Goal: Transaction & Acquisition: Purchase product/service

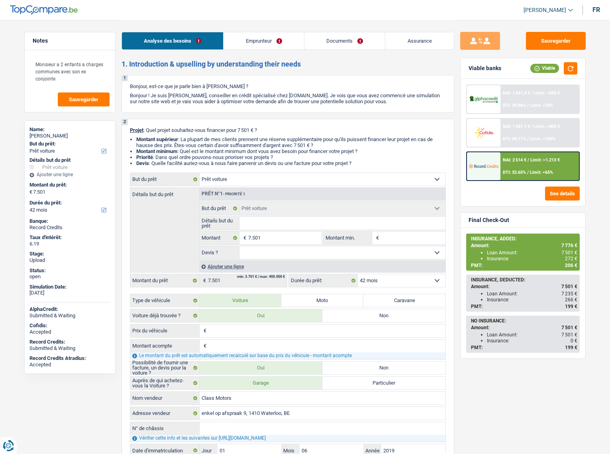
select select "car"
select select "42"
select select "car"
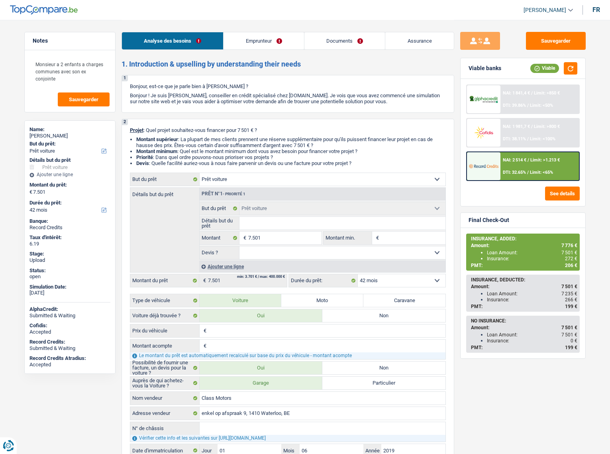
select select "42"
select select "privateEmployee"
select select "netSalary"
select select "mealVouchers"
select select "familyAllowances"
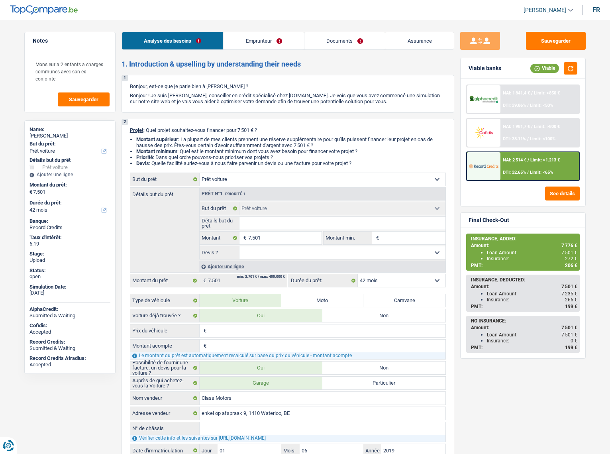
select select "rents"
select select "cardOrCredit"
select select "car"
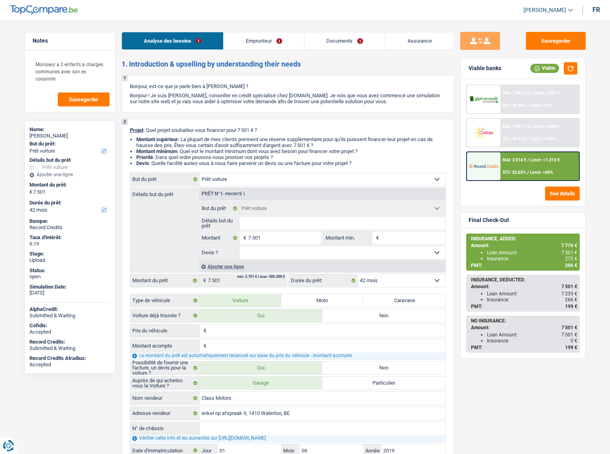
select select "car"
select select "42"
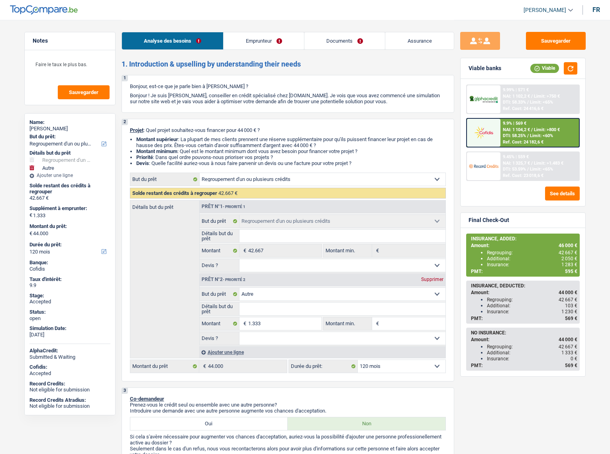
select select "refinancing"
select select "other"
select select "120"
select select "refinancing"
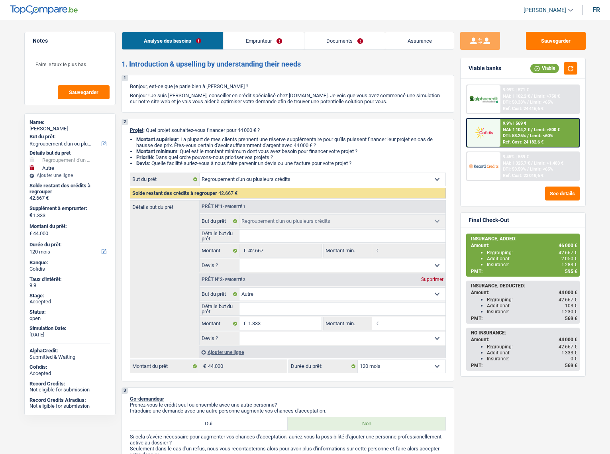
select select "refinancing"
select select "other"
select select "120"
select select "worker"
select select "netSalary"
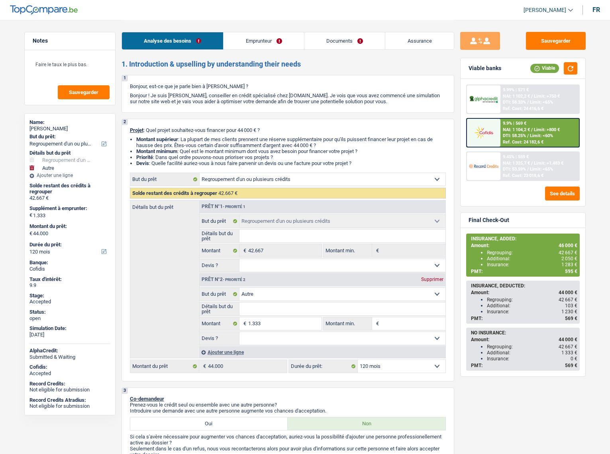
select select "familyAllowances"
select select "ownerWithMortgage"
select select "mortgage"
select select "240"
select select "personalLoan"
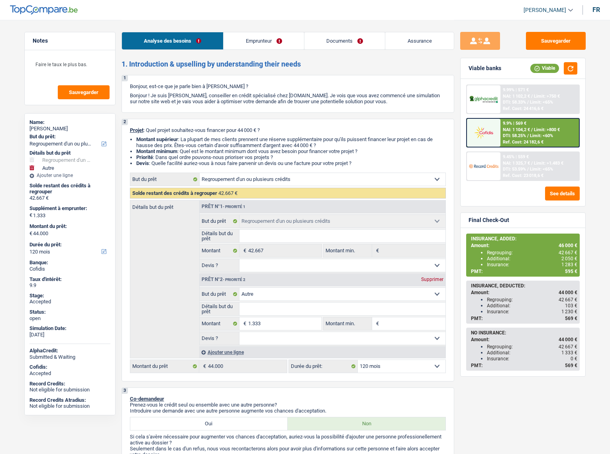
select select "smallWorks"
select select "48"
select select "personalLoan"
select select "smallWorks"
select select "120"
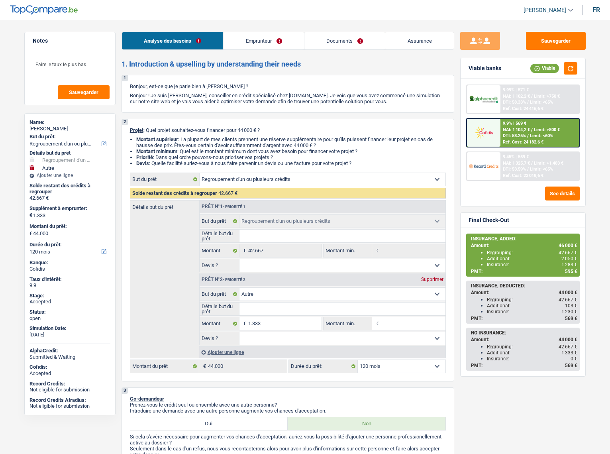
select select "refinancing"
select select "other"
select select "120"
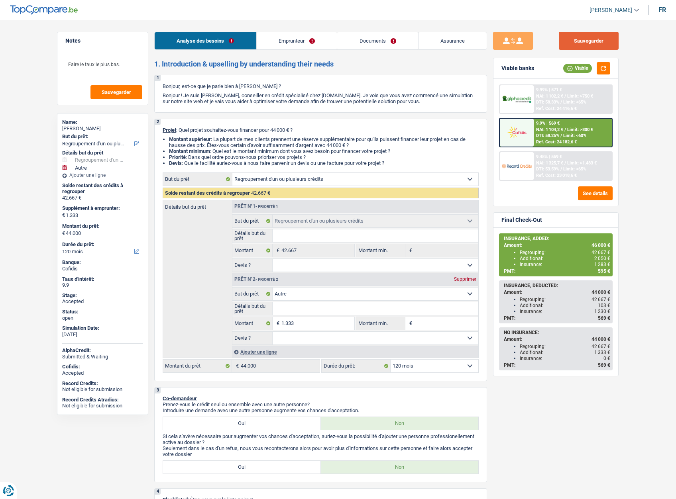
click at [579, 43] on button "Sauvegarder" at bounding box center [589, 41] width 60 height 18
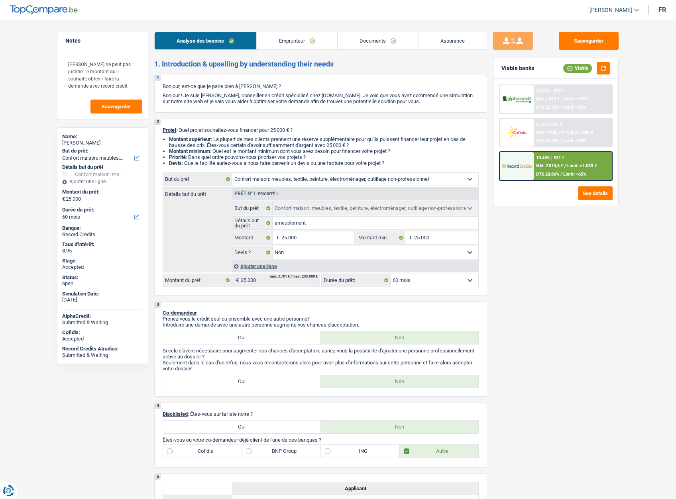
select select "household"
select select "60"
select select "household"
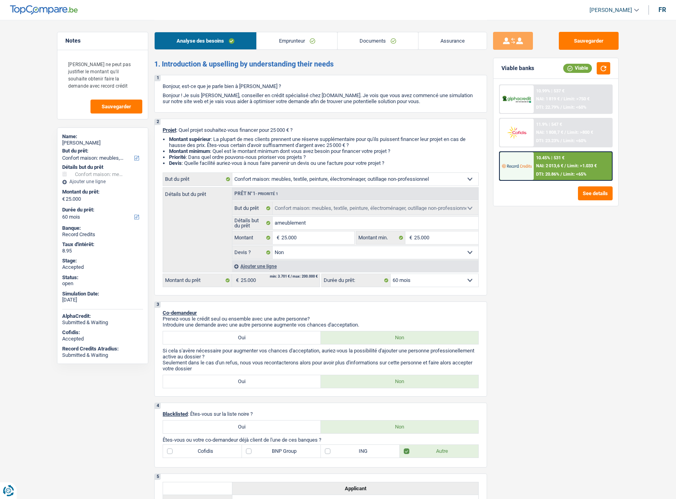
select select "false"
select select "60"
select select "worker"
select select "netSalary"
select select "ownerWithoutMortgage"
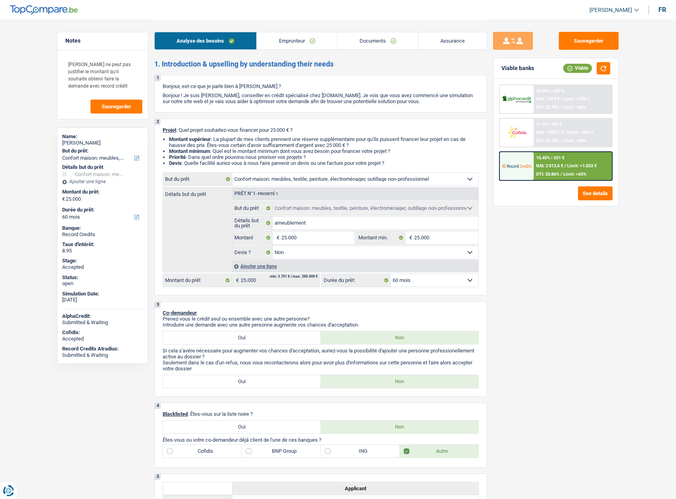
select select "household"
select select "false"
select select "60"
select select "ownerWithoutMortgage"
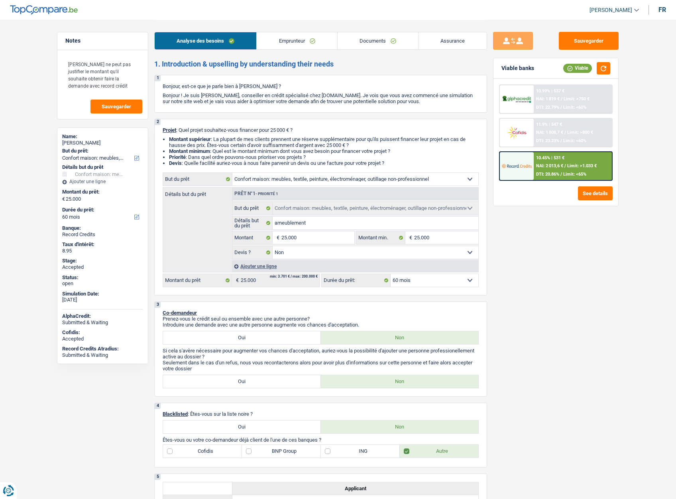
select select "BE"
click at [304, 43] on link "Emprunteur" at bounding box center [297, 40] width 80 height 17
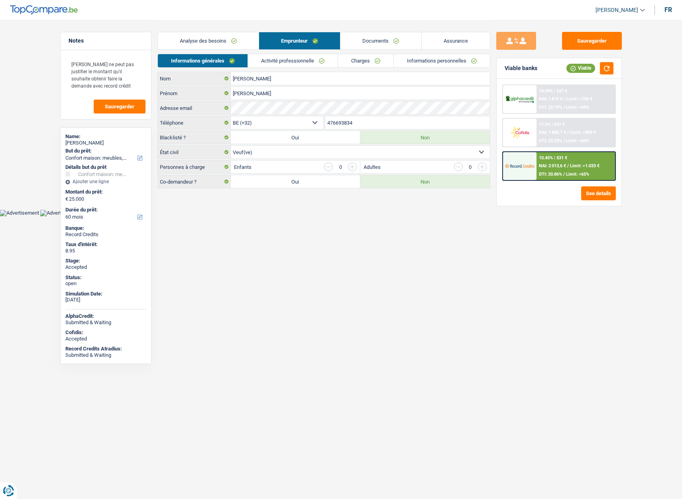
click at [291, 64] on link "Activité professionnelle" at bounding box center [293, 60] width 90 height 13
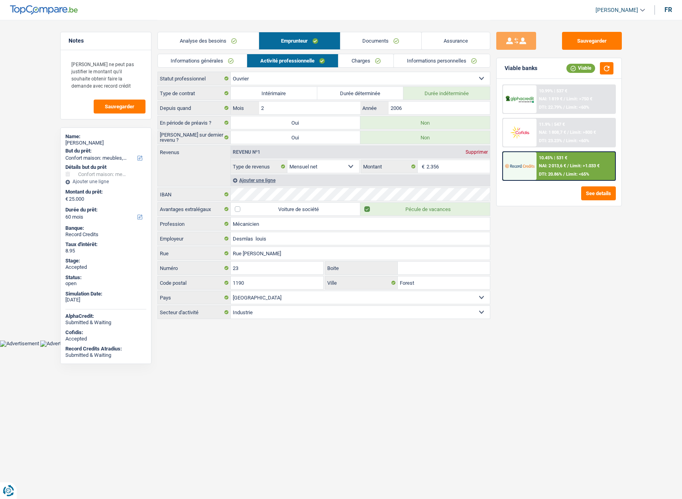
click at [358, 67] on li "Charges" at bounding box center [366, 61] width 56 height 14
click at [355, 60] on link "Charges" at bounding box center [365, 60] width 55 height 13
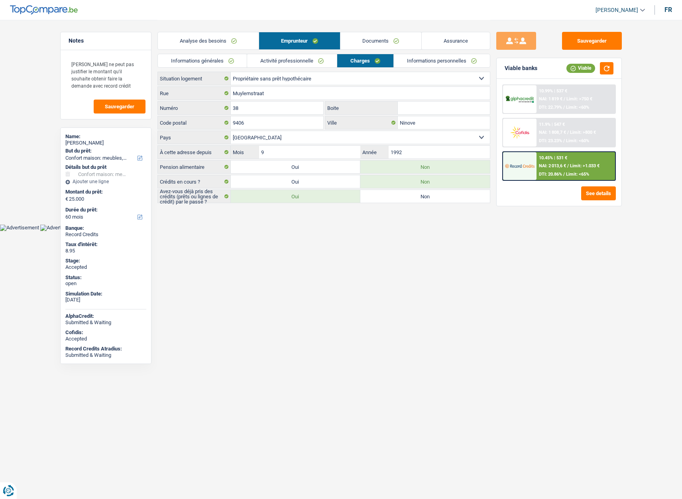
click at [631, 8] on span "[PERSON_NAME]" at bounding box center [616, 10] width 43 height 7
click at [599, 74] on button "SO" at bounding box center [602, 73] width 71 height 16
select select "60"
select select "household"
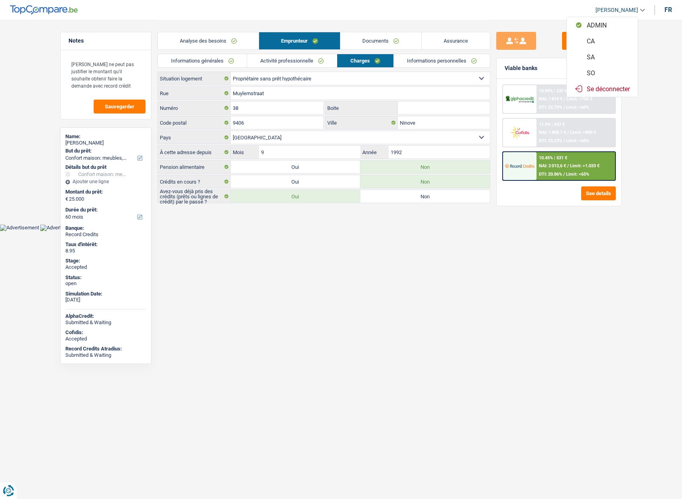
select select "household"
select select "false"
select select "60"
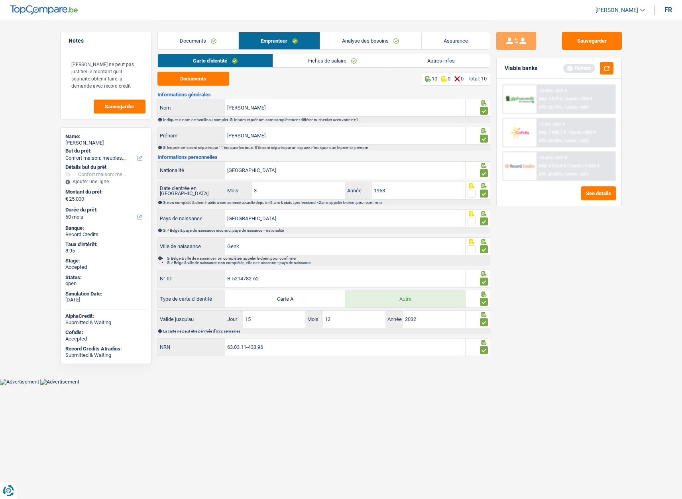
drag, startPoint x: 381, startPoint y: 43, endPoint x: 380, endPoint y: 49, distance: 6.0
click at [381, 44] on link "Analyse des besoins" at bounding box center [370, 40] width 101 height 17
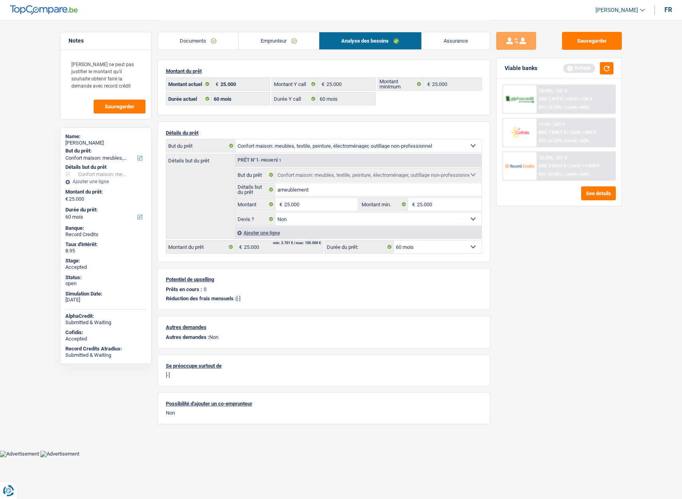
click at [524, 134] on img at bounding box center [519, 132] width 29 height 15
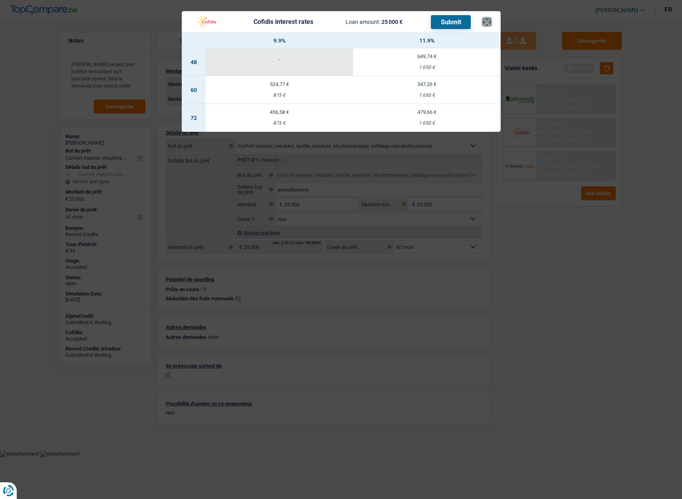
click at [487, 23] on button "×" at bounding box center [487, 22] width 8 height 8
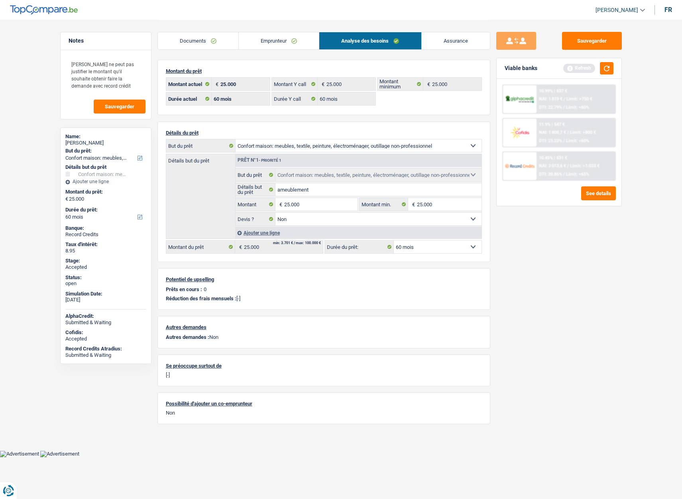
click at [530, 134] on img at bounding box center [519, 132] width 29 height 15
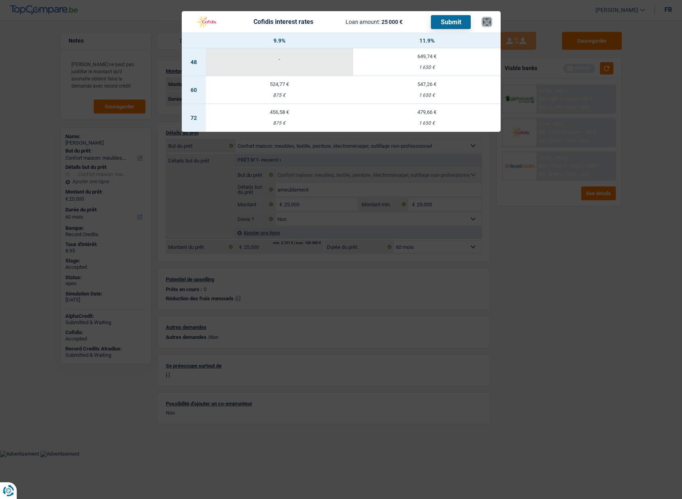
click at [489, 21] on button "×" at bounding box center [487, 22] width 8 height 8
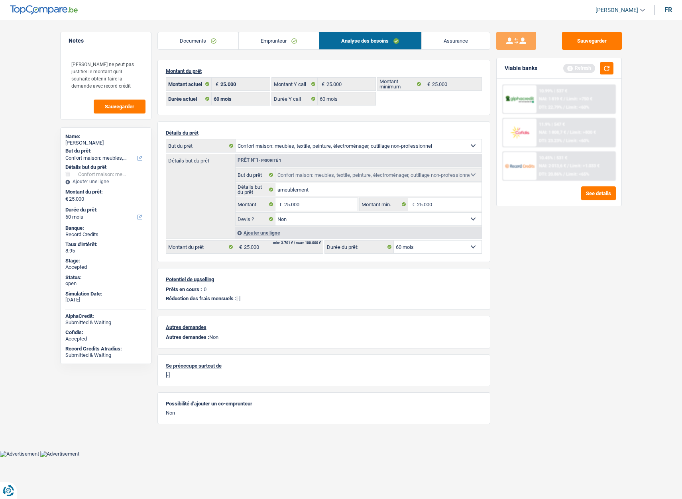
click at [517, 128] on img at bounding box center [519, 132] width 29 height 15
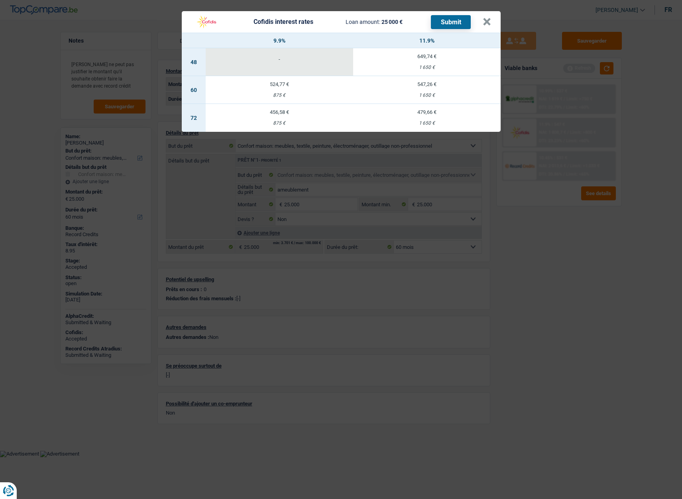
click at [277, 86] on div "524,77 €" at bounding box center [279, 84] width 147 height 5
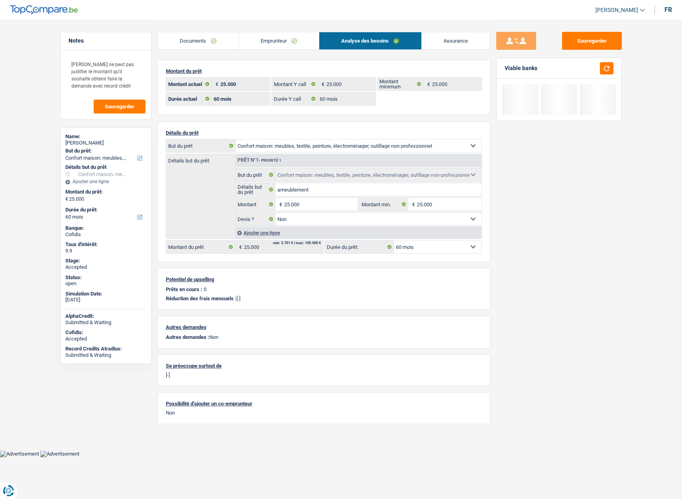
click at [452, 42] on link "Assurance" at bounding box center [456, 40] width 68 height 17
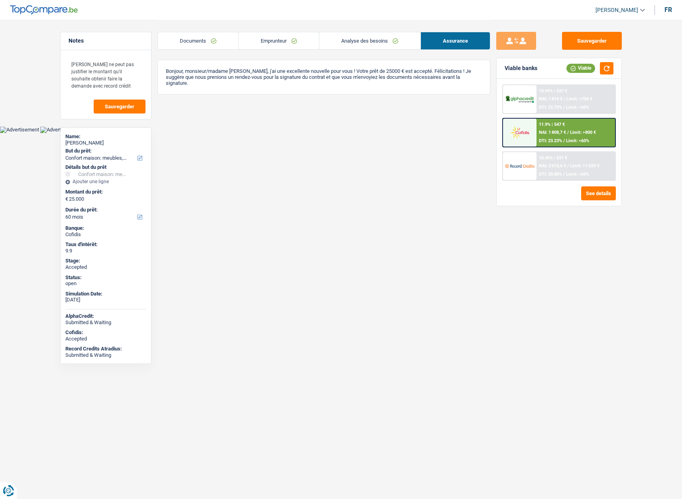
drag, startPoint x: 210, startPoint y: 42, endPoint x: 261, endPoint y: 45, distance: 50.7
click at [210, 43] on link "Documents" at bounding box center [198, 40] width 81 height 17
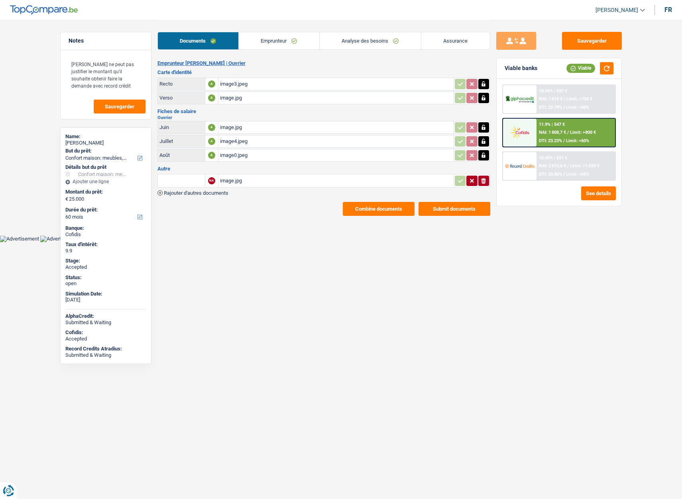
click at [261, 46] on link "Emprunteur" at bounding box center [279, 40] width 81 height 17
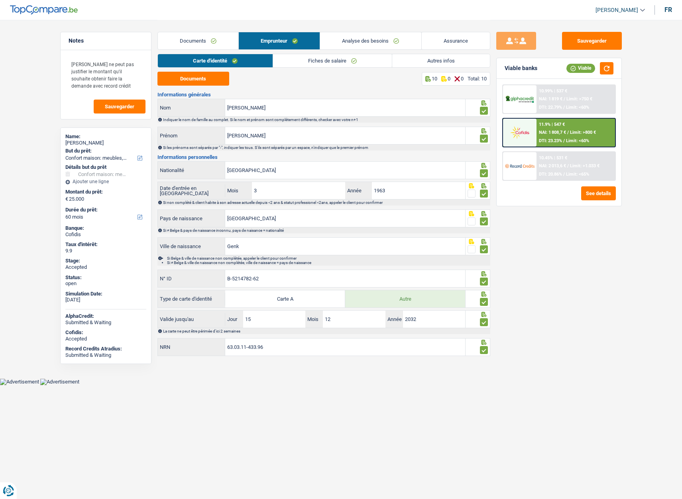
click at [314, 63] on link "Fiches de salaire" at bounding box center [332, 60] width 119 height 13
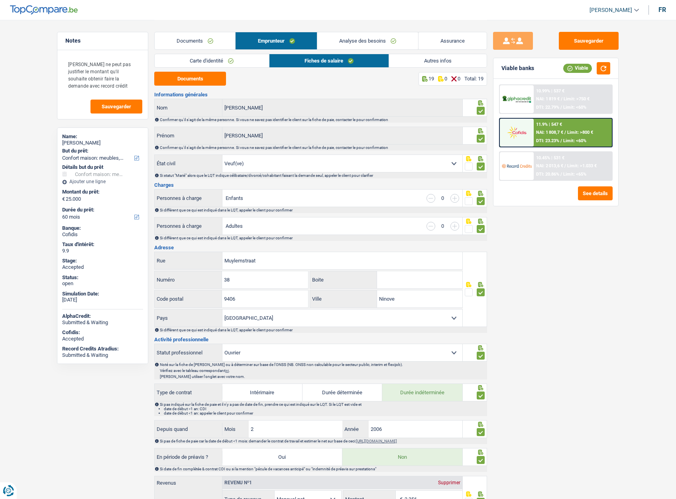
click at [220, 58] on link "Carte d'identité" at bounding box center [212, 60] width 114 height 13
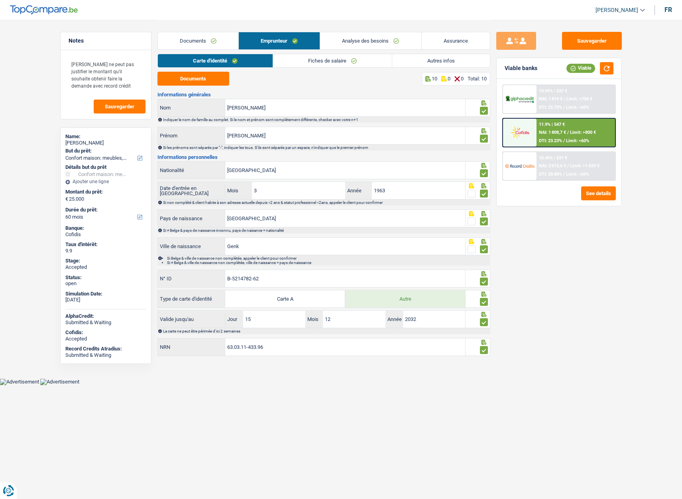
click at [313, 63] on link "Fiches de salaire" at bounding box center [332, 60] width 119 height 13
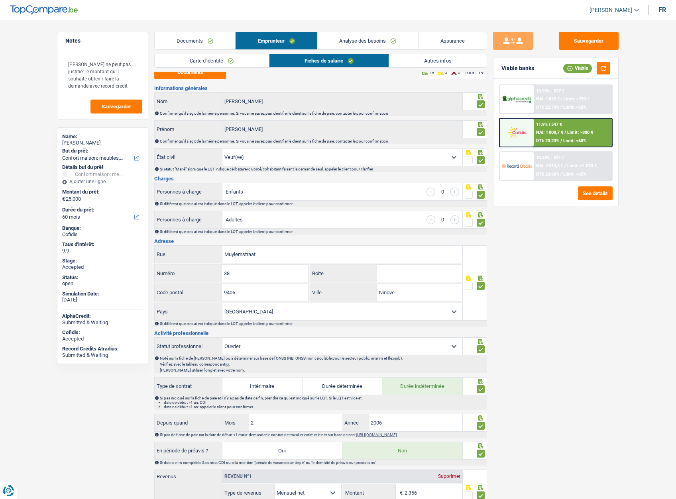
scroll to position [1, 0]
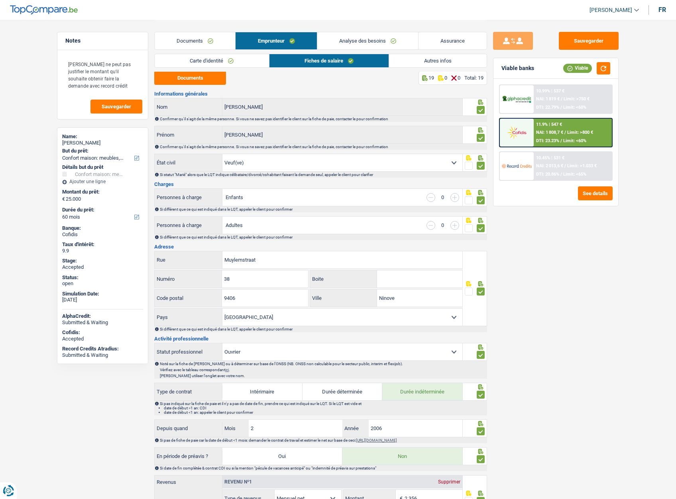
click at [193, 41] on link "Documents" at bounding box center [195, 40] width 81 height 17
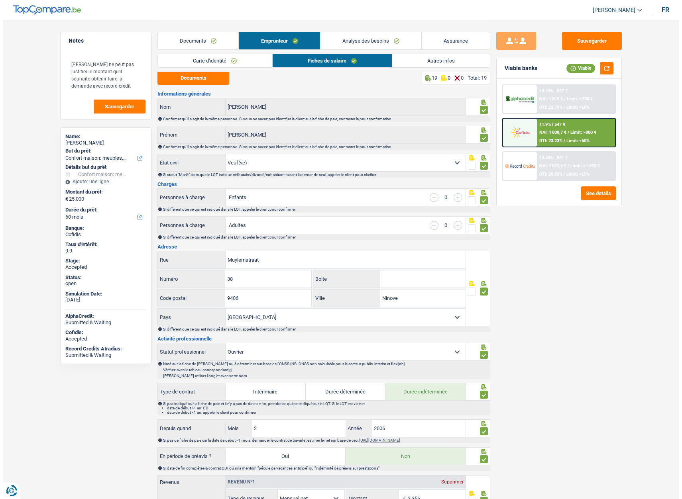
scroll to position [0, 0]
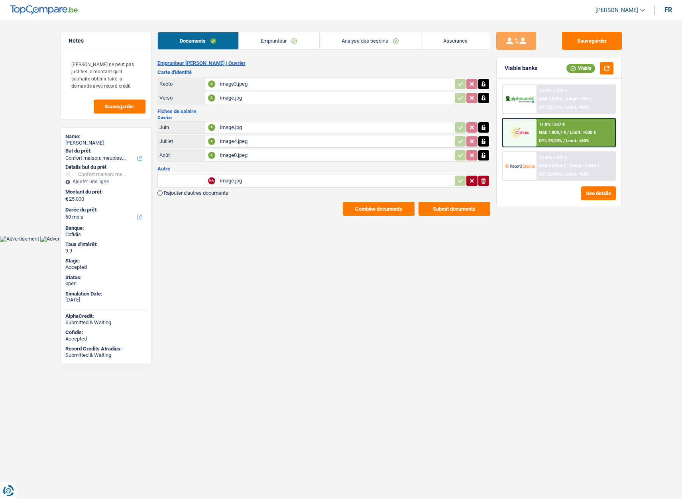
click at [77, 140] on div "Luis Monteagudo" at bounding box center [105, 143] width 81 height 6
copy div "Luis Monteagudo"
click at [450, 41] on link "Assurance" at bounding box center [455, 40] width 69 height 17
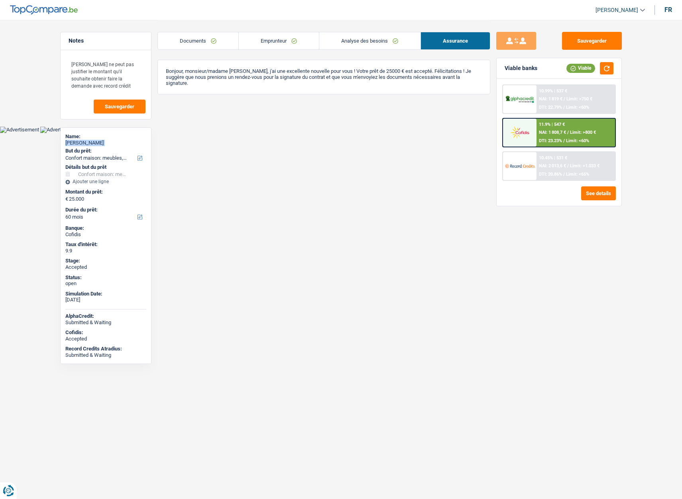
click at [255, 43] on link "Emprunteur" at bounding box center [279, 40] width 80 height 17
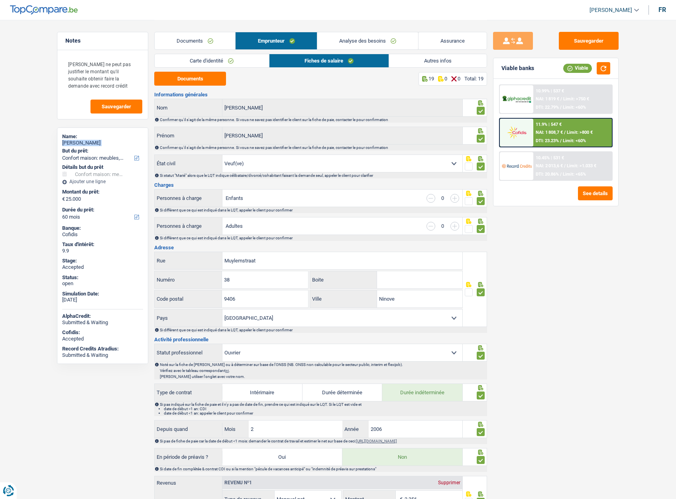
click at [431, 63] on link "Autres infos" at bounding box center [438, 60] width 98 height 13
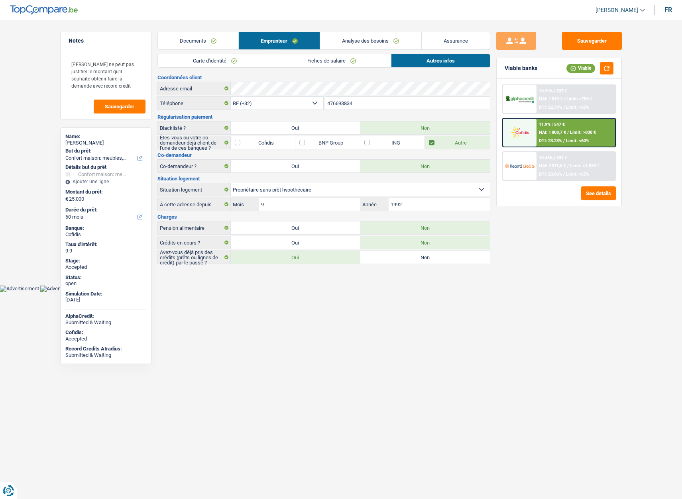
click at [335, 102] on input "476693834" at bounding box center [407, 103] width 165 height 13
click at [336, 102] on input "476693834" at bounding box center [407, 103] width 165 height 13
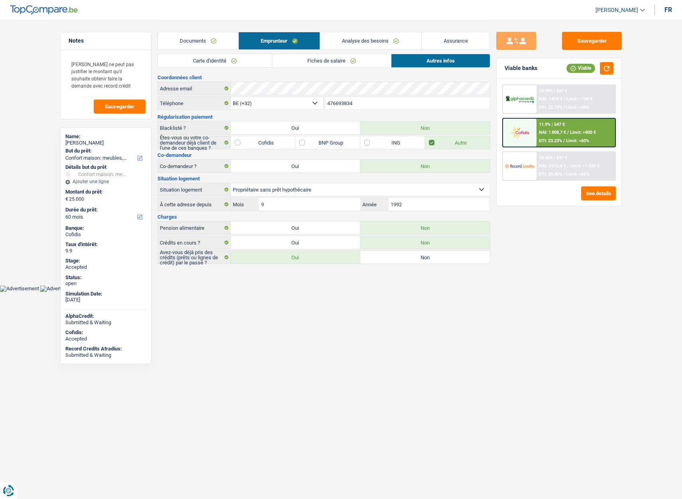
click at [174, 35] on link "Documents" at bounding box center [198, 40] width 81 height 17
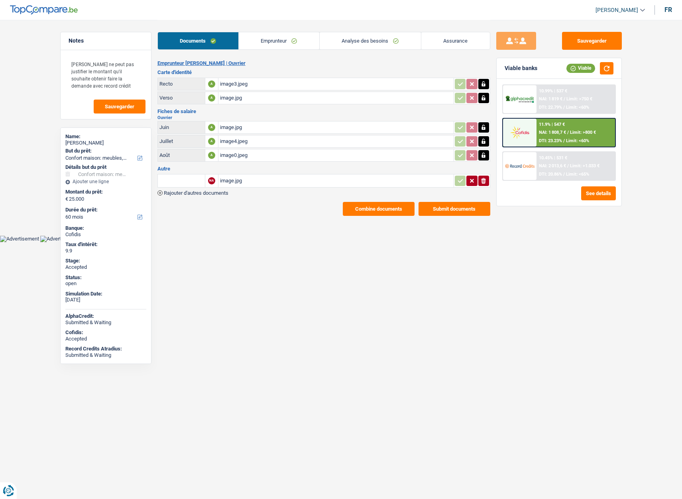
click at [236, 156] on div "image0.jpeg" at bounding box center [336, 155] width 232 height 12
click at [236, 141] on div "image4.jpeg" at bounding box center [336, 142] width 232 height 12
click at [232, 126] on div "image.jpg" at bounding box center [336, 128] width 232 height 12
click at [458, 43] on link "Assurance" at bounding box center [455, 40] width 69 height 17
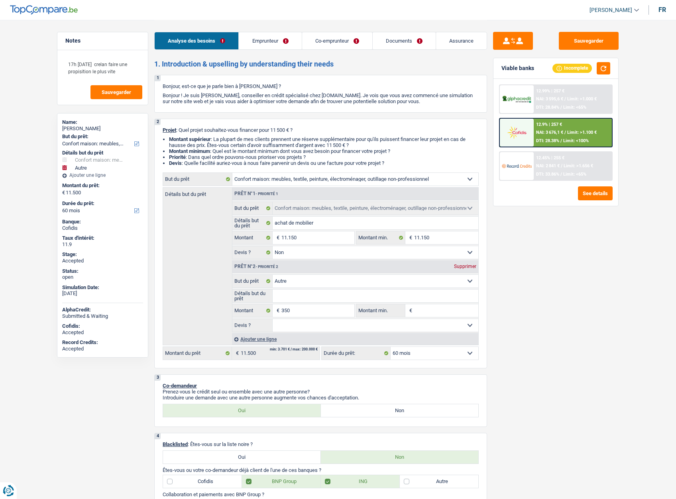
select select "household"
select select "other"
select select "60"
select select "household"
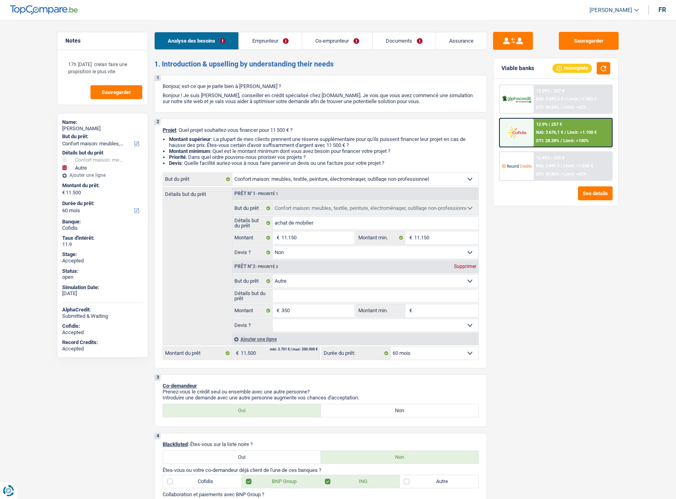
select select "household"
select select "false"
select select "other"
select select "60"
select select "privateEmployee"
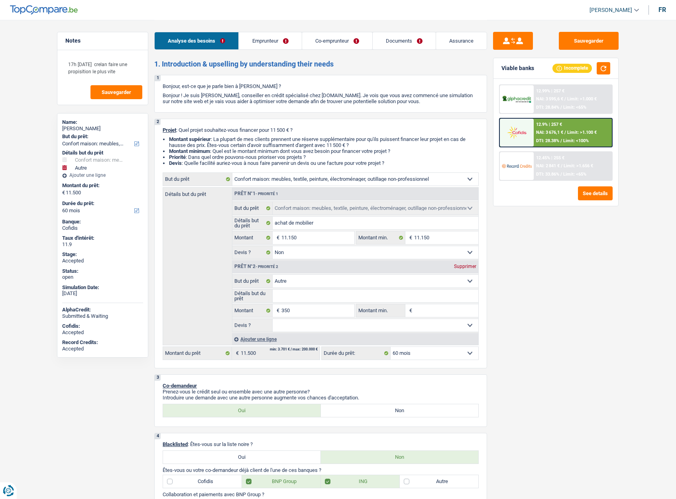
select select "mutuality"
select select "netSalary"
select select "mealVouchers"
select select "familyAllowances"
select select "mutualityIndemnity"
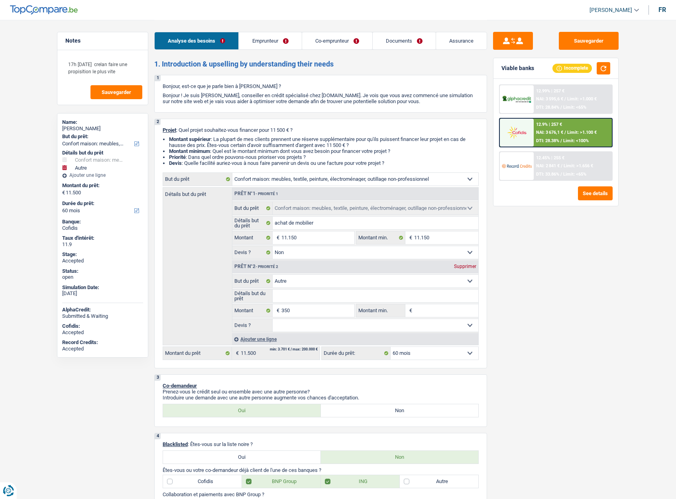
select select "ownerWithMortgage"
select select "mortgage"
select select "300"
select select "household"
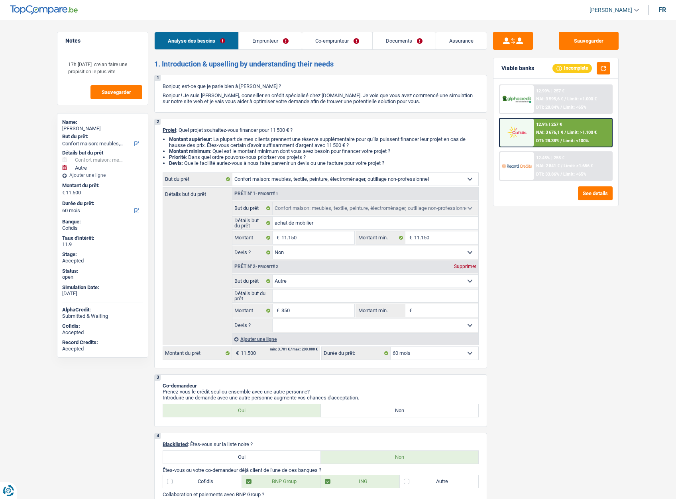
select select "false"
select select "other"
select select "60"
click at [607, 9] on span "[PERSON_NAME]" at bounding box center [610, 10] width 43 height 7
click at [583, 73] on button "SO" at bounding box center [596, 73] width 71 height 16
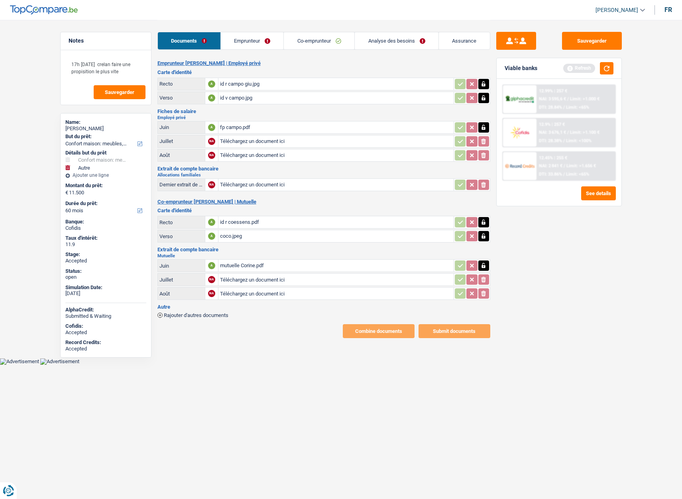
click at [380, 41] on link "Analyse des besoins" at bounding box center [397, 40] width 84 height 17
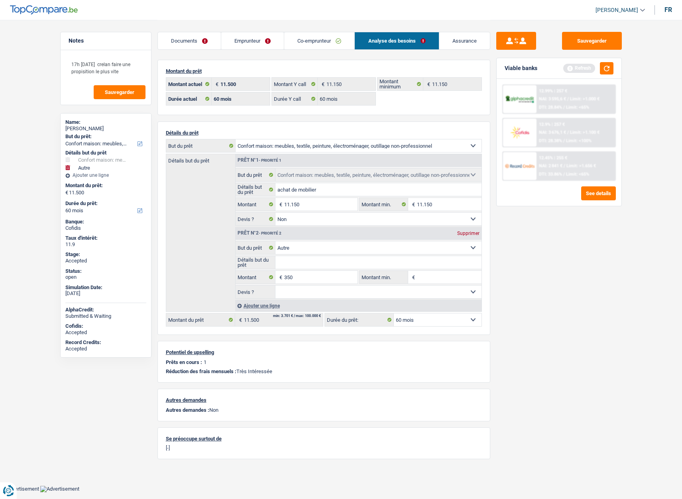
click at [463, 43] on link "Assurance" at bounding box center [464, 40] width 51 height 17
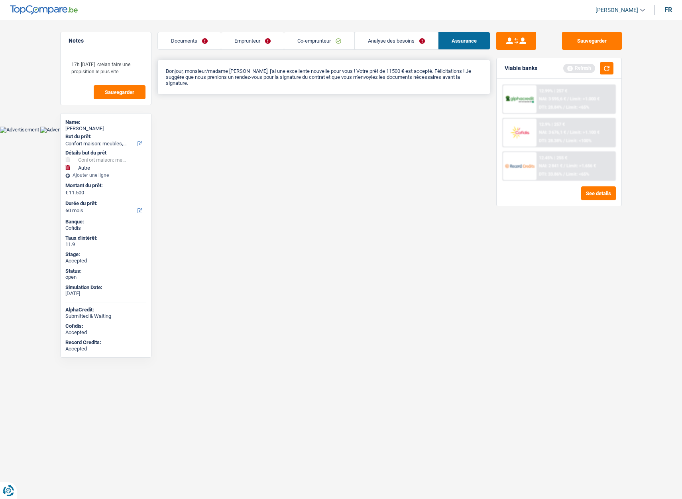
drag, startPoint x: 173, startPoint y: 73, endPoint x: 229, endPoint y: 83, distance: 56.7
click at [229, 83] on div "Bonjour, monsieur/madame Giuseppe Campo, j'ai une excellente nouvelle pour vous…" at bounding box center [323, 77] width 333 height 35
click at [226, 88] on div "Bonjour, monsieur/madame Giuseppe Campo, j'ai une excellente nouvelle pour vous…" at bounding box center [323, 77] width 333 height 35
click at [193, 47] on link "Documents" at bounding box center [189, 40] width 63 height 17
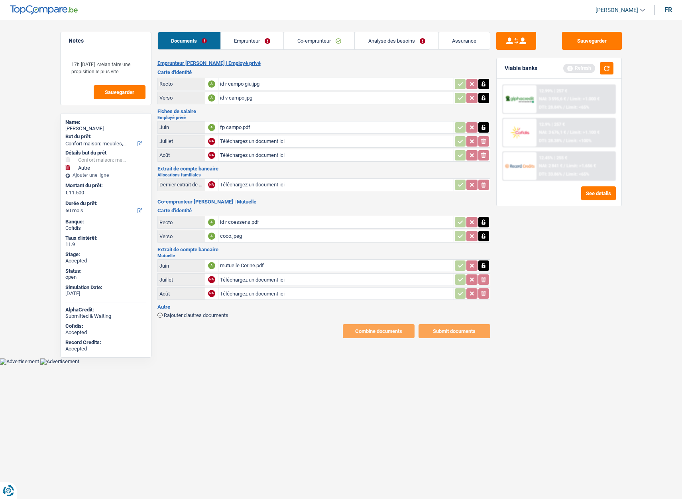
click at [367, 39] on link "Analyse des besoins" at bounding box center [397, 40] width 84 height 17
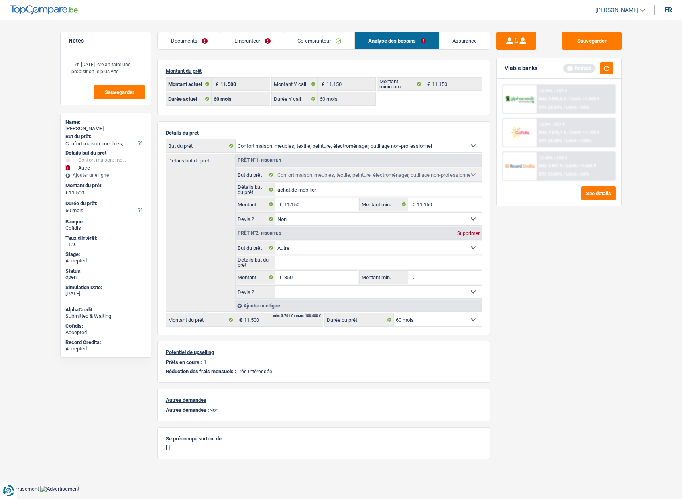
click at [460, 39] on link "Assurance" at bounding box center [464, 40] width 51 height 17
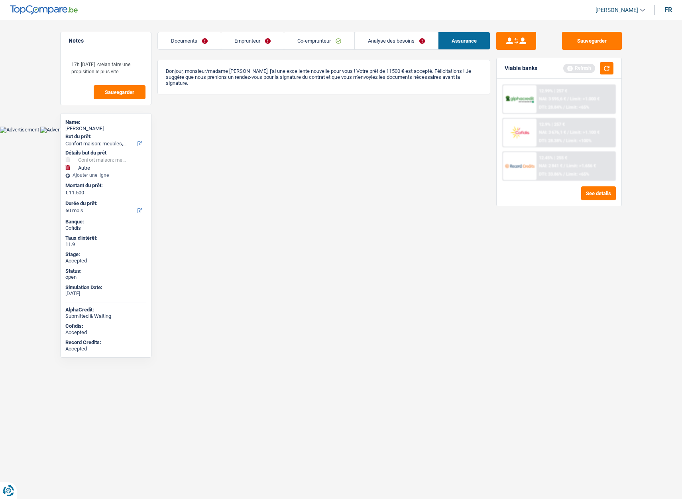
click at [385, 39] on link "Analyse des besoins" at bounding box center [396, 40] width 83 height 17
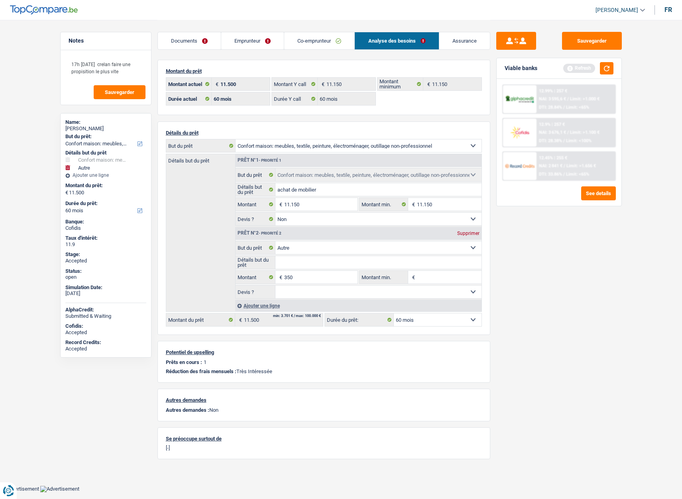
click at [271, 305] on div "Ajouter une ligne" at bounding box center [358, 306] width 246 height 12
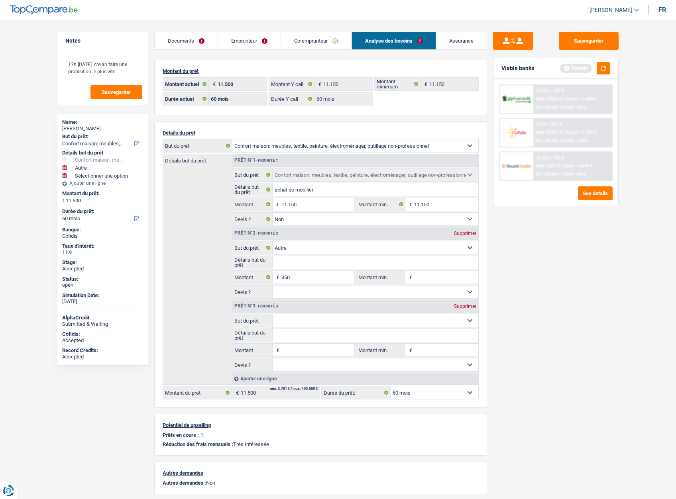
click at [288, 322] on select "Confort maison: meubles, textile, peinture, électroménager, outillage non-profe…" at bounding box center [376, 320] width 206 height 13
select select "insurance"
click at [273, 314] on select "Confort maison: meubles, textile, peinture, électroménager, outillage non-profe…" at bounding box center [376, 320] width 206 height 13
select select "insurance"
click at [285, 348] on input "Montant" at bounding box center [317, 350] width 73 height 13
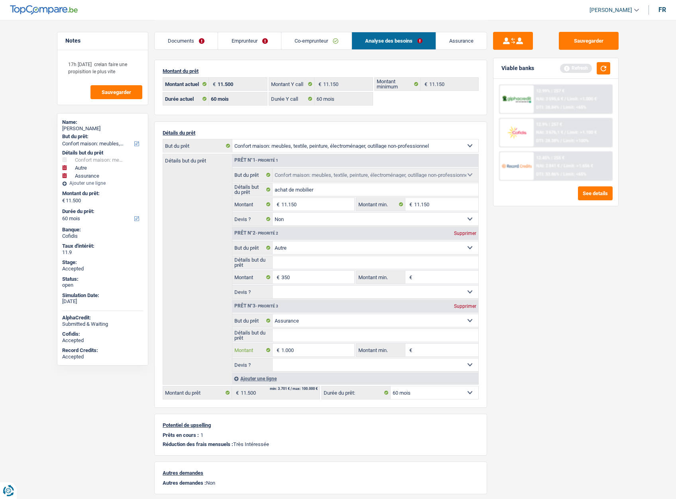
type input "1.000"
type input "12.500"
click at [559, 344] on div "Sauvegarder Viable banks Refresh 12.99% | 257 € NAI: 3 595,6 € / Limit: >1.000 …" at bounding box center [556, 259] width 138 height 455
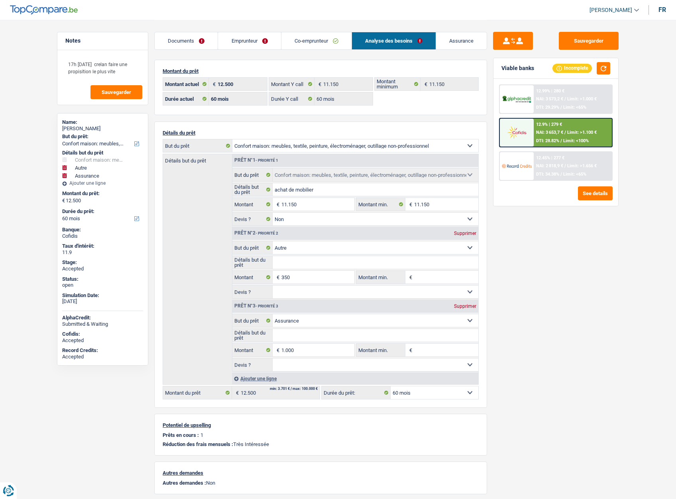
click at [518, 130] on img at bounding box center [516, 132] width 29 height 15
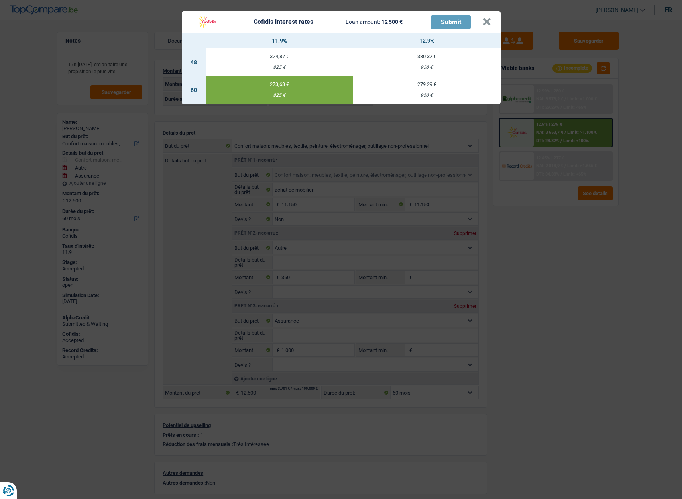
click at [270, 90] on td "273,63 € 825 €" at bounding box center [279, 90] width 147 height 28
click at [487, 22] on button "×" at bounding box center [487, 22] width 8 height 8
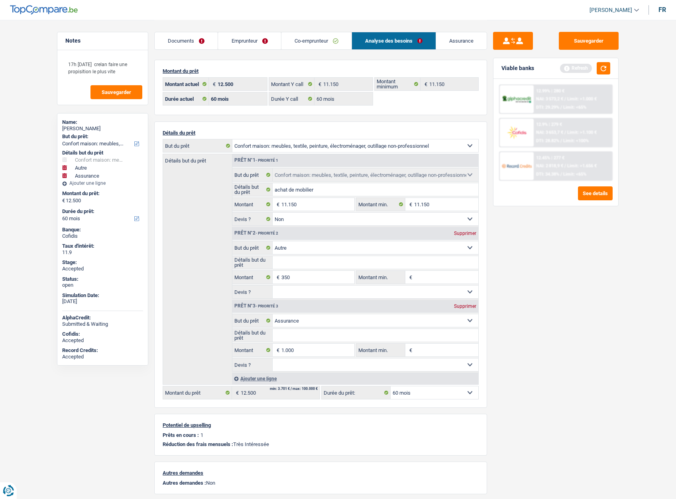
click at [241, 43] on link "Emprunteur" at bounding box center [249, 40] width 63 height 17
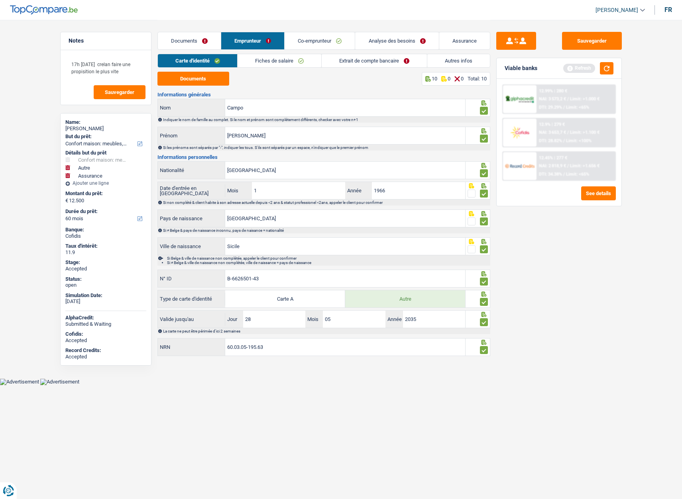
click at [259, 63] on link "Fiches de salaire" at bounding box center [280, 60] width 84 height 13
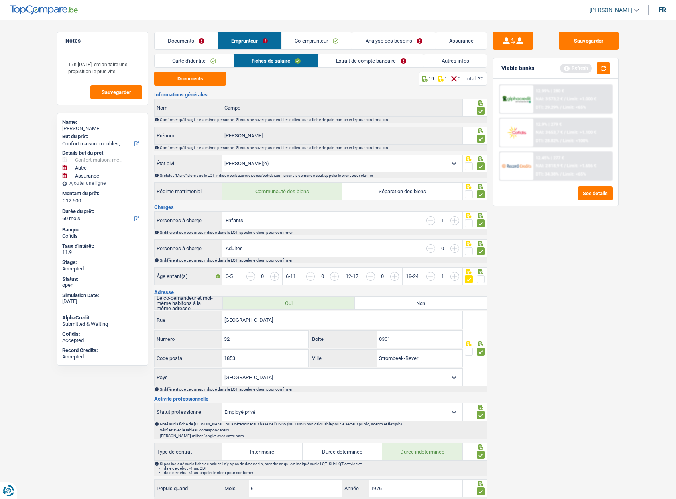
click at [360, 68] on div "Carte d'identité Fiches de salaire Extrait de compte bancaire Autres infos" at bounding box center [320, 63] width 333 height 18
click at [358, 65] on link "Extrait de compte bancaire" at bounding box center [370, 60] width 105 height 13
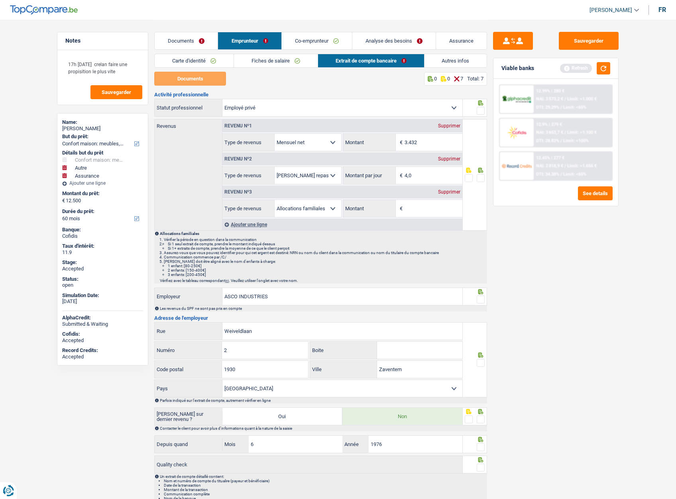
click at [311, 39] on link "Co-emprunteur" at bounding box center [317, 40] width 70 height 17
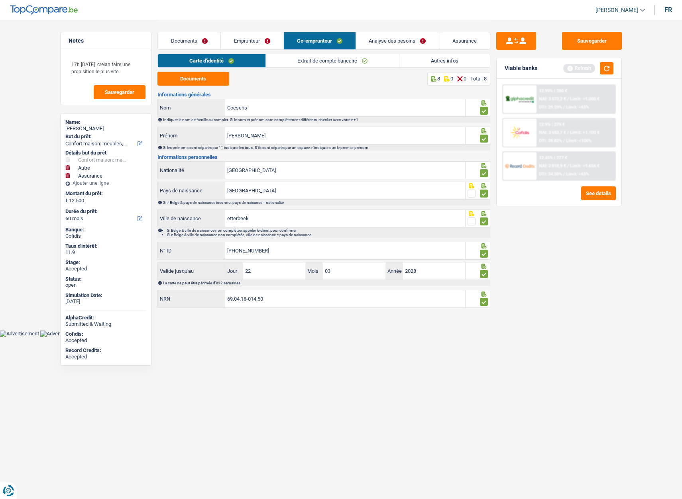
click at [608, 7] on span "[PERSON_NAME]" at bounding box center [616, 10] width 43 height 7
click at [325, 63] on link "Extrait de compte bancaire" at bounding box center [332, 60] width 133 height 13
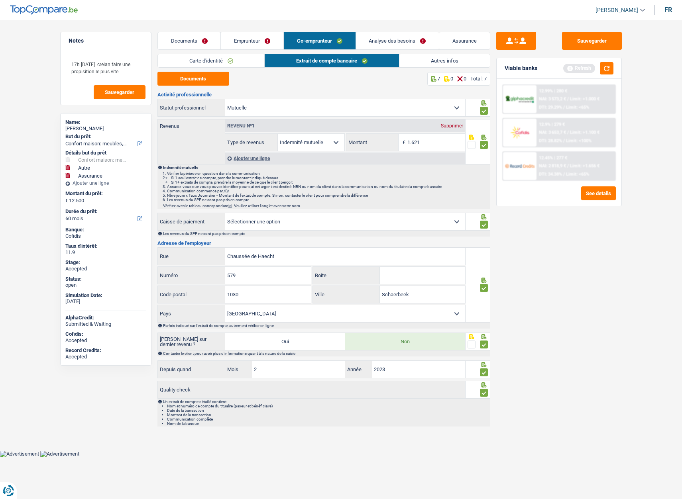
click at [244, 41] on link "Emprunteur" at bounding box center [252, 40] width 63 height 17
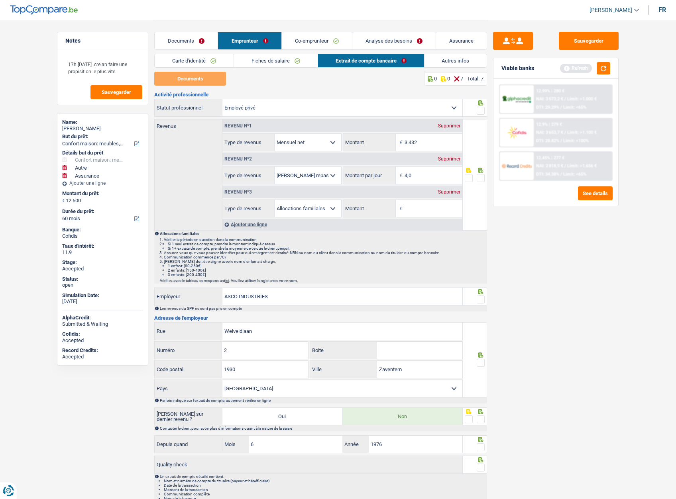
click at [455, 63] on link "Autres infos" at bounding box center [455, 60] width 63 height 13
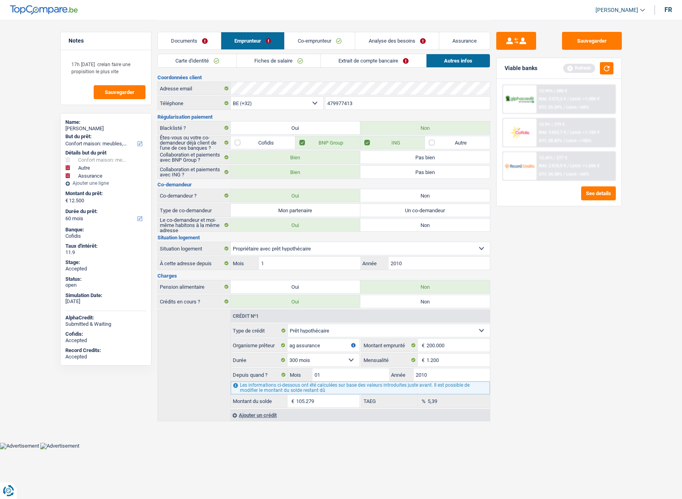
click at [198, 43] on link "Documents" at bounding box center [189, 40] width 63 height 17
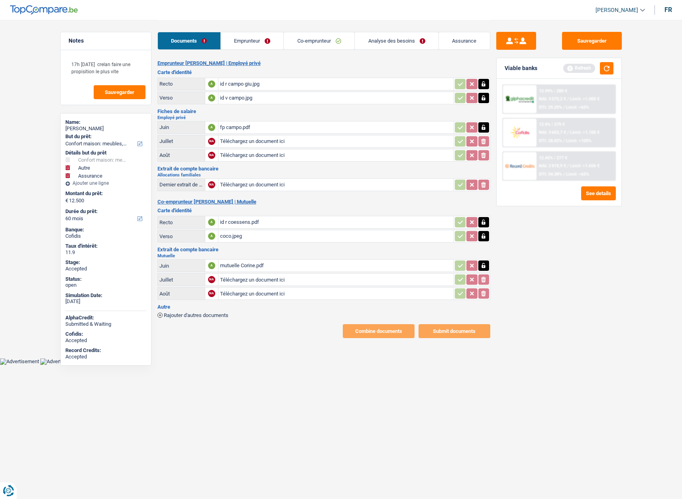
click at [464, 41] on link "Assurance" at bounding box center [464, 40] width 51 height 17
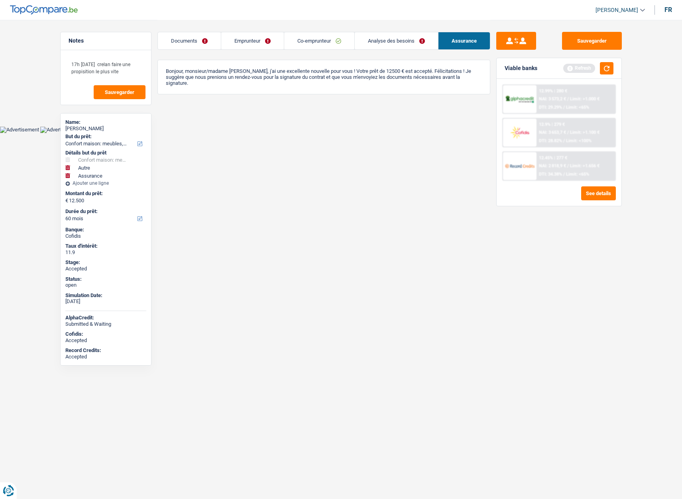
click at [384, 39] on link "Analyse des besoins" at bounding box center [396, 40] width 83 height 17
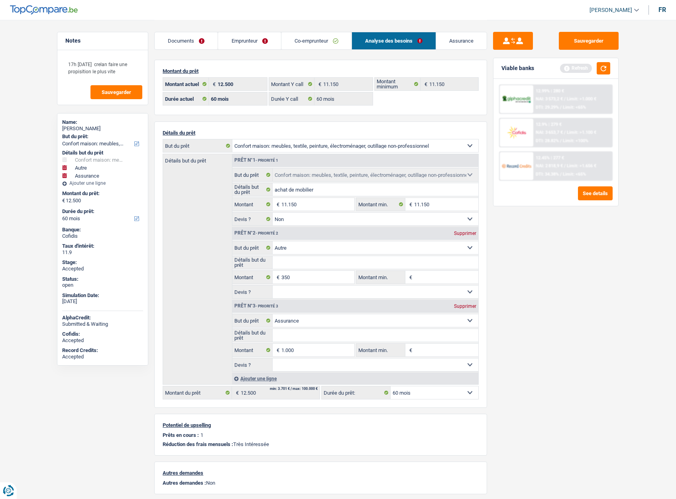
click at [247, 42] on link "Emprunteur" at bounding box center [249, 40] width 63 height 17
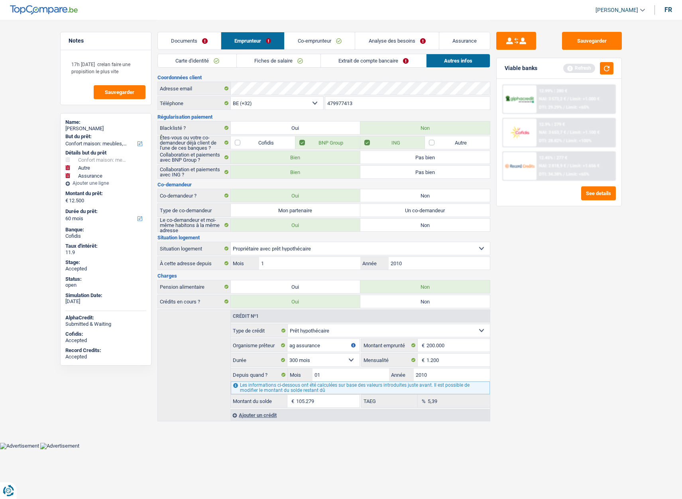
click at [191, 37] on link "Documents" at bounding box center [189, 40] width 63 height 17
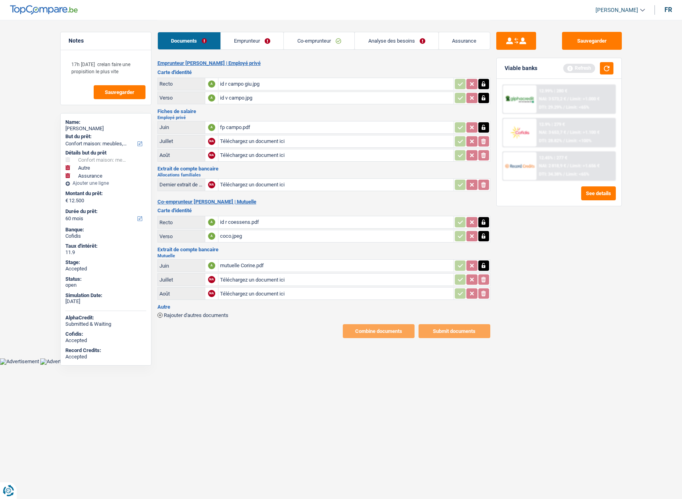
click at [239, 38] on link "Emprunteur" at bounding box center [252, 40] width 63 height 17
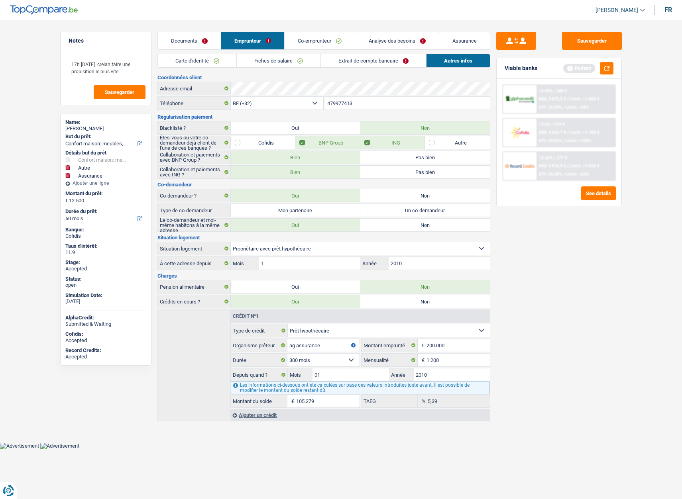
click at [313, 43] on link "Co-emprunteur" at bounding box center [320, 40] width 70 height 17
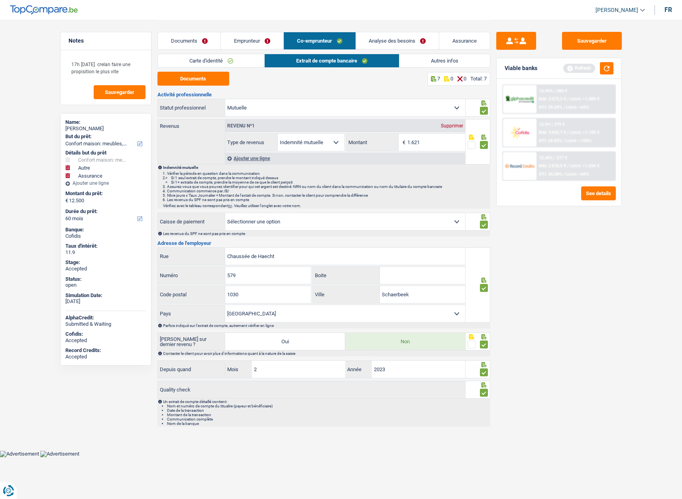
click at [386, 39] on link "Analyse des besoins" at bounding box center [397, 40] width 83 height 17
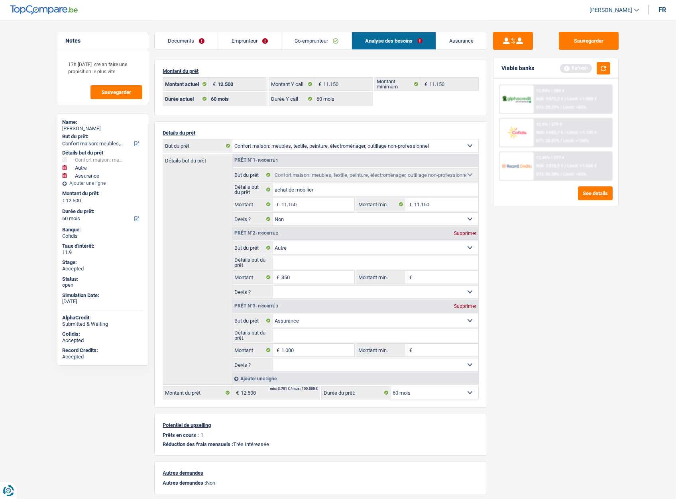
click at [461, 304] on div "Supprimer" at bounding box center [465, 306] width 26 height 5
type input "11.500"
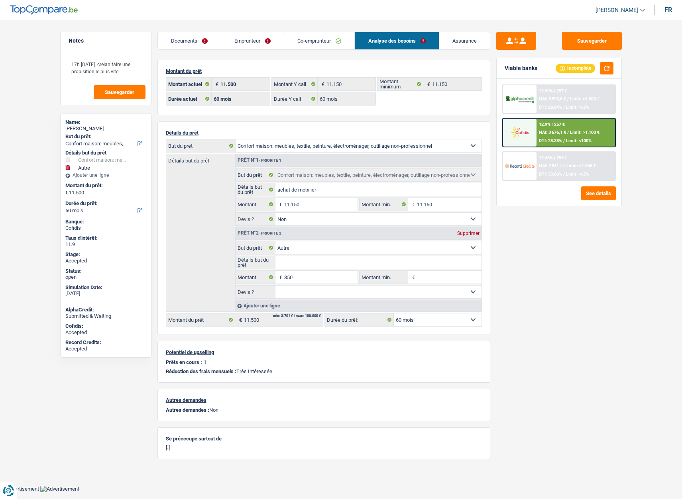
click at [522, 130] on img at bounding box center [519, 132] width 29 height 15
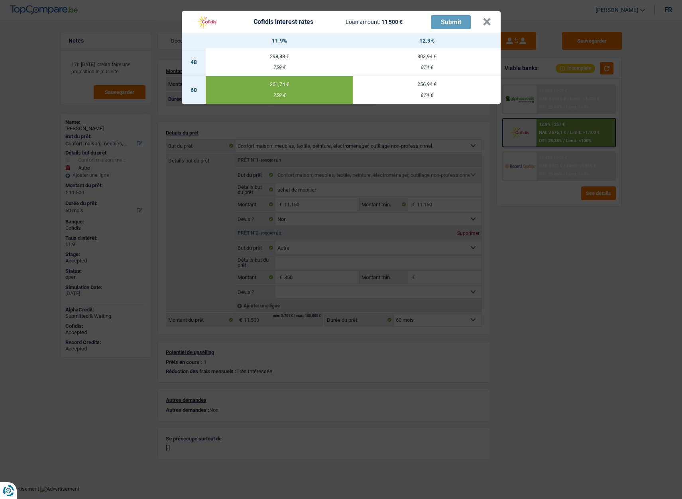
click at [279, 87] on div "251,74 €" at bounding box center [279, 84] width 147 height 5
click at [493, 22] on header "Cofidis interest rates Loan amount: 11 500 € Submit ×" at bounding box center [341, 22] width 319 height 22
click at [483, 22] on button "×" at bounding box center [487, 22] width 8 height 8
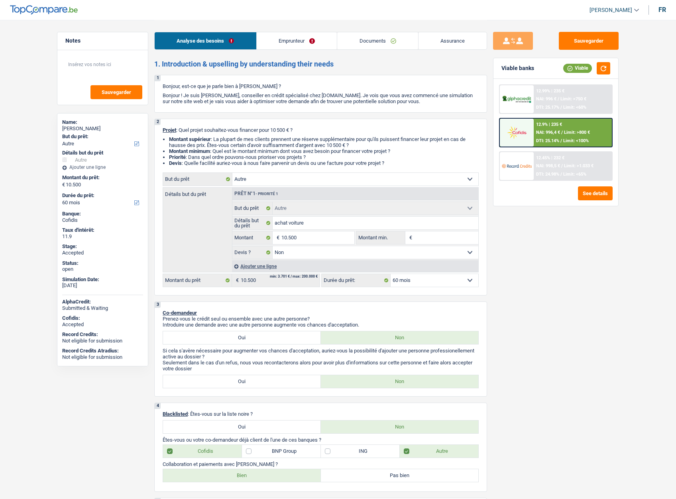
select select "other"
select select "60"
select select "other"
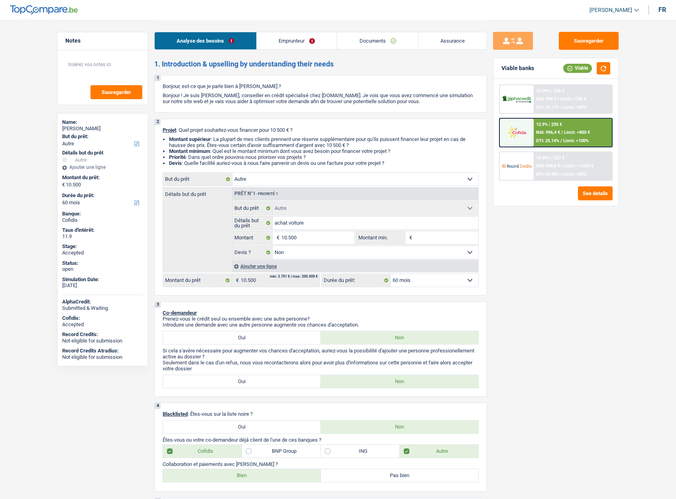
select select "false"
select select "60"
select select "mutuality"
select select "mutualityIndemnity"
select select "ownerWithoutMortgage"
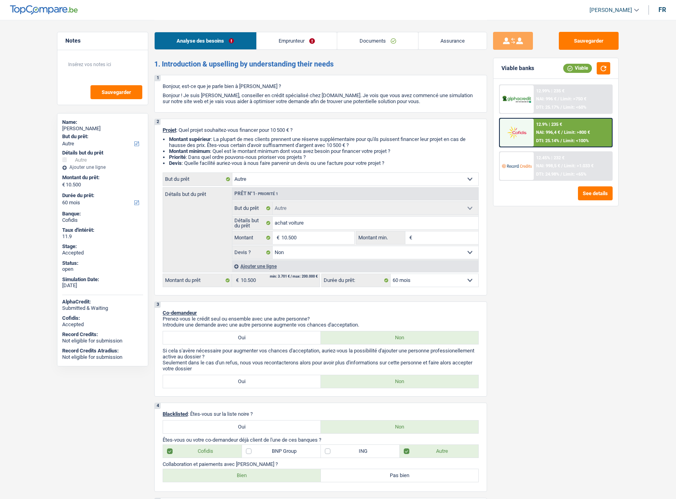
select select "cardOrCredit"
select select "other"
select select "false"
select select "60"
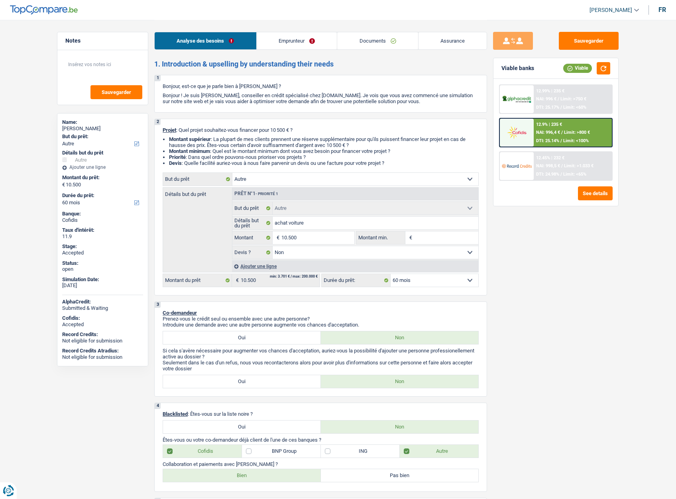
click at [435, 34] on link "Assurance" at bounding box center [452, 40] width 69 height 17
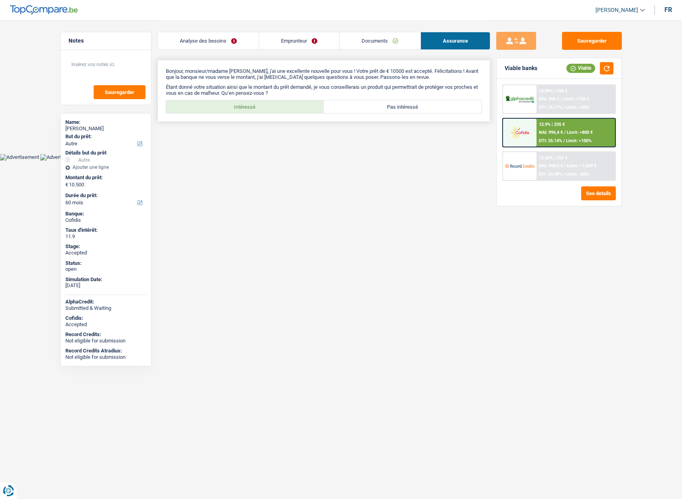
click at [253, 102] on label "Intéressé" at bounding box center [245, 106] width 158 height 13
click at [253, 102] on input "Intéressé" at bounding box center [245, 106] width 158 height 13
radio input "true"
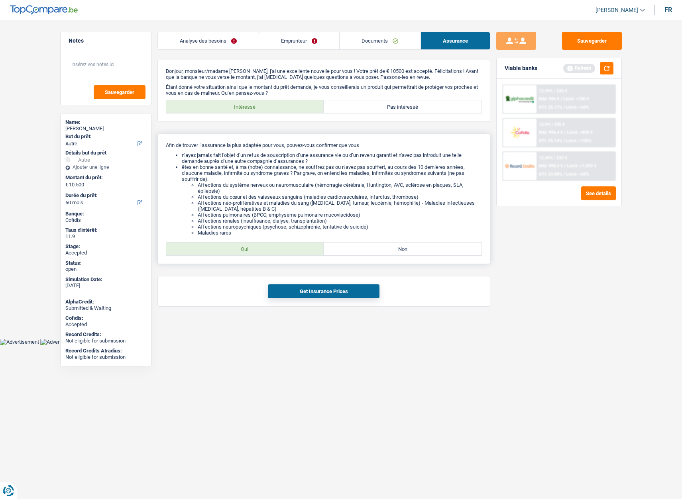
click at [259, 250] on label "Oui" at bounding box center [245, 249] width 158 height 13
click at [259, 250] on input "Oui" at bounding box center [245, 249] width 158 height 13
radio input "true"
click at [302, 291] on button "Get Insurance Prices" at bounding box center [324, 292] width 112 height 14
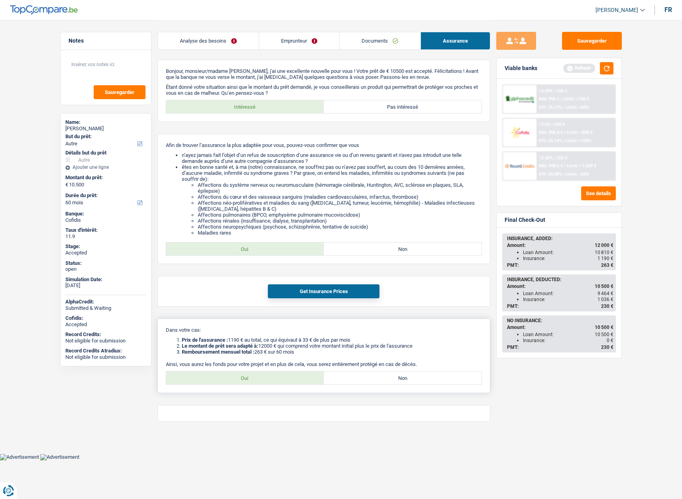
click at [253, 378] on label "Oui" at bounding box center [245, 378] width 158 height 13
click at [253, 378] on input "Oui" at bounding box center [245, 378] width 158 height 13
radio input "true"
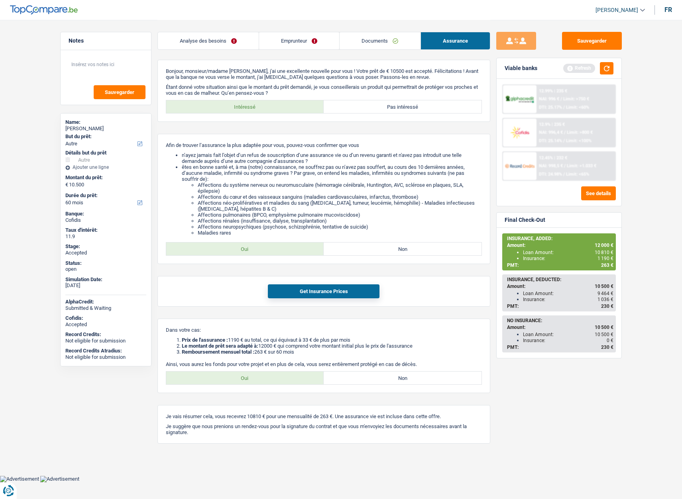
click at [607, 9] on span "[PERSON_NAME]" at bounding box center [616, 10] width 43 height 7
click at [600, 75] on button "SO" at bounding box center [602, 73] width 71 height 16
select select "60"
select select "48"
select select "other"
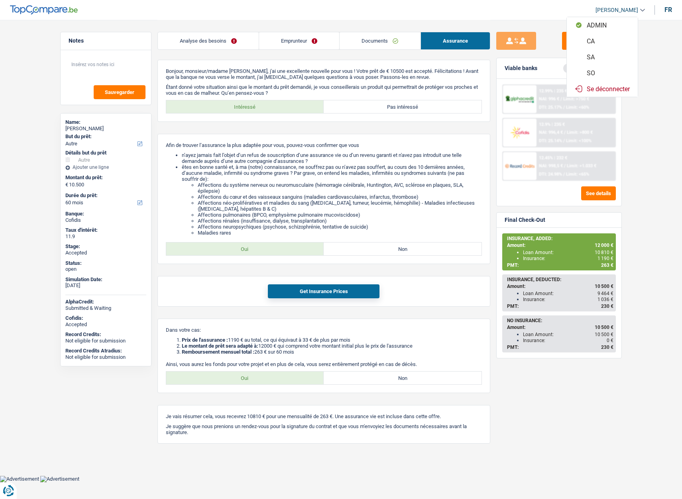
select select "other"
select select "false"
select select "60"
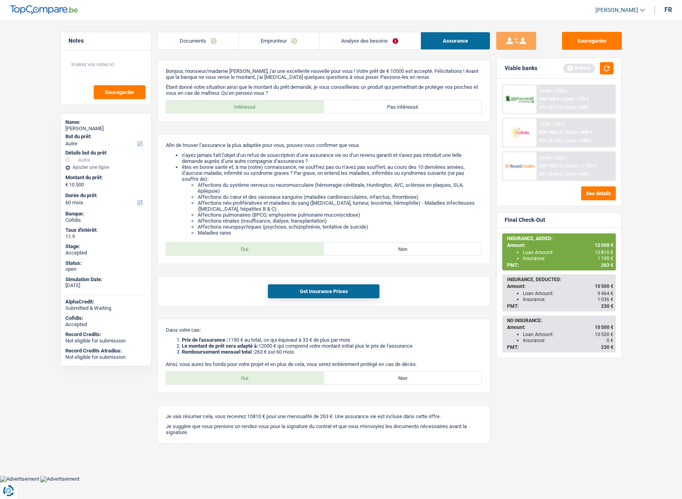
click at [368, 43] on link "Analyse des besoins" at bounding box center [369, 40] width 101 height 17
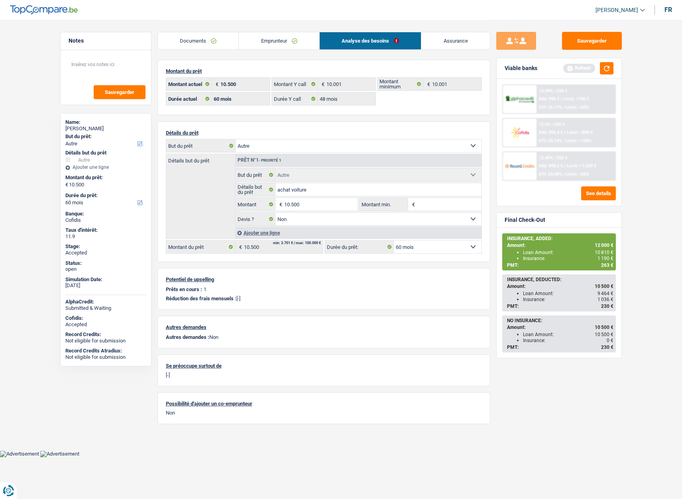
click at [272, 36] on link "Emprunteur" at bounding box center [279, 40] width 81 height 17
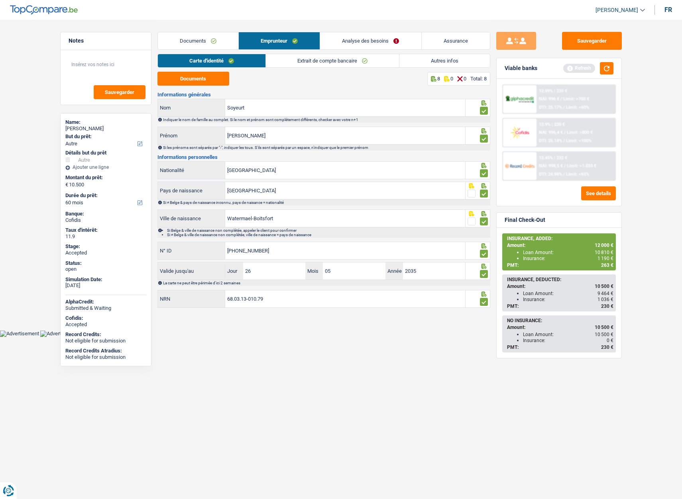
click at [306, 63] on link "Extrait de compte bancaire" at bounding box center [332, 60] width 133 height 13
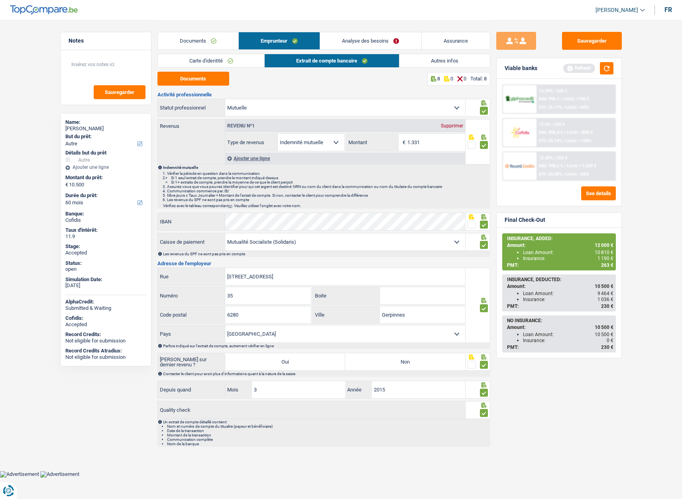
click at [427, 64] on link "Autres infos" at bounding box center [444, 60] width 90 height 13
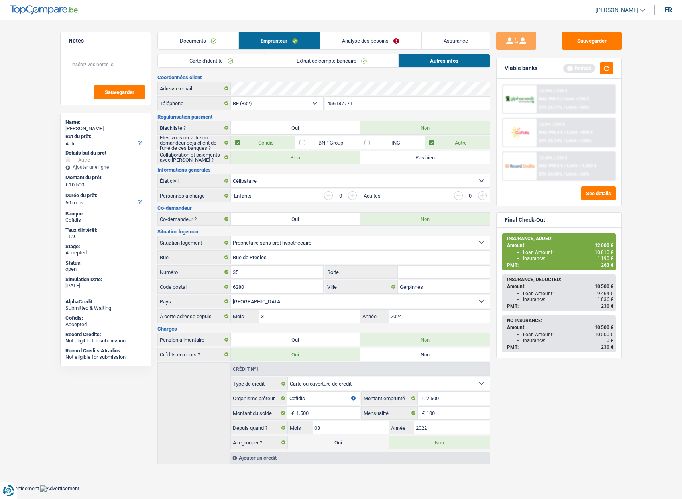
click at [199, 38] on link "Documents" at bounding box center [198, 40] width 81 height 17
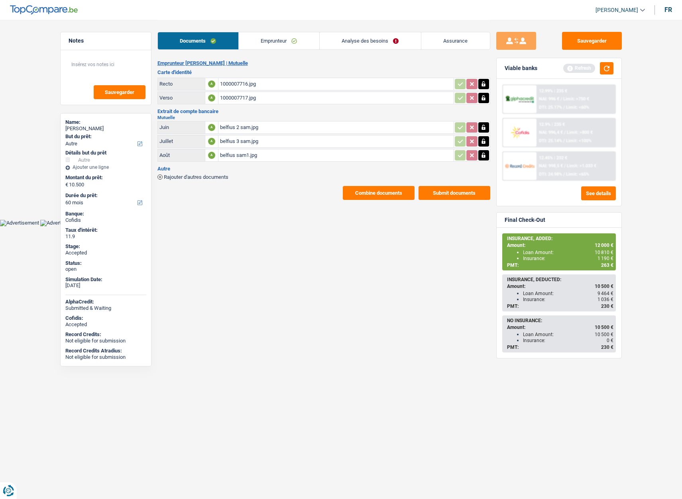
click at [261, 42] on link "Emprunteur" at bounding box center [279, 40] width 81 height 17
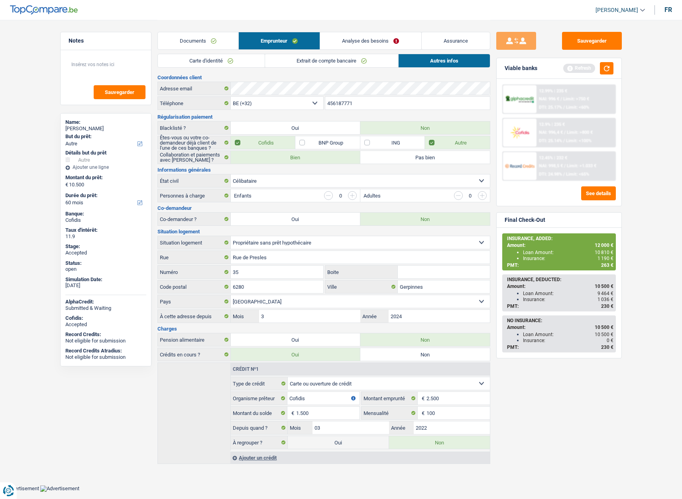
click at [301, 60] on link "Extrait de compte bancaire" at bounding box center [331, 60] width 133 height 13
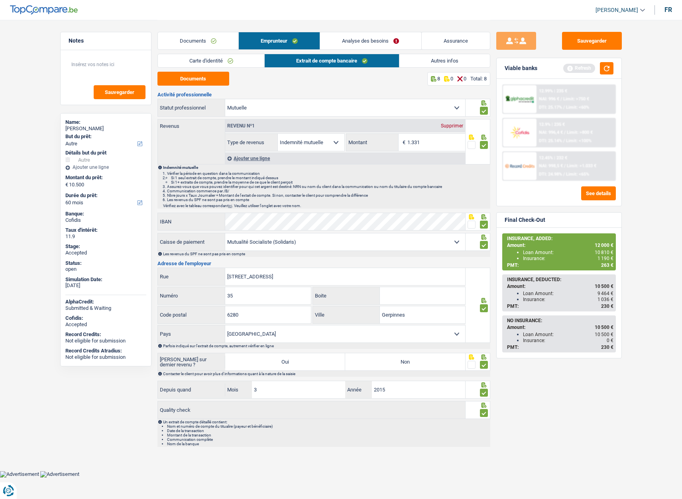
click at [429, 61] on link "Autres infos" at bounding box center [444, 60] width 90 height 13
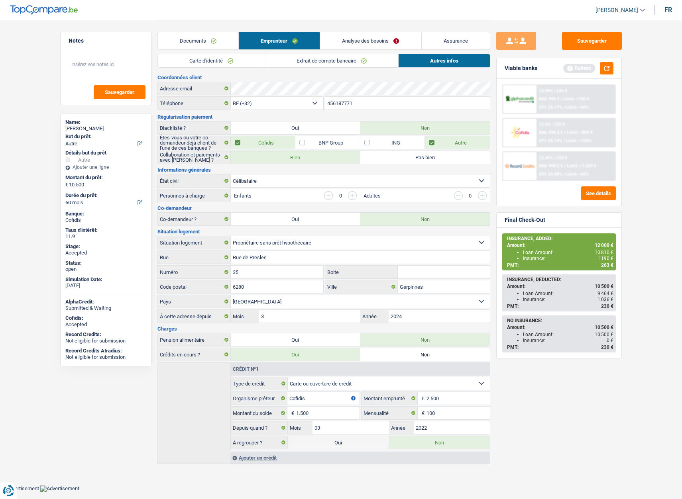
click at [198, 43] on link "Documents" at bounding box center [198, 40] width 81 height 17
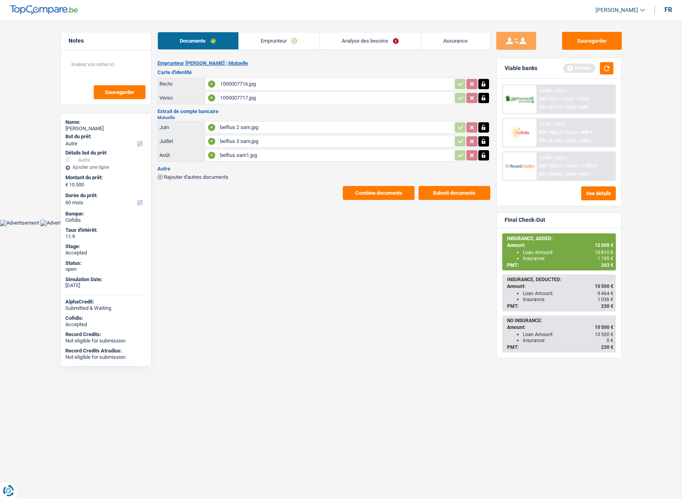
click at [372, 191] on button "Combine documents" at bounding box center [379, 193] width 72 height 14
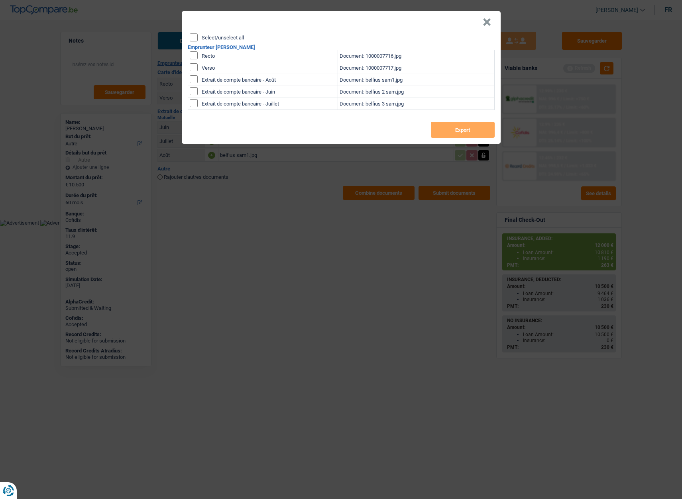
click at [490, 22] on button "×" at bounding box center [487, 22] width 8 height 8
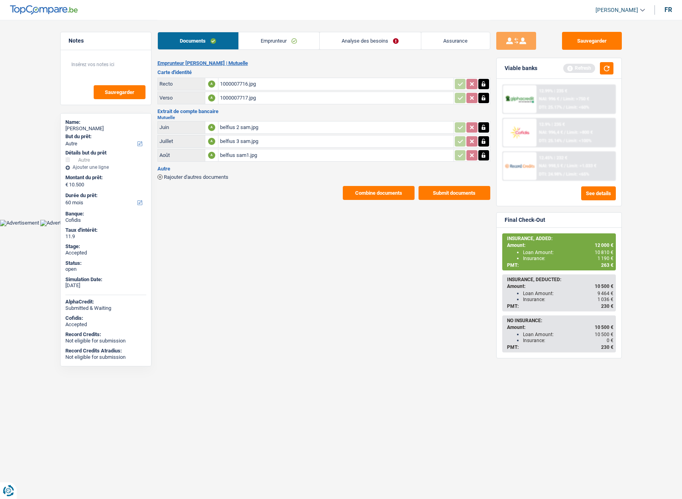
click at [449, 48] on link "Assurance" at bounding box center [455, 40] width 69 height 17
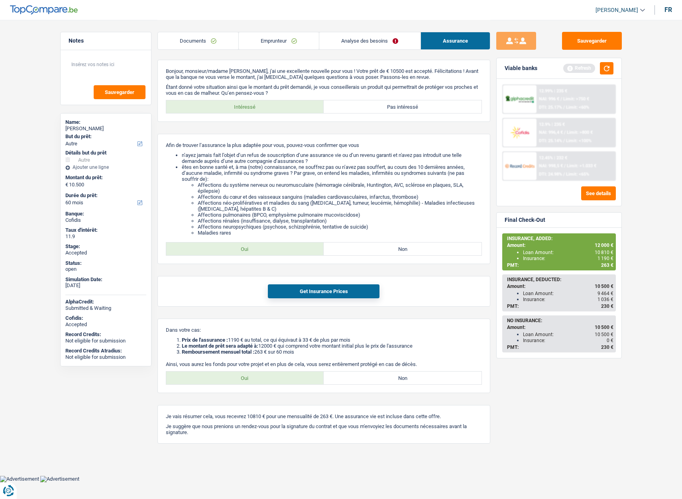
click at [210, 39] on link "Documents" at bounding box center [198, 40] width 81 height 17
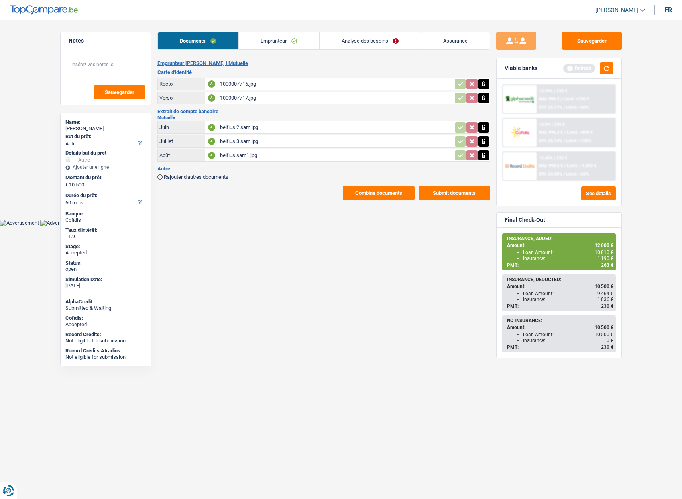
click at [270, 40] on link "Emprunteur" at bounding box center [279, 40] width 81 height 17
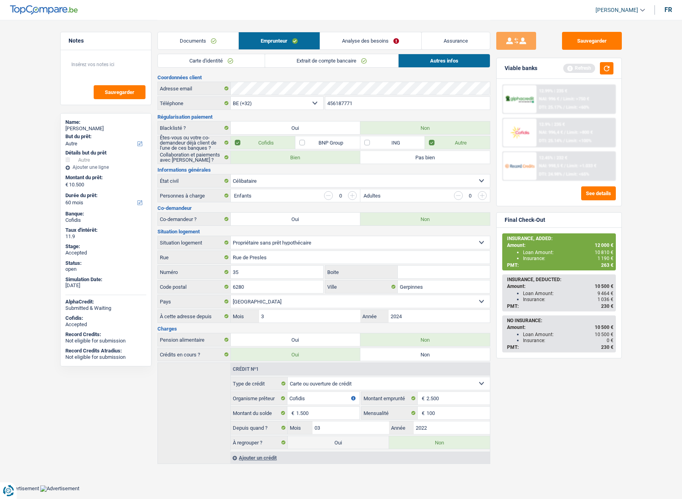
click at [75, 128] on div "Samantha Soyeurt" at bounding box center [105, 129] width 81 height 6
click at [76, 128] on div "Samantha Soyeurt" at bounding box center [105, 129] width 81 height 6
click at [83, 138] on label "But du prêt:" at bounding box center [104, 137] width 79 height 6
click at [83, 140] on select "Confort maison: meubles, textile, peinture, électroménager, outillage non-profe…" at bounding box center [105, 144] width 81 height 8
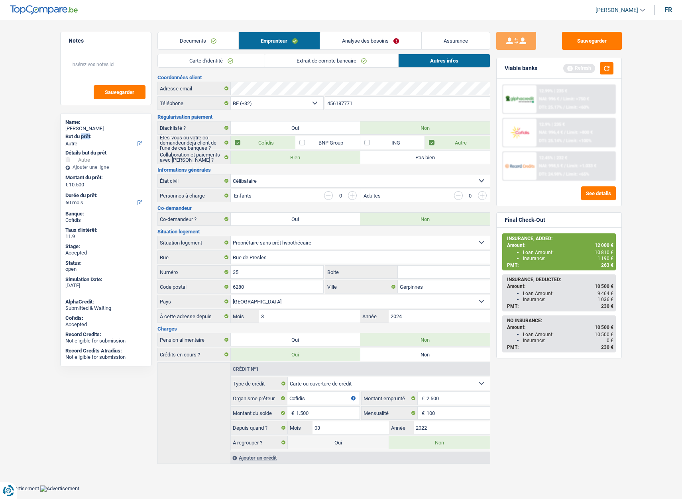
click at [83, 139] on label "But du prêt:" at bounding box center [104, 137] width 79 height 6
click at [83, 140] on select "Confort maison: meubles, textile, peinture, électroménager, outillage non-profe…" at bounding box center [105, 144] width 81 height 8
click at [83, 139] on label "But du prêt:" at bounding box center [104, 137] width 79 height 6
click at [83, 140] on select "Confort maison: meubles, textile, peinture, électroménager, outillage non-profe…" at bounding box center [105, 144] width 81 height 8
click at [72, 128] on div "Samantha Soyeurt" at bounding box center [105, 129] width 81 height 6
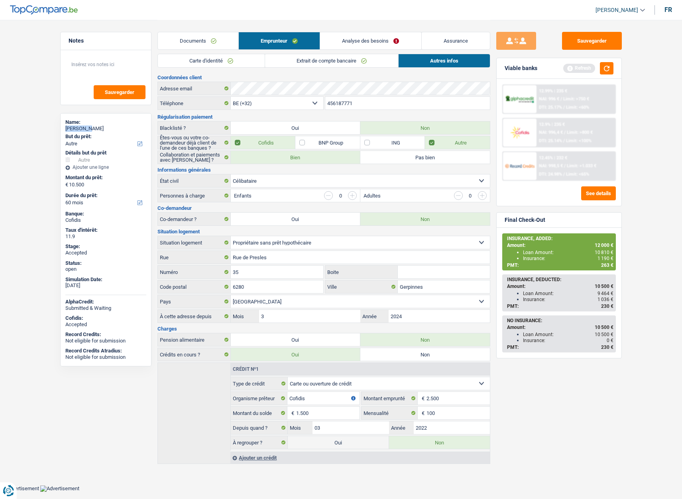
click at [72, 128] on div "Samantha Soyeurt" at bounding box center [105, 129] width 81 height 6
copy div "Samantha Soyeurt"
click at [332, 98] on input "456187771" at bounding box center [407, 103] width 165 height 13
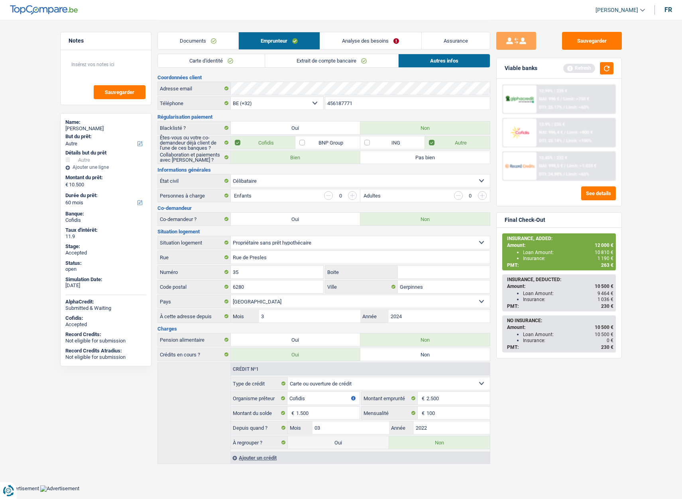
click at [333, 102] on input "456187771" at bounding box center [407, 103] width 165 height 13
drag, startPoint x: 335, startPoint y: 102, endPoint x: 347, endPoint y: 75, distance: 30.0
click at [336, 102] on input "456187771" at bounding box center [407, 103] width 165 height 13
click at [335, 104] on input "456187771" at bounding box center [407, 103] width 165 height 13
click at [335, 103] on input "456187771" at bounding box center [407, 103] width 165 height 13
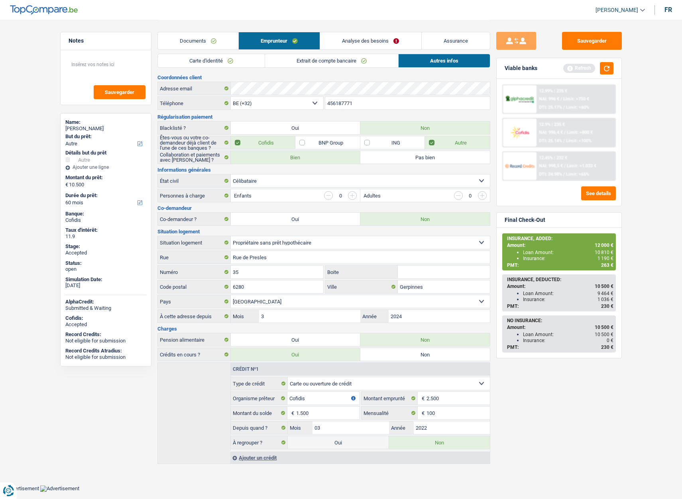
click at [336, 103] on input "456187771" at bounding box center [407, 103] width 165 height 13
click at [341, 100] on input "456187771" at bounding box center [407, 103] width 165 height 13
click at [587, 34] on button "Sauvegarder" at bounding box center [592, 41] width 60 height 18
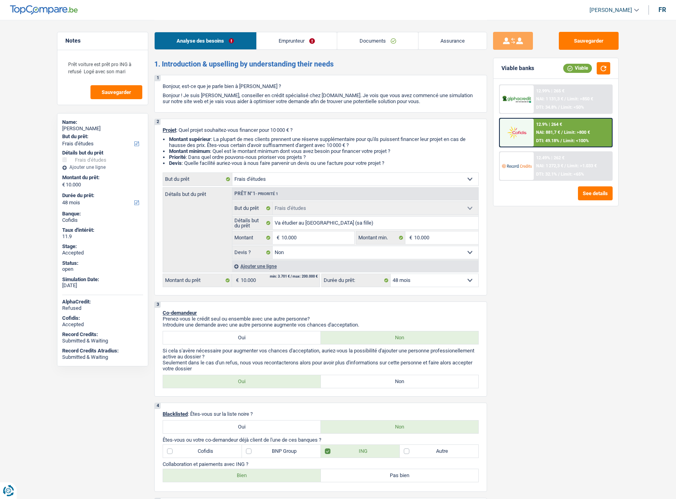
select select "study"
select select "48"
select select "study"
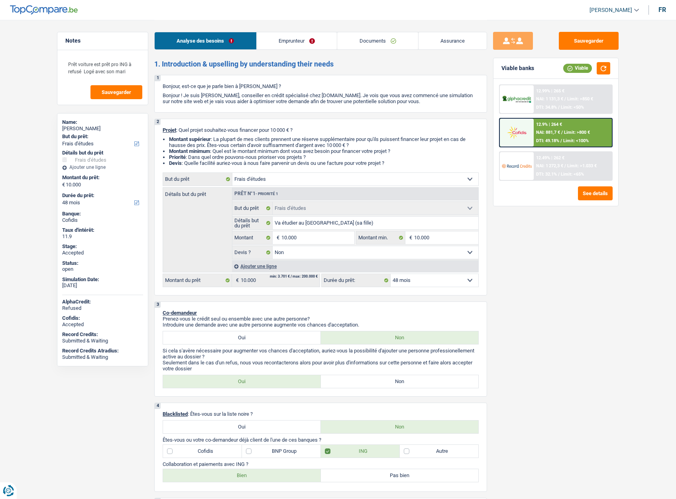
select select "false"
select select "48"
select select "privateEmployee"
select select "netSalary"
select select "mealVouchers"
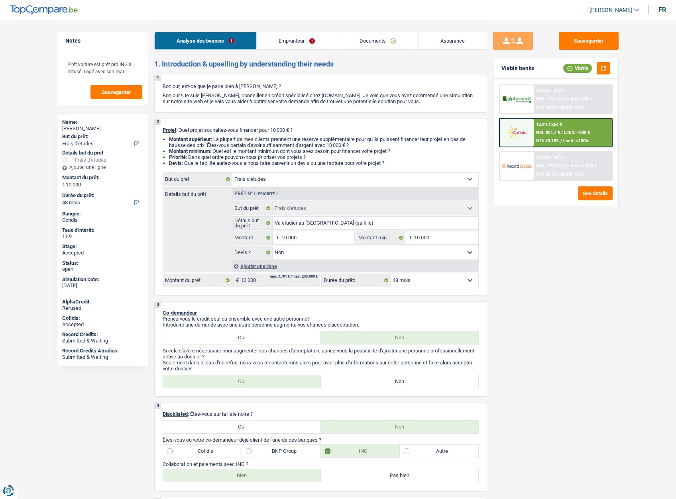
select select "liveWithParents"
select select "carLoan"
select select "48"
select select "study"
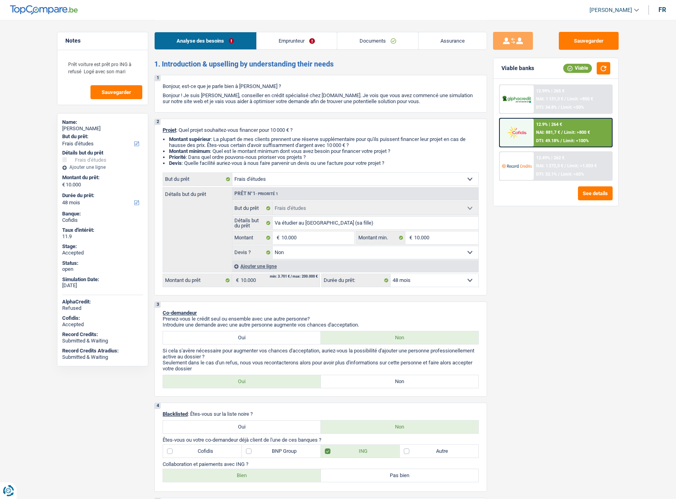
select select "false"
select select "48"
click at [445, 41] on link "Assurance" at bounding box center [452, 40] width 69 height 17
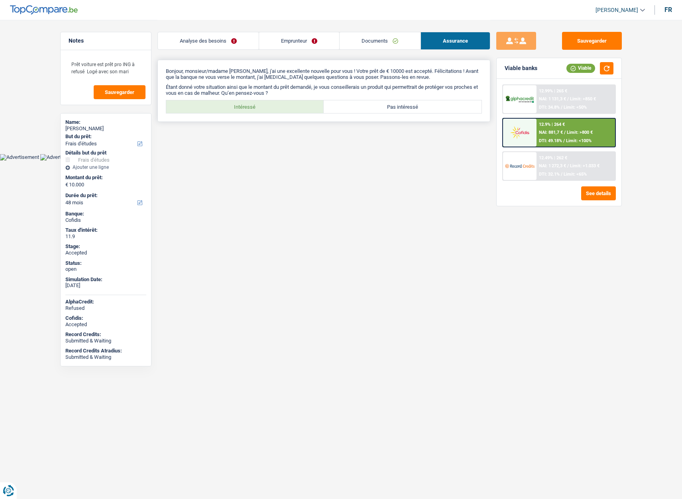
click at [252, 108] on label "Intéressé" at bounding box center [245, 106] width 158 height 13
click at [252, 108] on input "Intéressé" at bounding box center [245, 106] width 158 height 13
radio input "true"
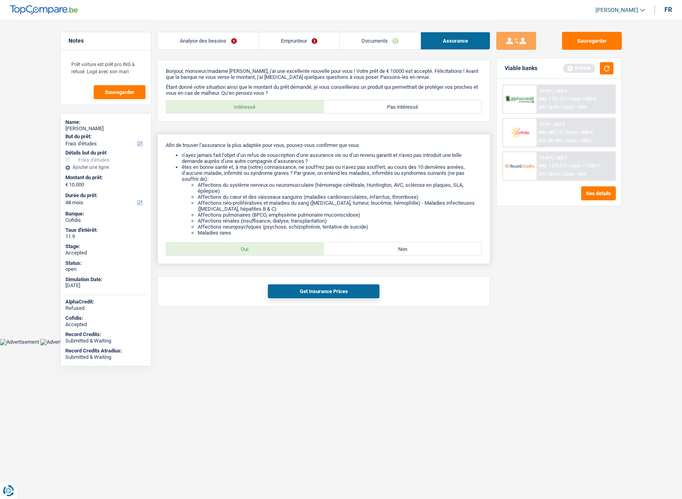
click at [248, 253] on label "Oui" at bounding box center [245, 249] width 158 height 13
click at [248, 253] on input "Oui" at bounding box center [245, 249] width 158 height 13
radio input "true"
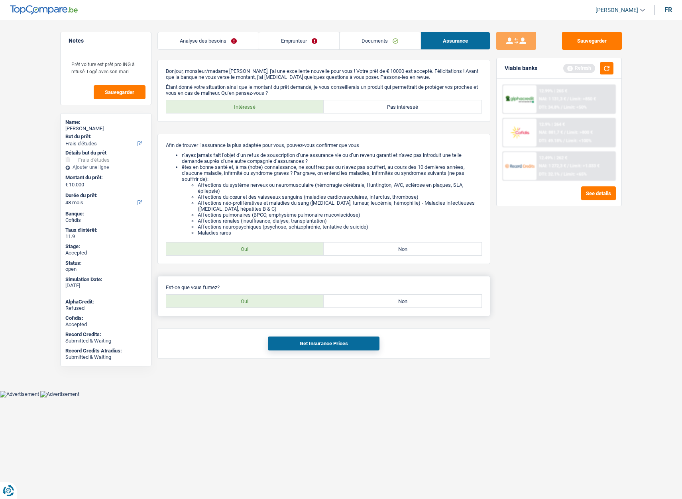
click at [384, 299] on label "Non" at bounding box center [403, 301] width 158 height 13
click at [384, 299] on input "Non" at bounding box center [403, 301] width 158 height 13
radio input "true"
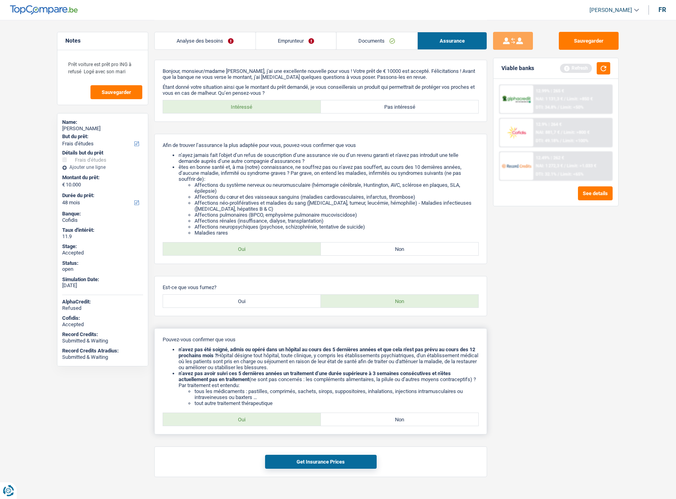
click at [250, 421] on label "Oui" at bounding box center [242, 419] width 158 height 13
click at [250, 421] on input "Oui" at bounding box center [242, 419] width 158 height 13
radio input "true"
click at [316, 456] on button "Get Insurance Prices" at bounding box center [321, 462] width 112 height 14
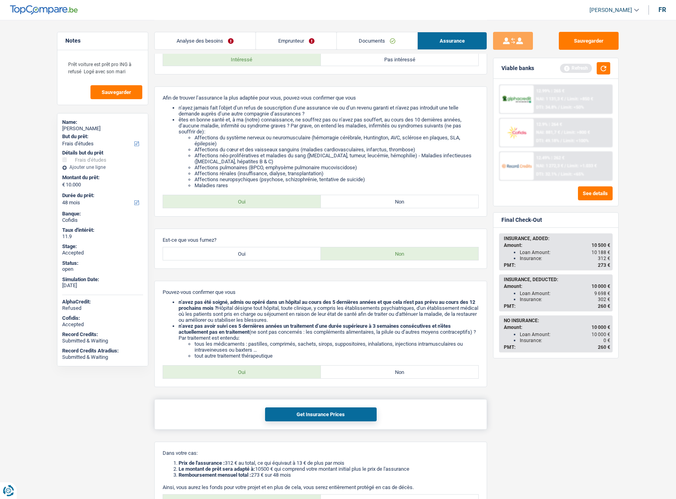
scroll to position [131, 0]
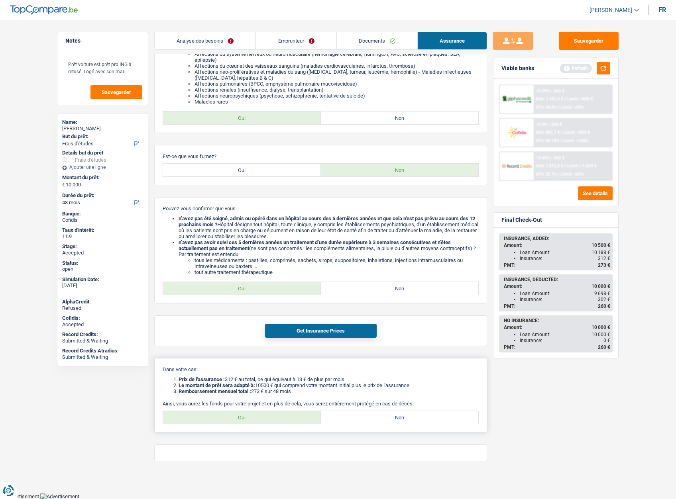
click at [244, 417] on label "Oui" at bounding box center [242, 417] width 158 height 13
click at [244, 417] on input "Oui" at bounding box center [242, 417] width 158 height 13
radio input "true"
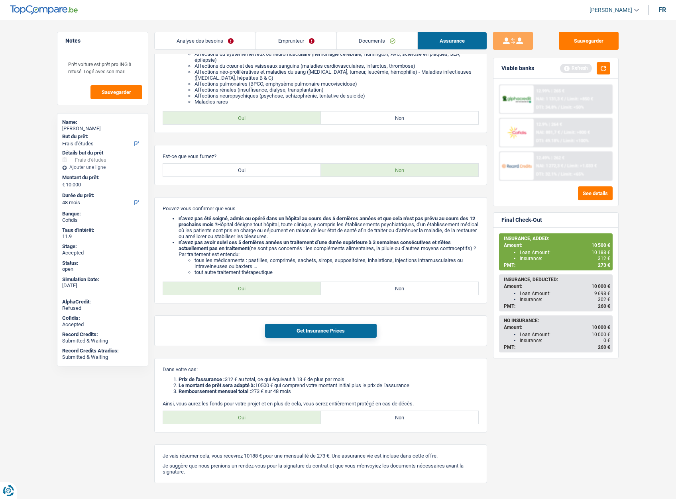
drag, startPoint x: 618, startPoint y: 10, endPoint x: 614, endPoint y: 24, distance: 14.8
click at [619, 10] on span "[PERSON_NAME]" at bounding box center [610, 10] width 43 height 7
click at [593, 72] on button "SO" at bounding box center [596, 73] width 71 height 16
select select "48"
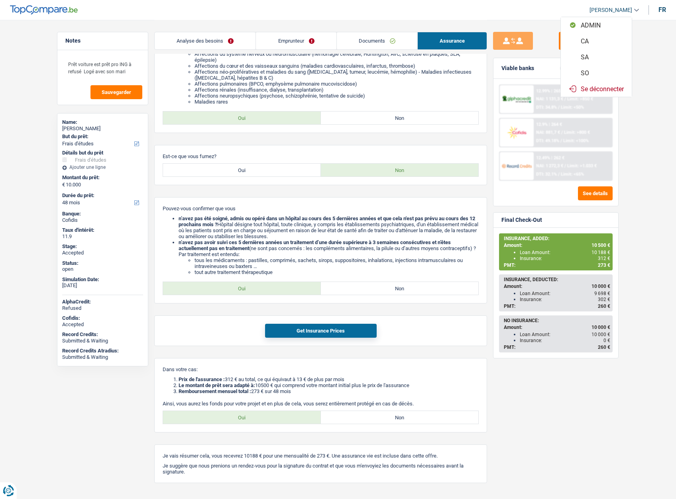
select select "study"
select select "false"
select select "48"
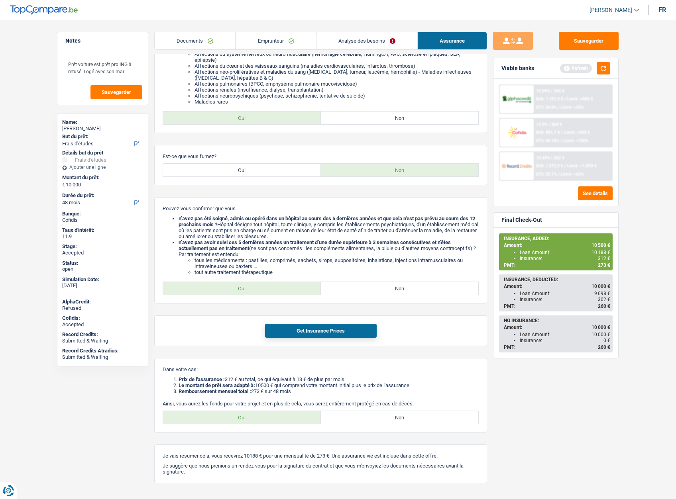
click at [269, 35] on link "Emprunteur" at bounding box center [276, 40] width 80 height 17
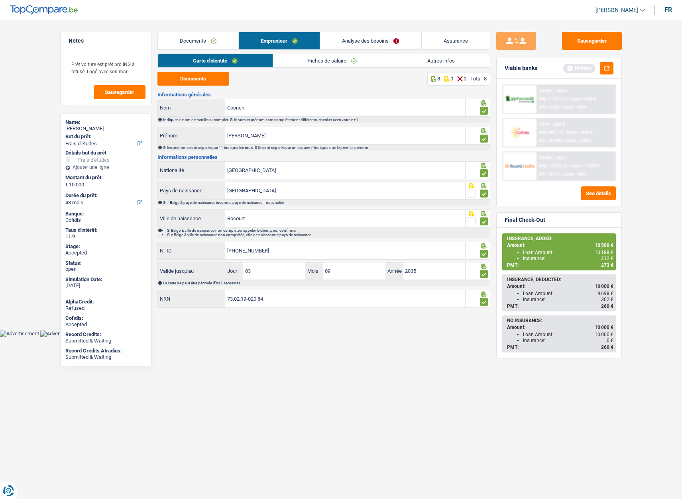
click at [360, 40] on link "Analyse des besoins" at bounding box center [370, 40] width 101 height 17
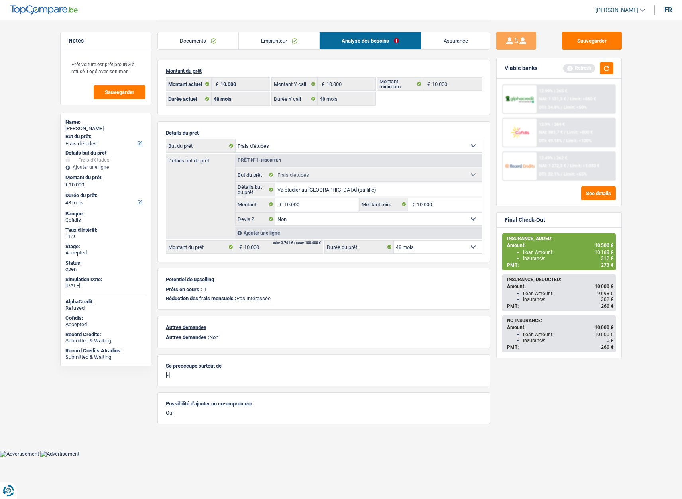
click at [518, 130] on img at bounding box center [519, 132] width 29 height 15
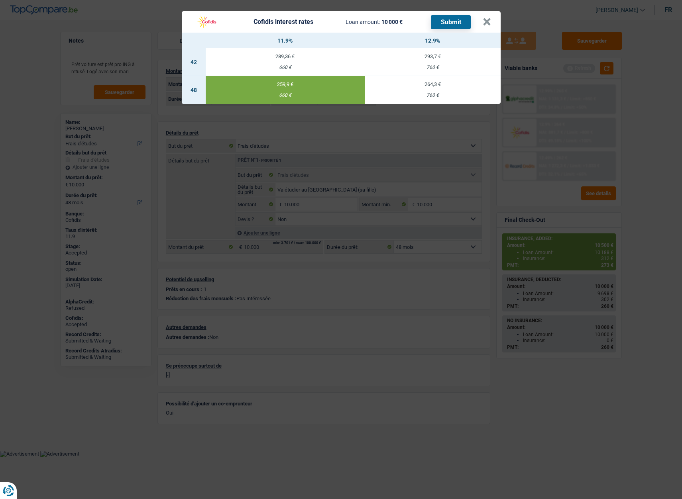
click at [289, 90] on td "259,9 € 660 €" at bounding box center [285, 90] width 159 height 28
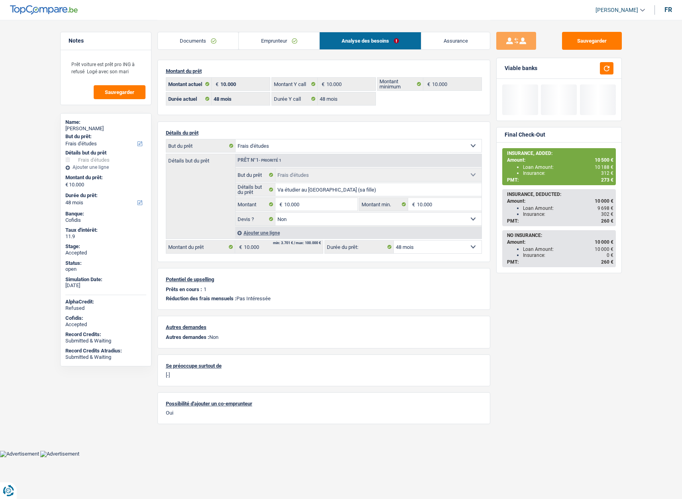
click at [443, 40] on link "Assurance" at bounding box center [455, 40] width 69 height 17
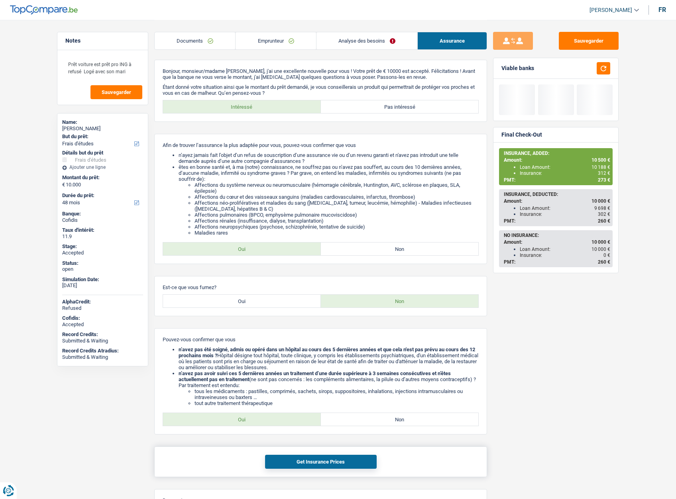
click at [309, 464] on button "Get Insurance Prices" at bounding box center [321, 462] width 112 height 14
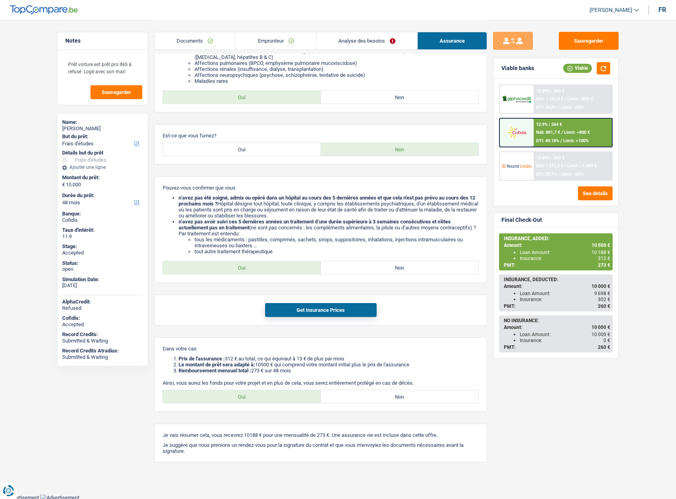
scroll to position [153, 0]
click at [387, 398] on label "Non" at bounding box center [400, 395] width 158 height 13
click at [387, 398] on input "Non" at bounding box center [400, 395] width 158 height 13
radio input "true"
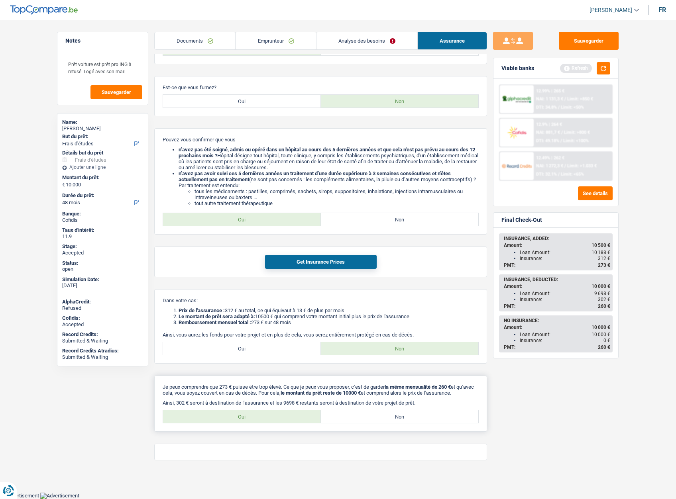
scroll to position [205, 0]
click at [603, 305] on span "260 €" at bounding box center [604, 307] width 12 height 6
click at [366, 420] on label "Non" at bounding box center [400, 417] width 158 height 13
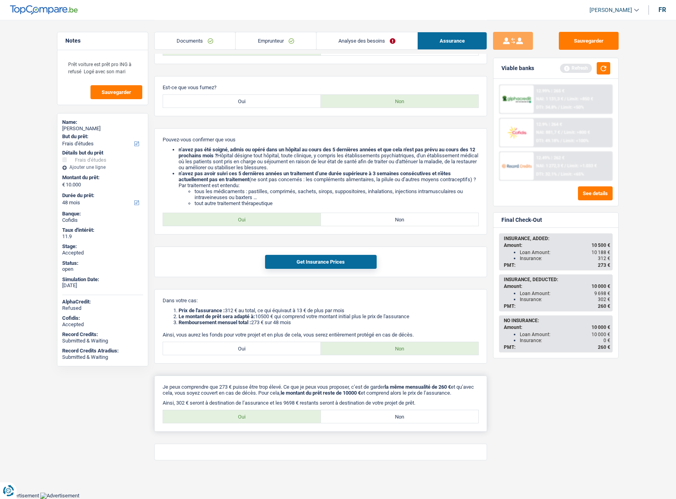
click at [366, 420] on input "Non" at bounding box center [400, 417] width 158 height 13
radio input "true"
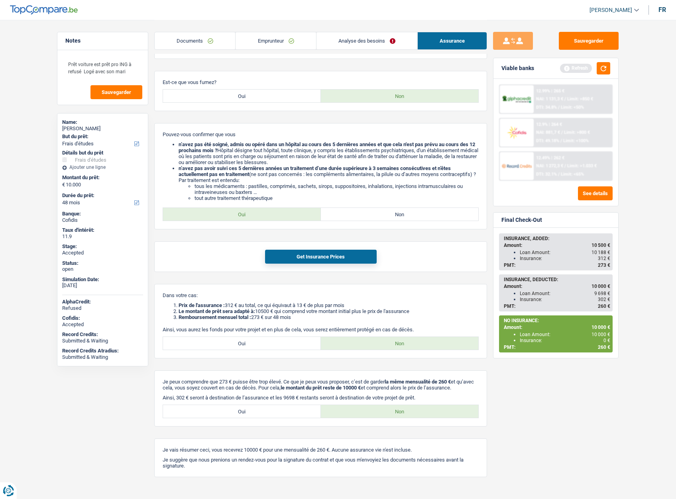
click at [620, 5] on link "[PERSON_NAME]" at bounding box center [611, 10] width 56 height 13
click at [605, 24] on button "ADMIN" at bounding box center [596, 25] width 71 height 16
click at [355, 35] on link "Documents" at bounding box center [377, 40] width 81 height 17
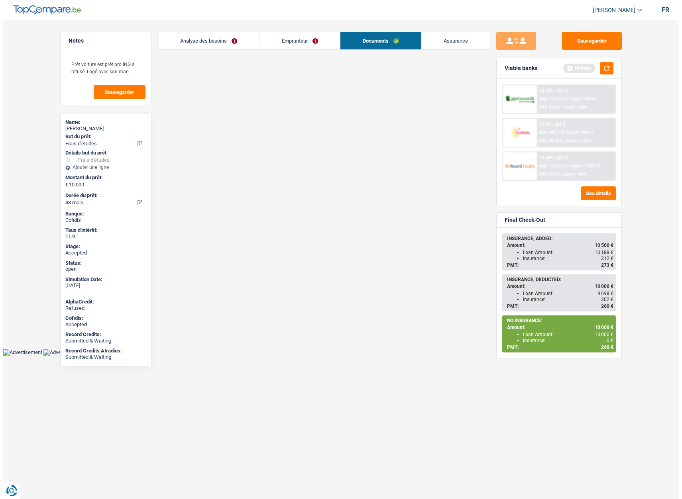
scroll to position [0, 0]
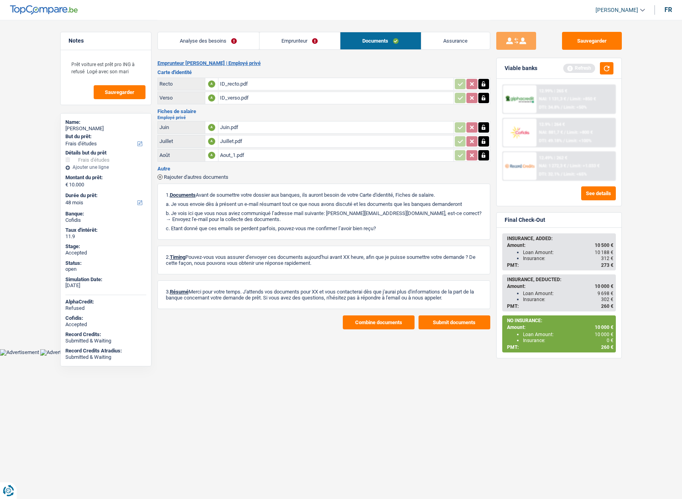
click at [436, 39] on link "Assurance" at bounding box center [455, 40] width 69 height 17
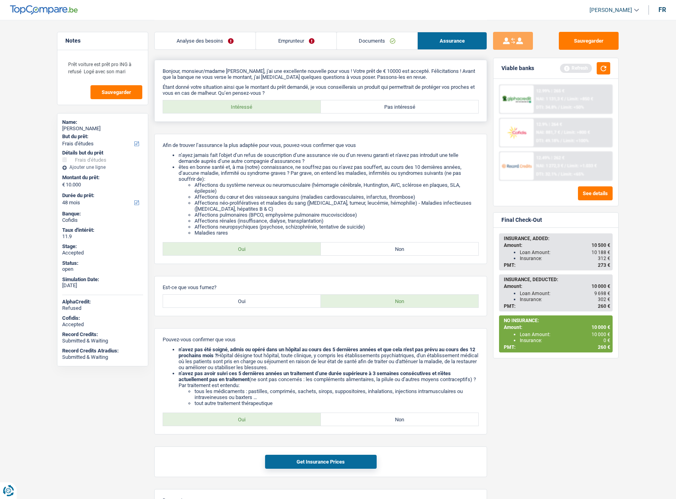
click at [375, 105] on label "Pas intéressé" at bounding box center [400, 106] width 158 height 13
click at [375, 105] on input "Pas intéressé" at bounding box center [400, 106] width 158 height 13
radio input "true"
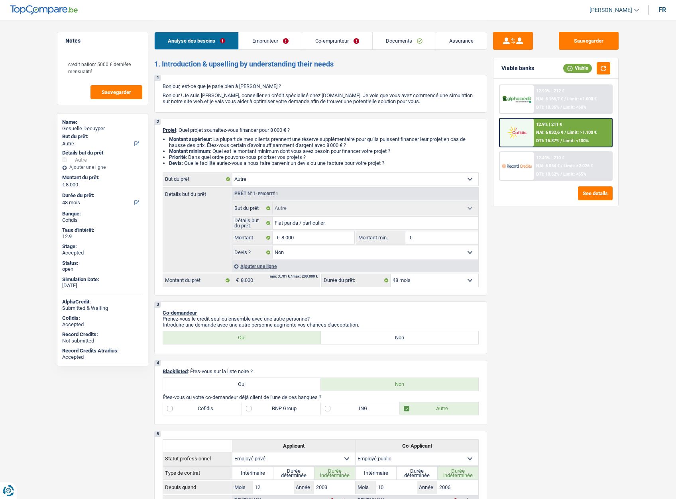
select select "other"
select select "48"
select select "other"
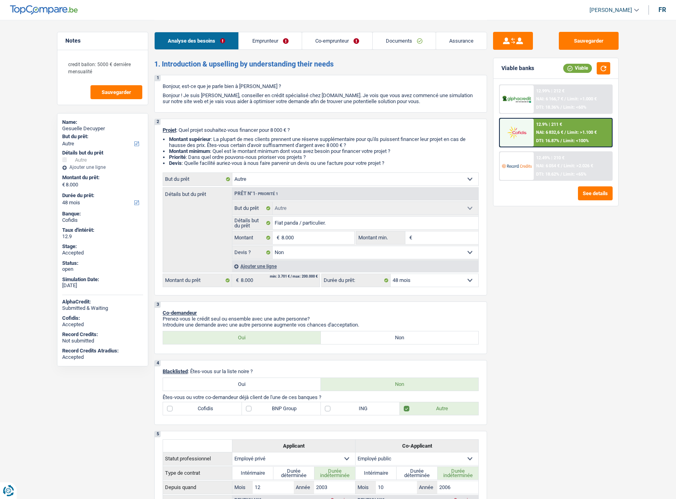
select select "false"
select select "48"
select select "privateEmployee"
select select "publicEmployee"
select select "netSalary"
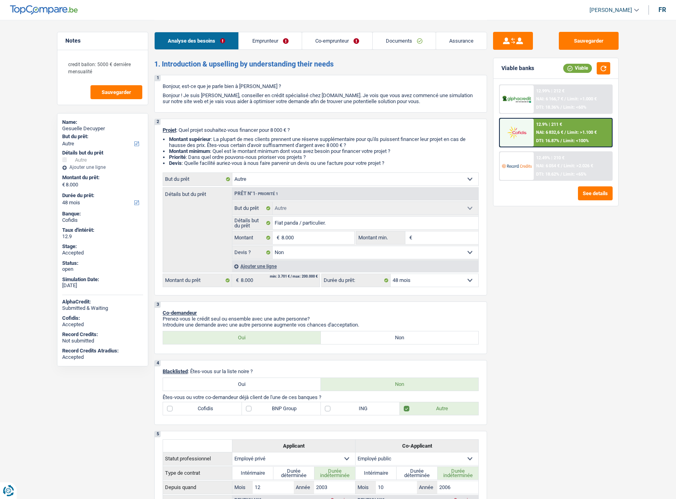
select select "familyAllowances"
select select "mealVouchers"
select select "netSalary"
select select "mealVouchers"
select select "ownerWithMortgage"
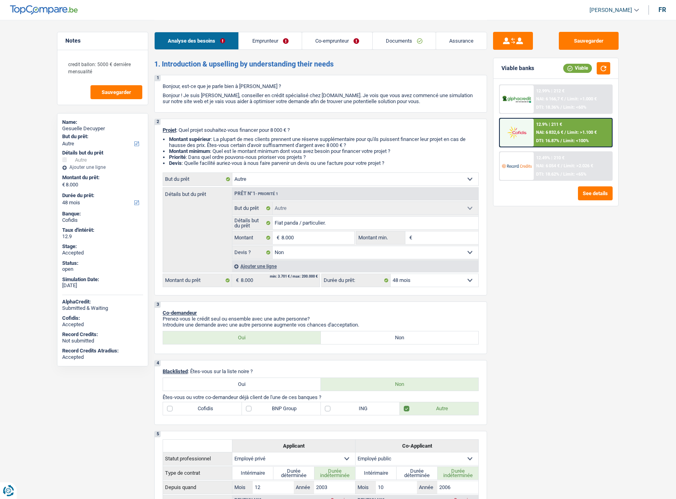
select select "cardOrCredit"
select select "mortgage"
select select "240"
select select "carLoan"
select select "48"
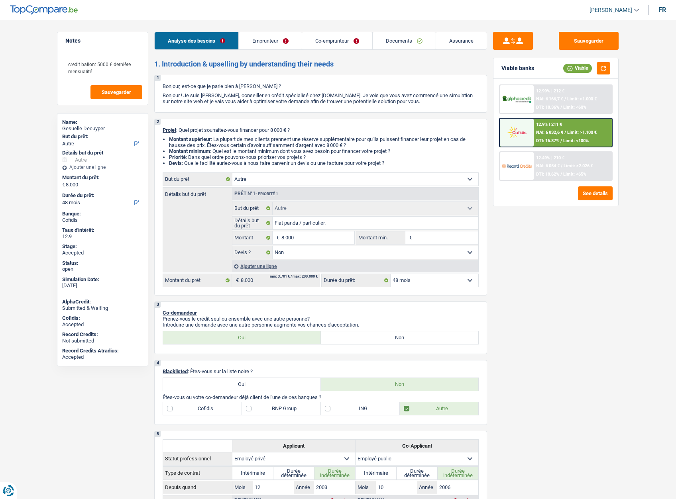
select select "other"
select select "false"
select select "48"
click at [465, 41] on link "Assurance" at bounding box center [461, 40] width 51 height 17
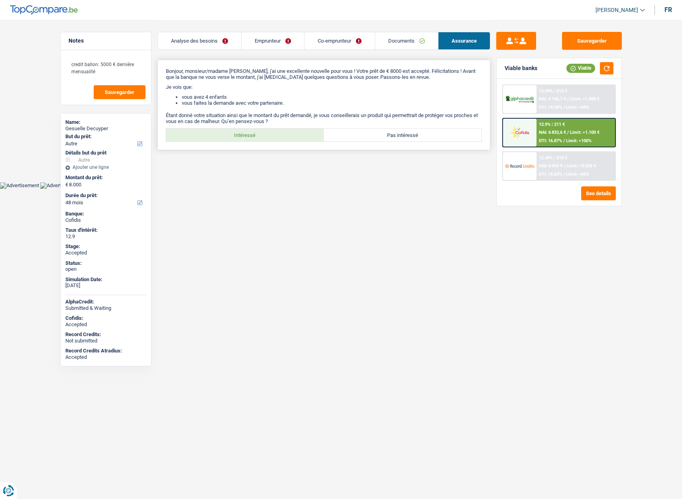
click at [232, 132] on label "Intéressé" at bounding box center [245, 135] width 158 height 13
click at [232, 132] on input "Intéressé" at bounding box center [245, 135] width 158 height 13
radio input "true"
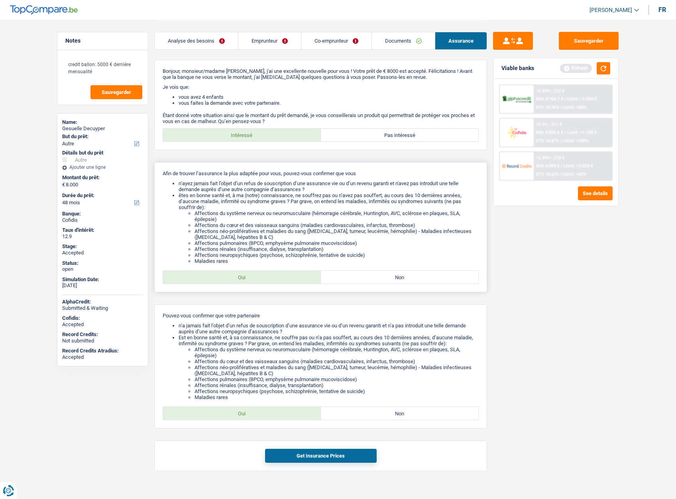
click at [230, 277] on label "Oui" at bounding box center [242, 277] width 158 height 13
click at [230, 277] on input "Oui" at bounding box center [242, 277] width 158 height 13
radio input "true"
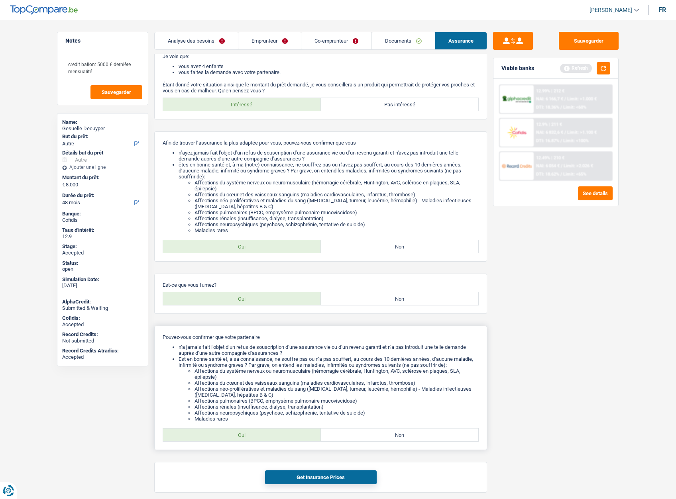
scroll to position [62, 0]
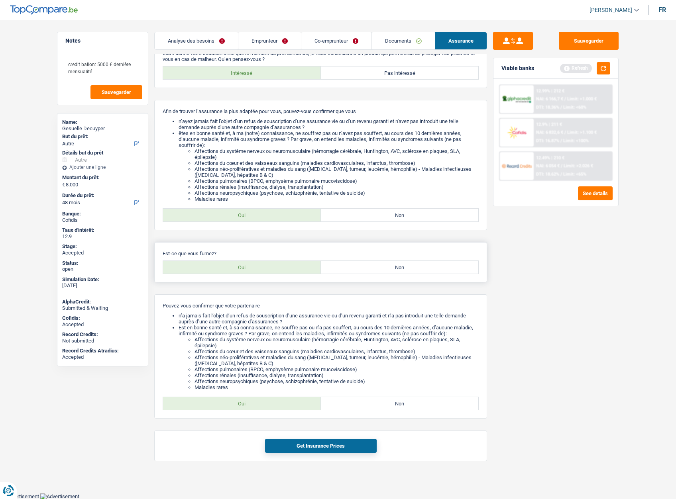
click at [400, 275] on div "Est-ce que vous fumez? Oui Non Tous les champs sont obligatoires. Veuillez séle…" at bounding box center [320, 262] width 333 height 40
click at [397, 271] on label "Non" at bounding box center [400, 267] width 158 height 13
click at [397, 271] on input "Non" at bounding box center [400, 267] width 158 height 13
radio input "true"
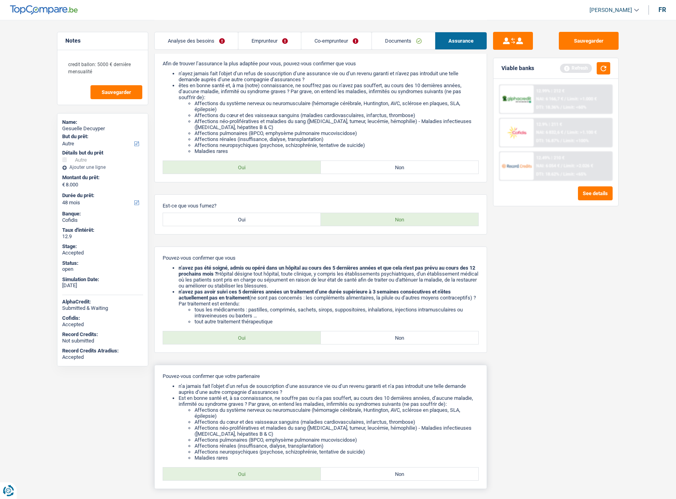
scroll to position [181, 0]
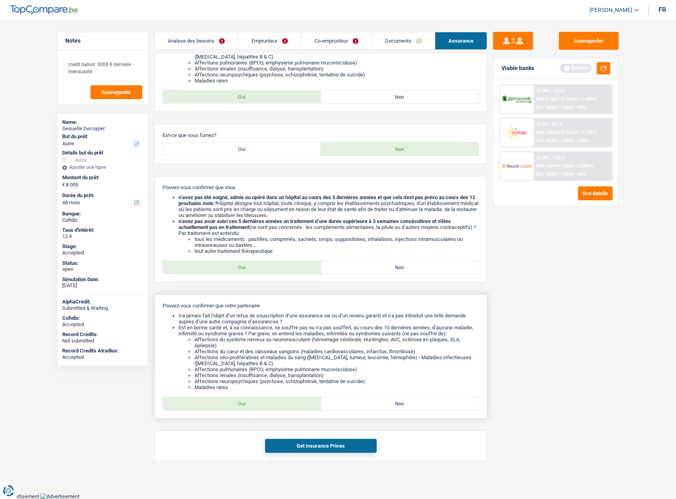
drag, startPoint x: 250, startPoint y: 270, endPoint x: 274, endPoint y: 302, distance: 39.3
click at [250, 270] on label "Oui" at bounding box center [242, 267] width 158 height 13
click at [250, 270] on input "Oui" at bounding box center [242, 267] width 158 height 13
radio input "true"
click at [280, 400] on label "Oui" at bounding box center [242, 403] width 158 height 13
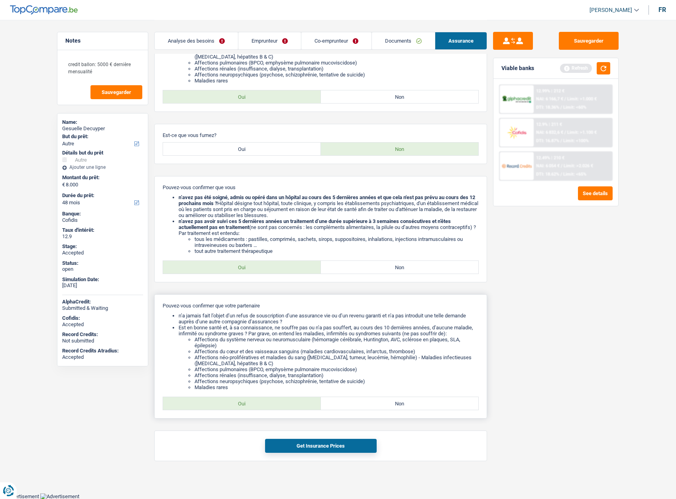
click at [280, 400] on input "Oui" at bounding box center [242, 403] width 158 height 13
radio input "true"
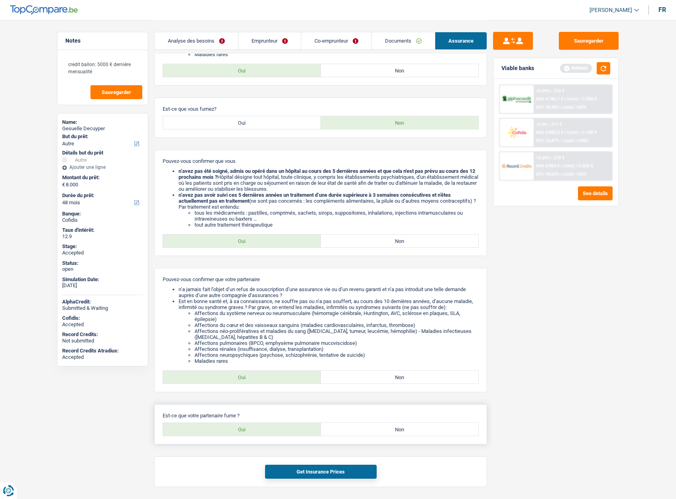
scroll to position [233, 0]
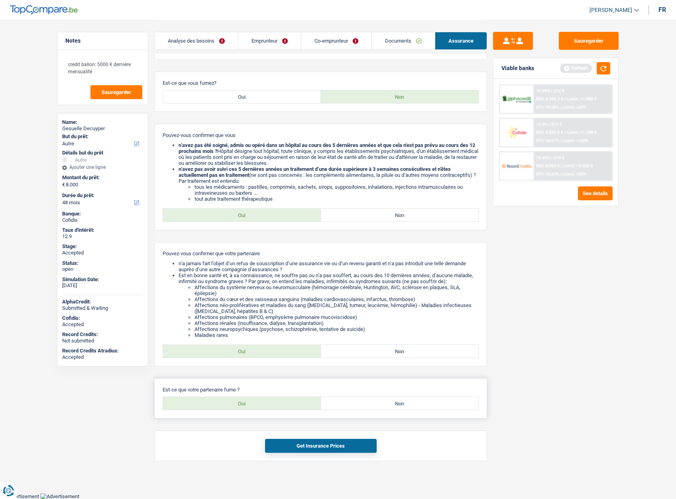
click at [407, 401] on label "Non" at bounding box center [400, 403] width 158 height 13
click at [407, 401] on input "Non" at bounding box center [400, 403] width 158 height 13
radio input "true"
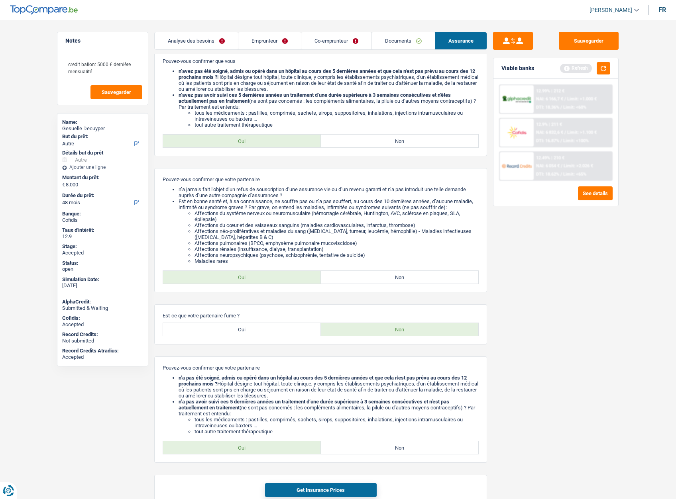
scroll to position [351, 0]
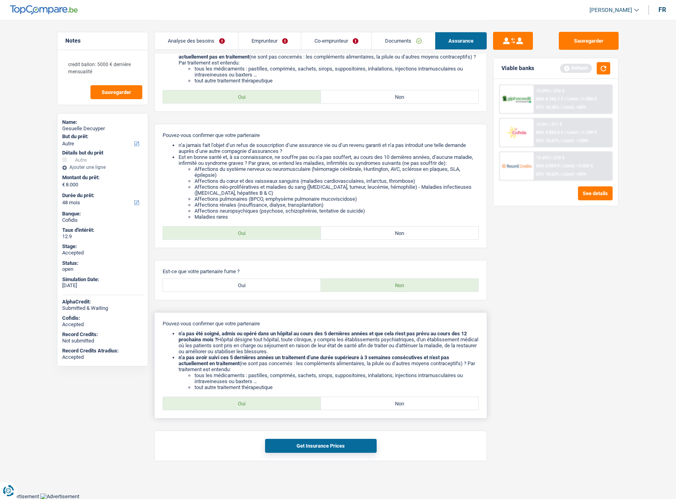
click at [260, 408] on label "Oui" at bounding box center [242, 403] width 158 height 13
click at [260, 408] on input "Oui" at bounding box center [242, 403] width 158 height 13
radio input "true"
click at [303, 440] on button "Get Insurance Prices" at bounding box center [321, 446] width 112 height 14
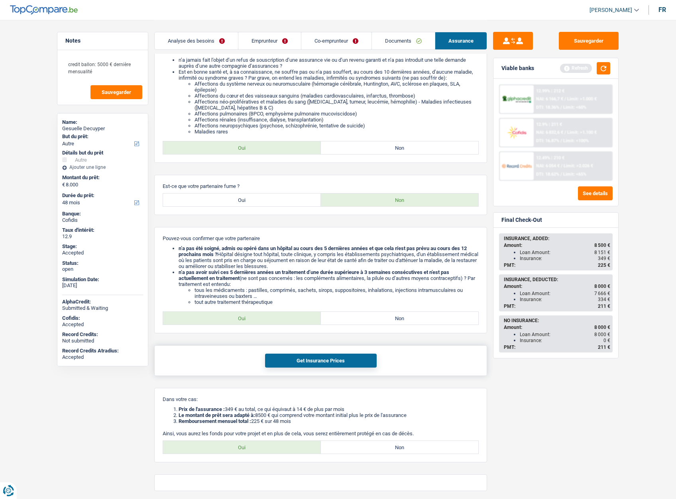
scroll to position [466, 0]
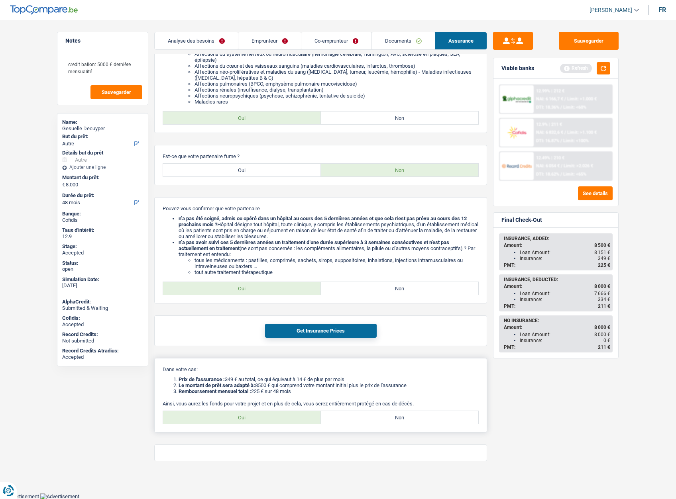
click at [248, 412] on label "Oui" at bounding box center [242, 417] width 158 height 13
click at [248, 412] on input "Oui" at bounding box center [242, 417] width 158 height 13
radio input "true"
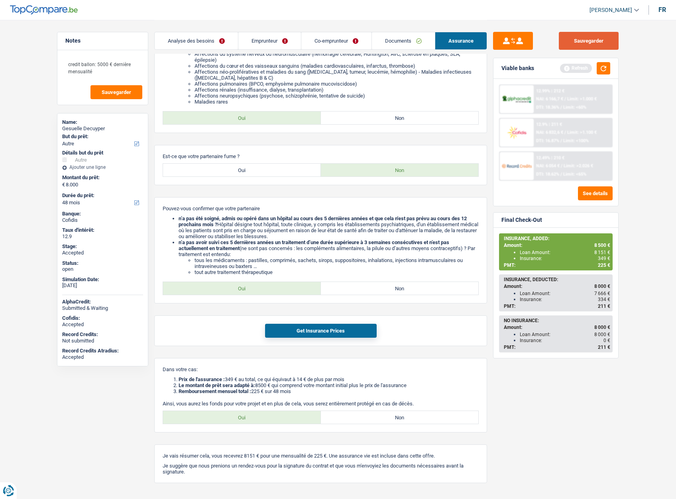
click at [585, 36] on button "Sauvegarder" at bounding box center [589, 41] width 60 height 18
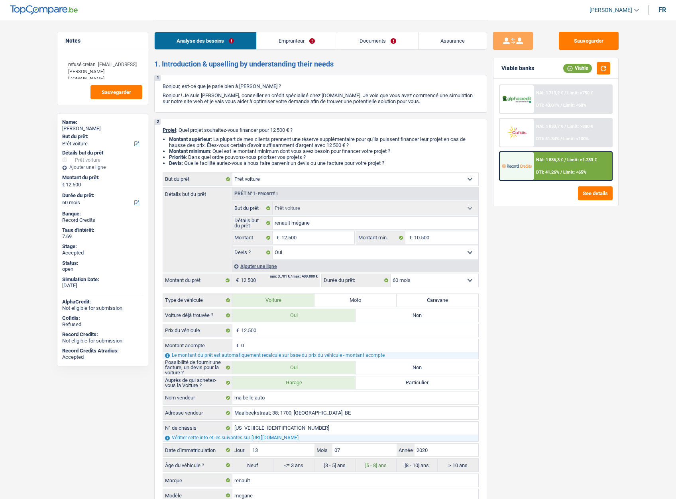
select select "car"
select select "60"
select select "car"
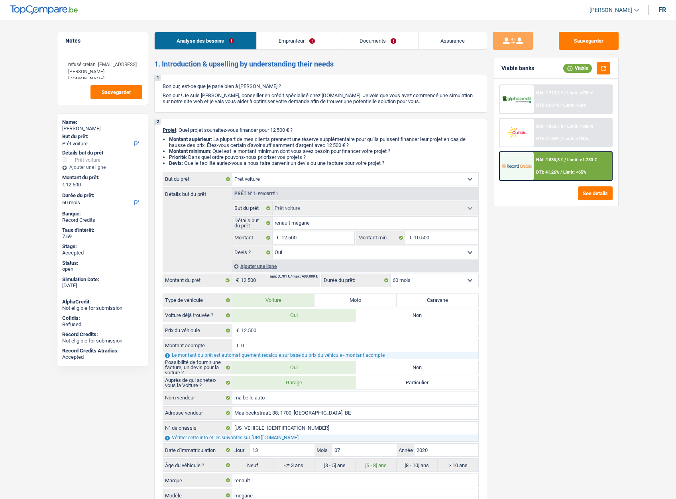
select select "yes"
select select "60"
select select "worker"
select select "netSalary"
select select "mealVouchers"
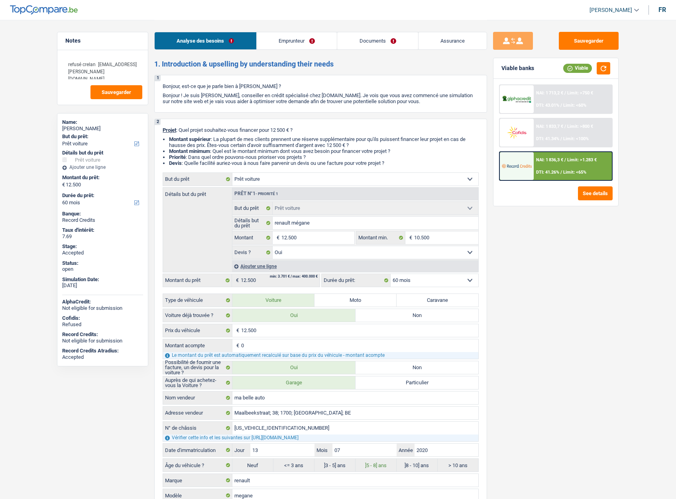
select select "unemployment"
select select "familyAllowances"
select select "ownerWithMortgage"
select select "mortgage"
select select "300"
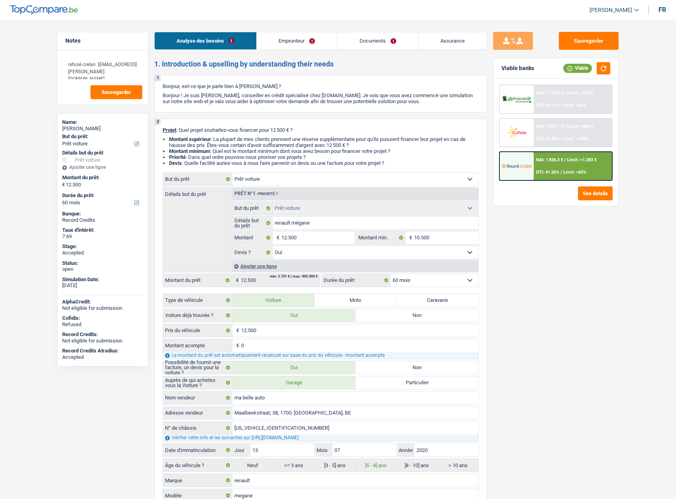
select select "car"
select select "yes"
select select "60"
click at [453, 39] on link "Assurance" at bounding box center [452, 40] width 69 height 17
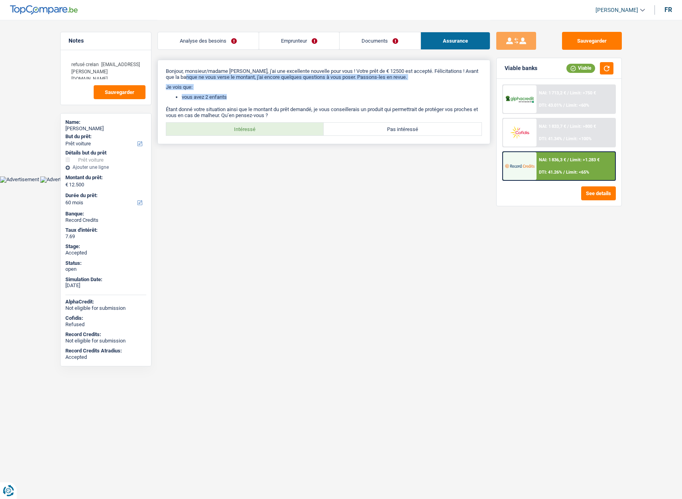
drag, startPoint x: 186, startPoint y: 74, endPoint x: 287, endPoint y: 91, distance: 102.6
click at [287, 91] on div "Bonjour, monsieur/madame [PERSON_NAME], j'ai une excellente nouvelle pour vous …" at bounding box center [323, 102] width 333 height 84
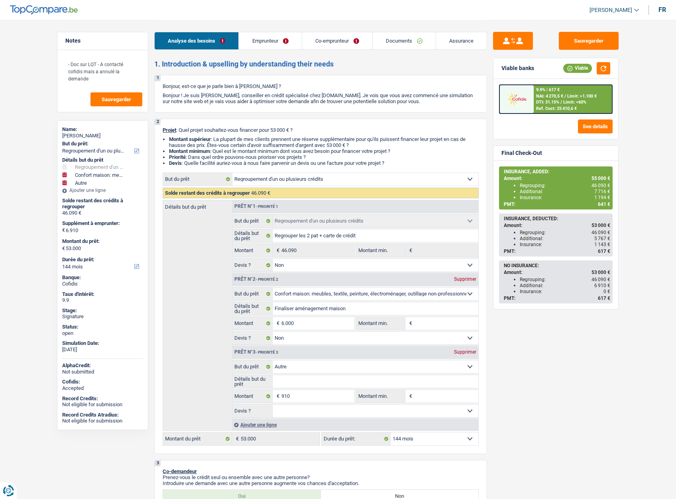
select select "refinancing"
select select "household"
select select "other"
select select "144"
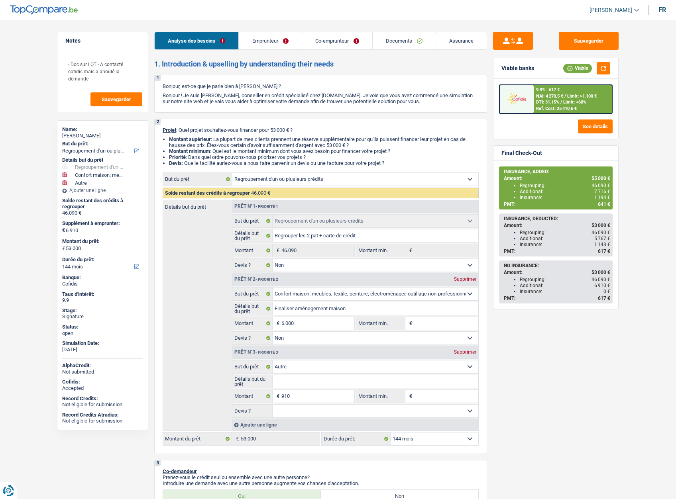
select select "refinancing"
select select "false"
select select "household"
select select "false"
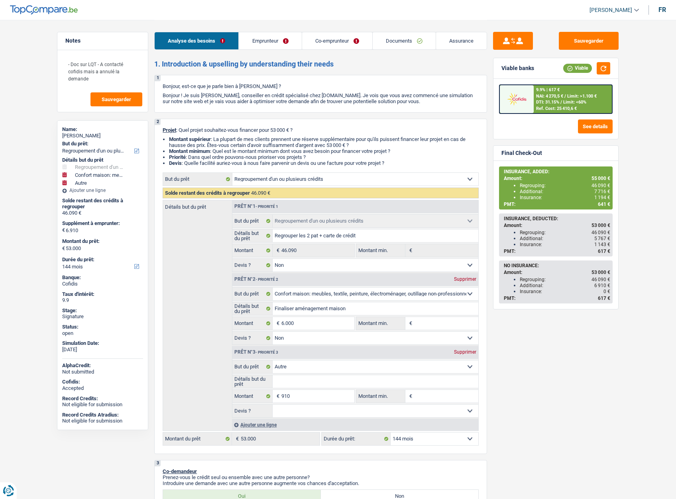
select select "other"
select select "144"
select select "privateEmployee"
select select "familyAllowances"
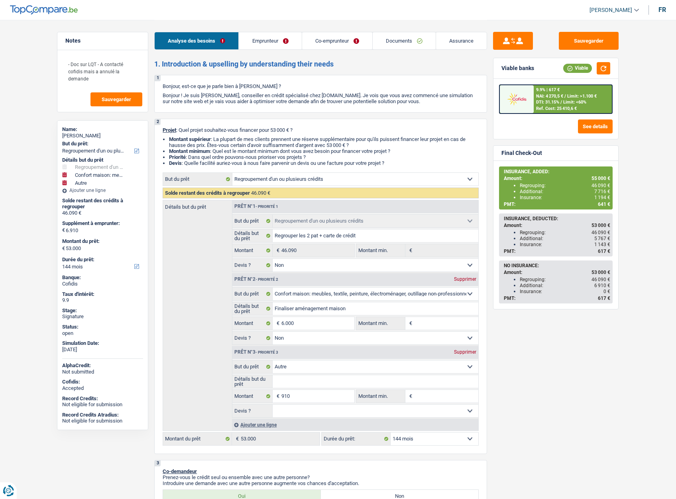
select select "mealVouchers"
select select "netSalary"
select select "mealVouchers"
select select "ownerWithMortgage"
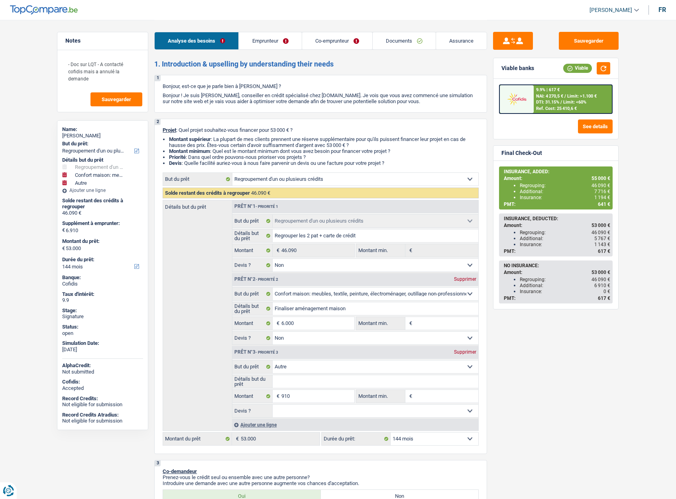
select select "mortgage"
select select "300"
select select "personalLoan"
select select "homeFurnishingOrRelocation"
select select "48"
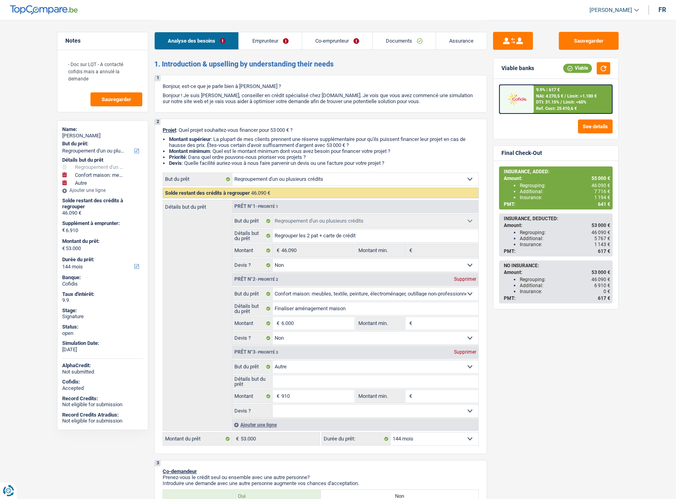
select select "personalLoan"
select select "homeFurnishingOrRelocation"
select select "120"
select select "cardOrCredit"
select select "refinancing"
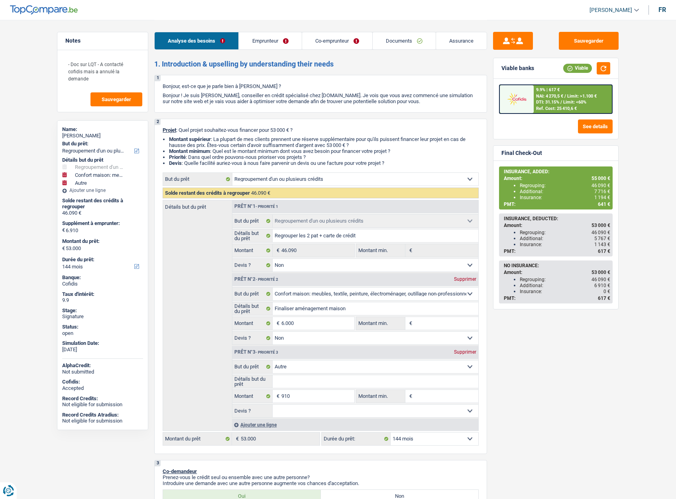
select select "refinancing"
select select "false"
select select "household"
select select "false"
select select "other"
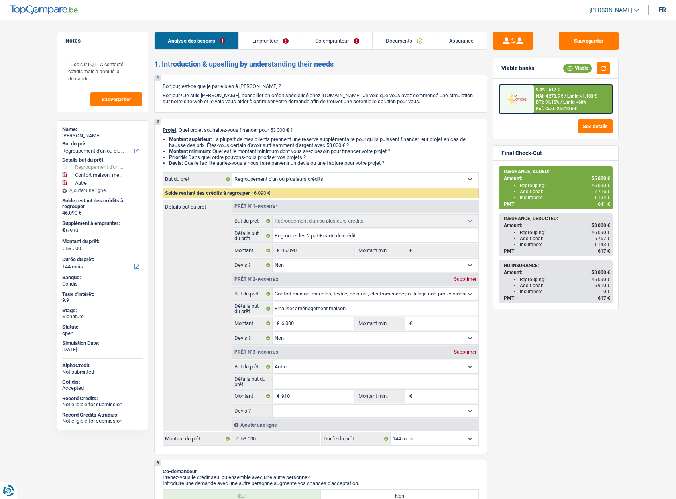
select select "144"
click at [462, 41] on link "Assurance" at bounding box center [461, 40] width 51 height 17
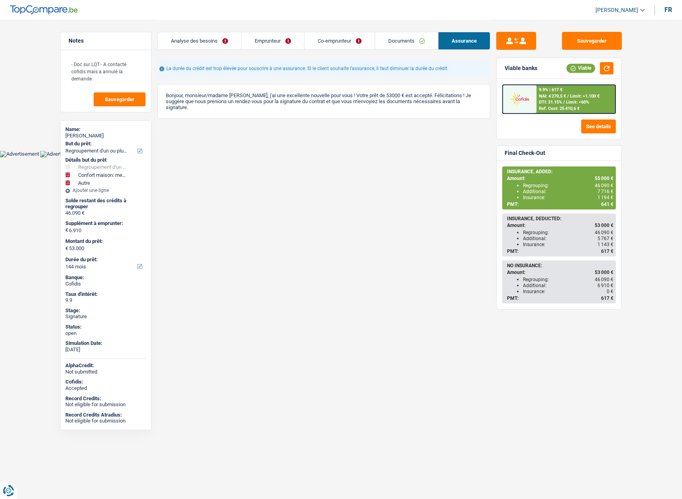
click at [625, 11] on span "[PERSON_NAME]" at bounding box center [616, 10] width 43 height 7
click at [605, 71] on button "SO" at bounding box center [602, 73] width 71 height 16
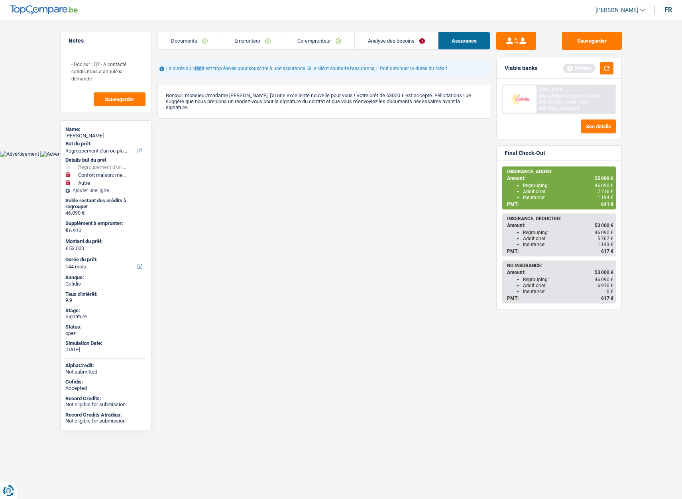
drag, startPoint x: 275, startPoint y: 68, endPoint x: 350, endPoint y: 65, distance: 75.4
click at [350, 65] on div "La durée du crédit est trop élevée pour souscrire à une assurance. Si le client…" at bounding box center [323, 69] width 333 height 18
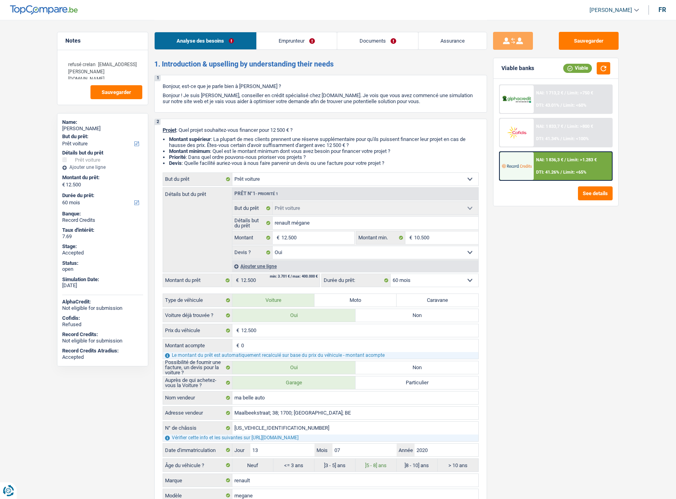
select select "car"
select select "60"
select select "car"
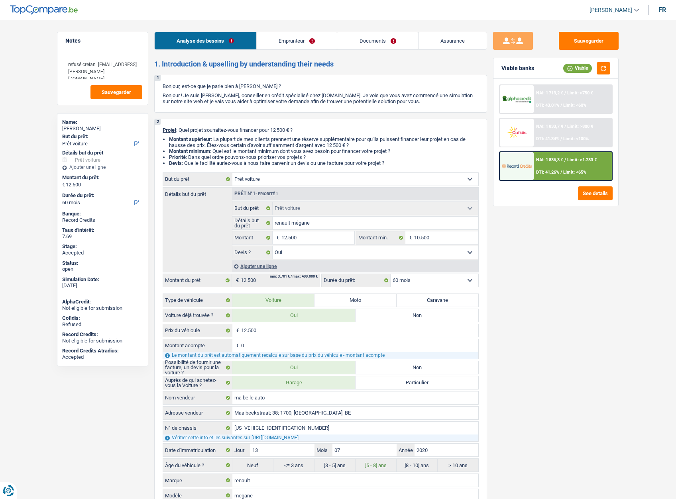
select select "yes"
select select "60"
select select "worker"
select select "netSalary"
select select "mealVouchers"
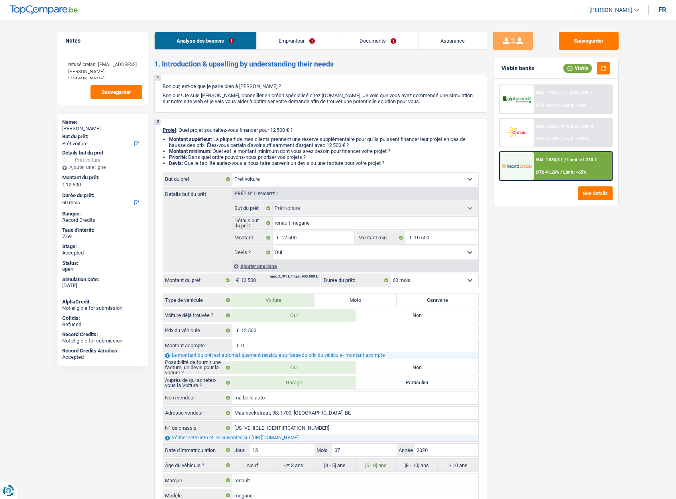
select select "unemployment"
select select "familyAllowances"
select select "ownerWithMortgage"
select select "mortgage"
select select "300"
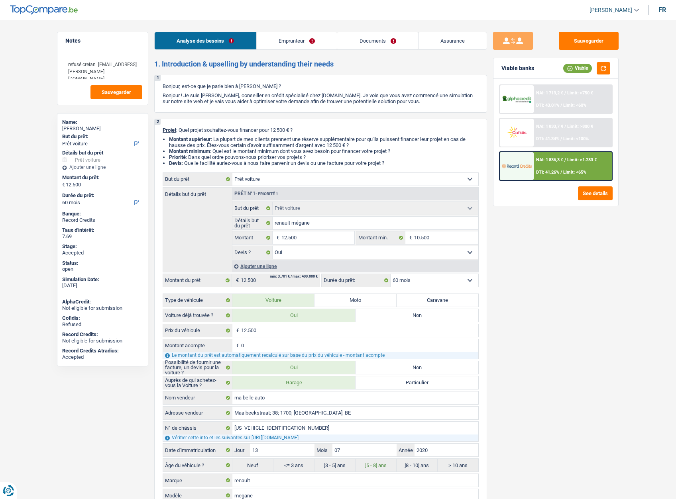
select select "car"
select select "yes"
select select "60"
click at [366, 37] on link "Documents" at bounding box center [377, 40] width 81 height 17
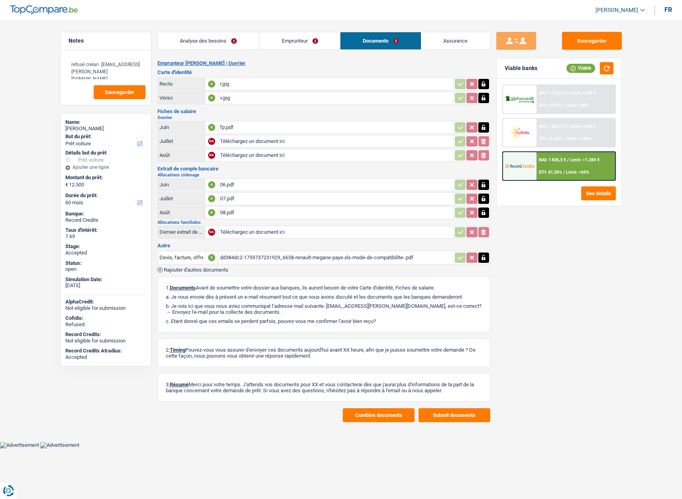
click at [605, 13] on span "[PERSON_NAME]" at bounding box center [616, 10] width 43 height 7
click at [597, 72] on button "SO" at bounding box center [602, 73] width 71 height 16
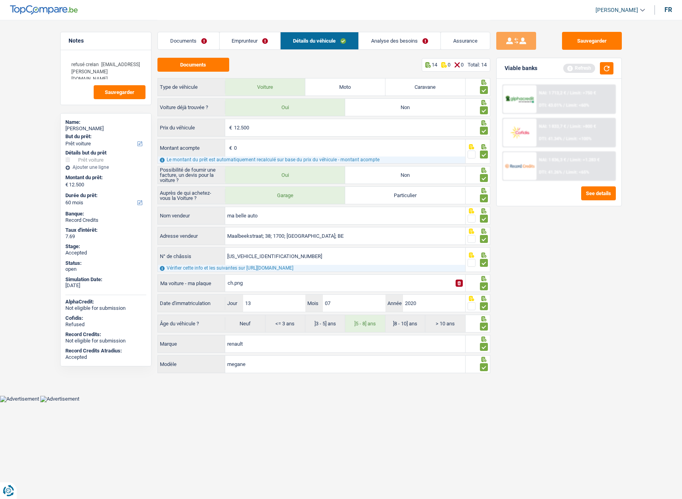
click at [385, 34] on link "Analyse des besoins" at bounding box center [400, 40] width 82 height 17
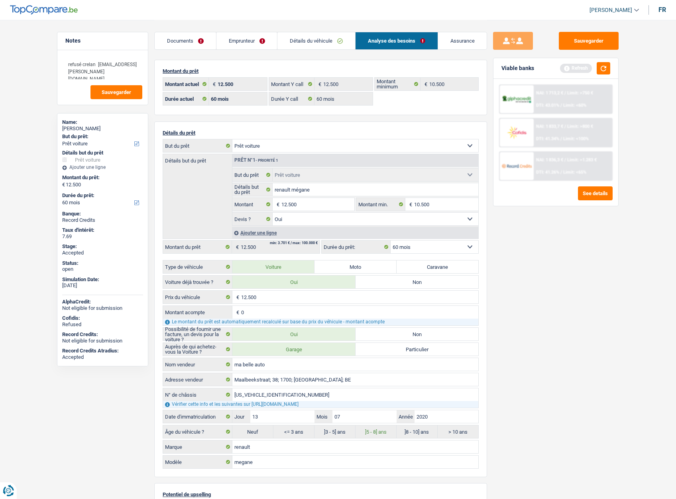
click at [190, 36] on link "Documents" at bounding box center [185, 40] width 61 height 17
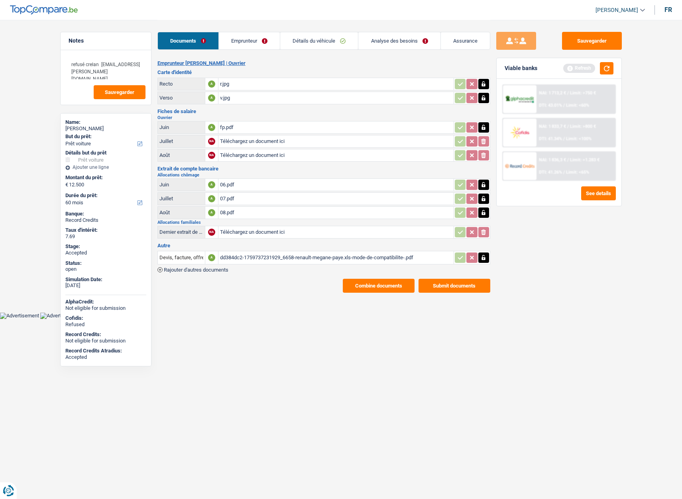
click at [375, 285] on button "Combine documents" at bounding box center [379, 286] width 72 height 14
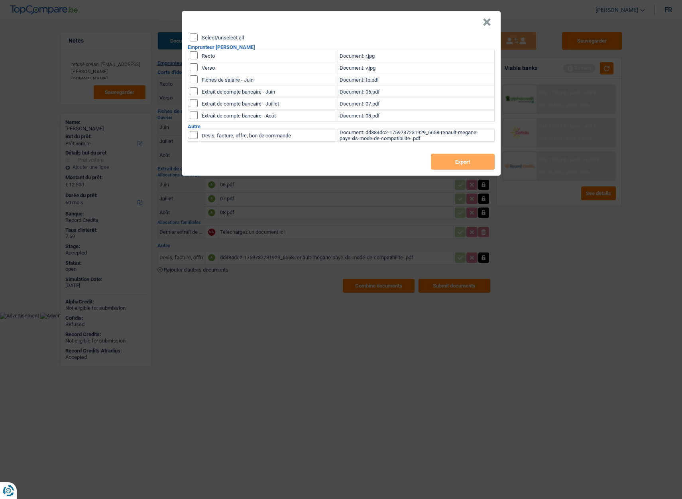
click at [210, 39] on label "Select/unselect all" at bounding box center [223, 37] width 42 height 5
click at [198, 39] on input "Select/unselect all" at bounding box center [194, 37] width 8 height 8
checkbox input "true"
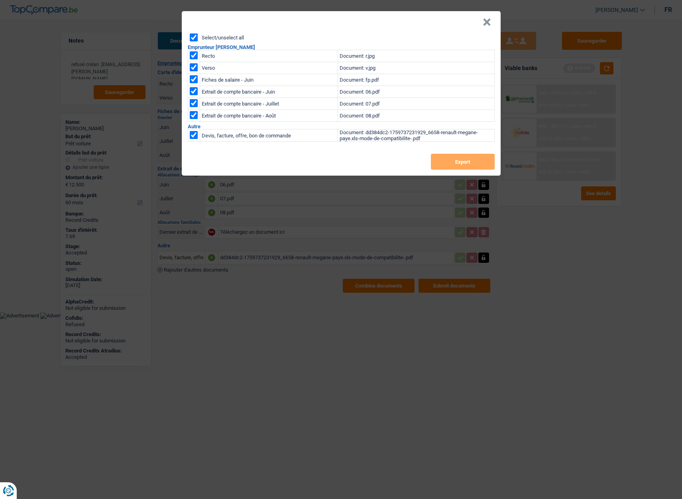
checkbox input "true"
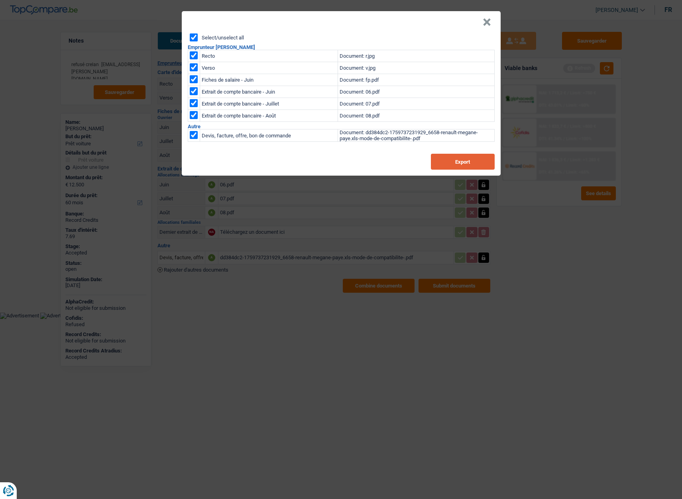
click at [446, 164] on button "Export" at bounding box center [463, 162] width 64 height 16
click at [488, 20] on button "×" at bounding box center [487, 22] width 8 height 8
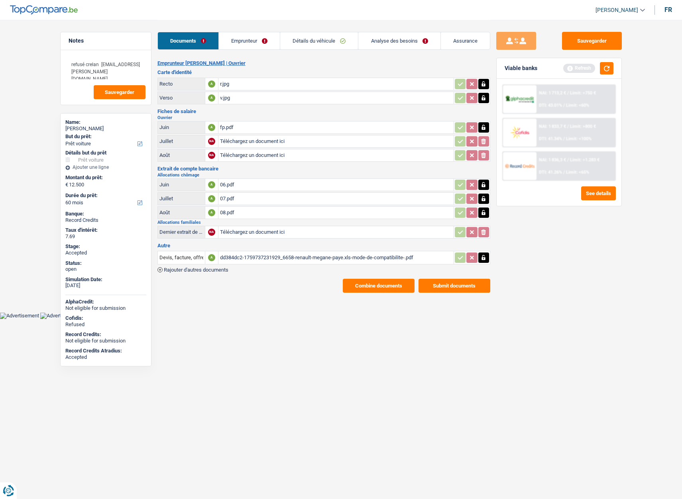
click at [528, 171] on img at bounding box center [519, 166] width 29 height 15
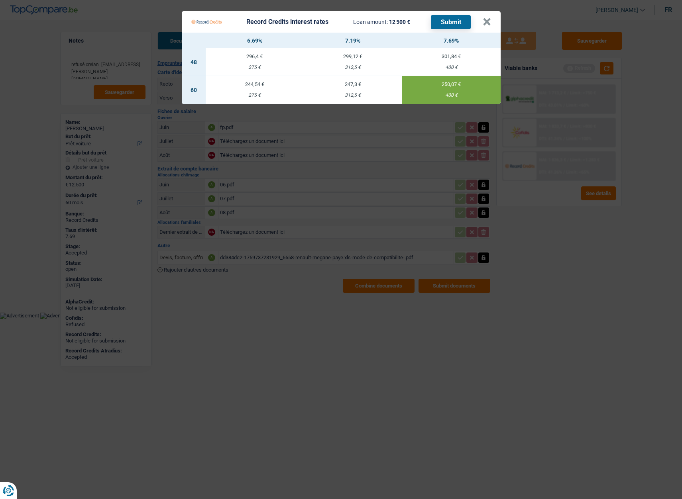
click at [446, 88] on td "250,07 € 400 €" at bounding box center [451, 90] width 98 height 28
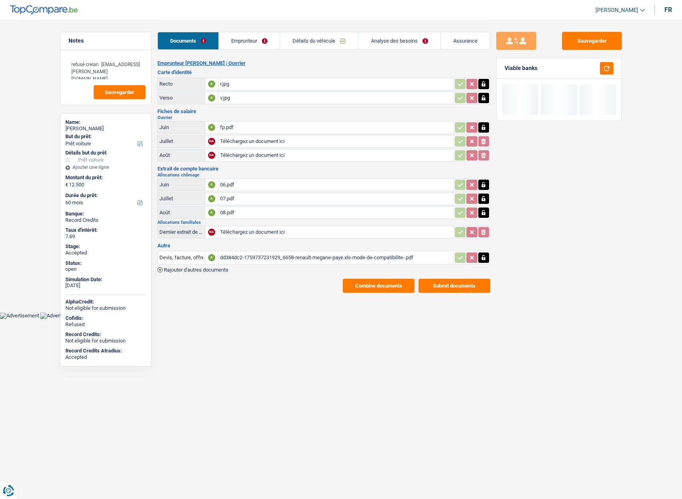
click at [459, 43] on link "Assurance" at bounding box center [465, 40] width 49 height 17
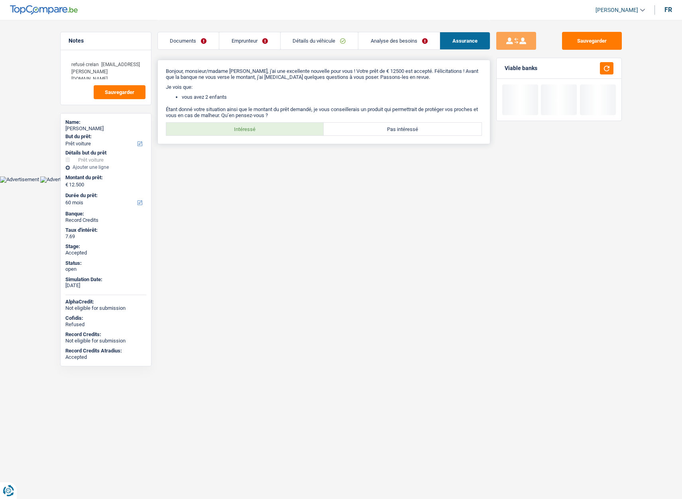
click at [254, 126] on label "Intéressé" at bounding box center [245, 129] width 158 height 13
click at [254, 126] on input "Intéressé" at bounding box center [245, 129] width 158 height 13
radio input "true"
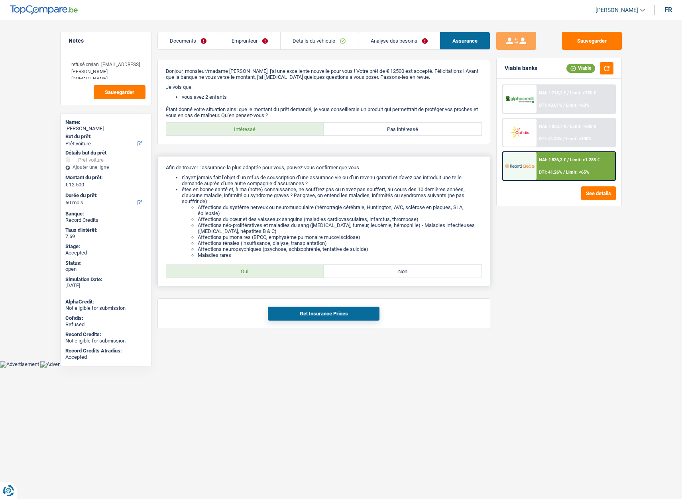
drag, startPoint x: 254, startPoint y: 270, endPoint x: 257, endPoint y: 275, distance: 5.9
click at [254, 271] on label "Oui" at bounding box center [245, 271] width 158 height 13
click at [254, 271] on input "Oui" at bounding box center [245, 271] width 158 height 13
radio input "true"
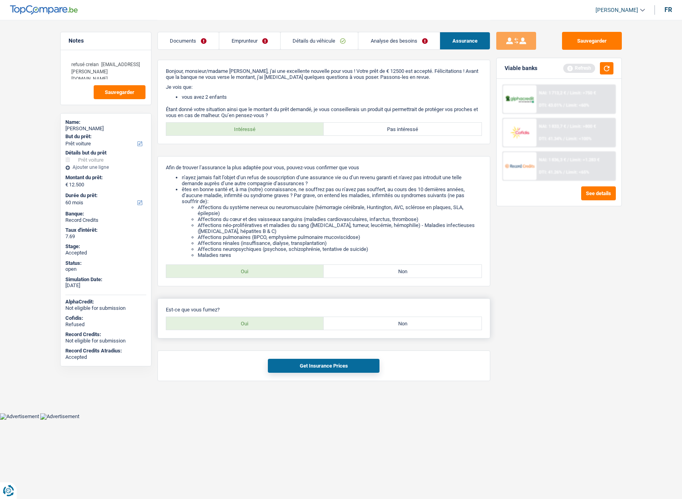
click at [263, 326] on label "Oui" at bounding box center [245, 323] width 158 height 13
click at [263, 326] on input "Oui" at bounding box center [245, 323] width 158 height 13
radio input "true"
drag, startPoint x: 380, startPoint y: 326, endPoint x: 375, endPoint y: 332, distance: 7.9
click at [381, 326] on label "Non" at bounding box center [403, 323] width 158 height 13
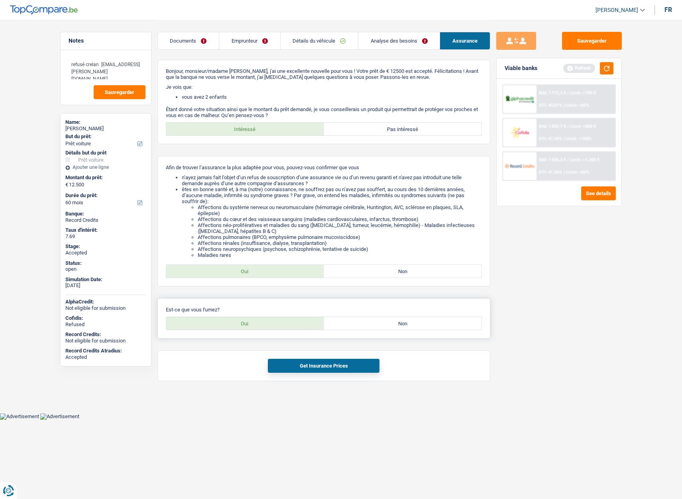
click at [381, 326] on input "Non" at bounding box center [403, 323] width 158 height 13
radio input "true"
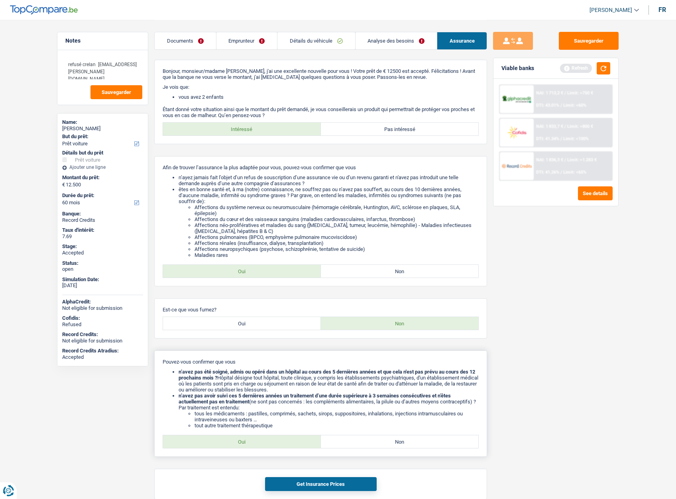
click at [244, 445] on label "Oui" at bounding box center [242, 442] width 158 height 13
click at [244, 445] on input "Oui" at bounding box center [242, 442] width 158 height 13
radio input "true"
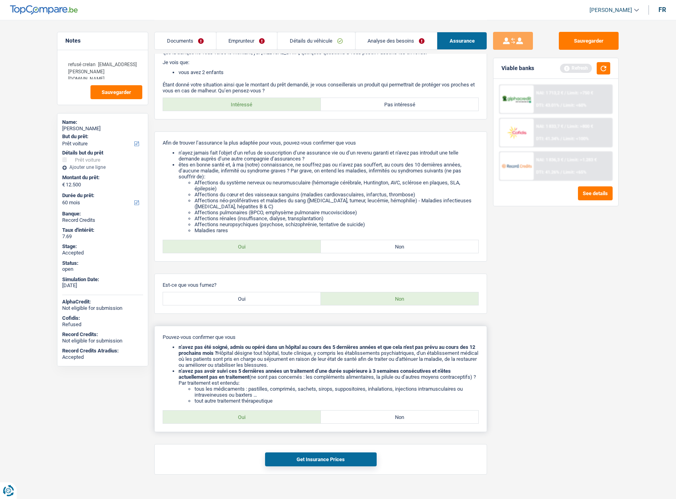
scroll to position [38, 0]
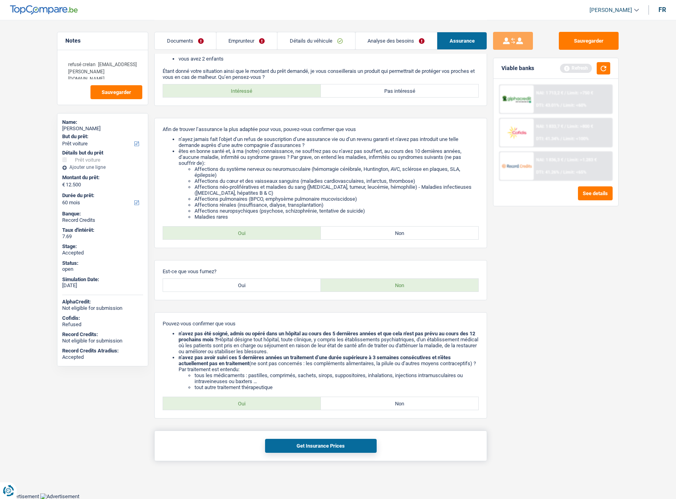
click at [318, 437] on div "Get Insurance Prices" at bounding box center [320, 446] width 333 height 31
click at [316, 444] on button "Get Insurance Prices" at bounding box center [321, 446] width 112 height 14
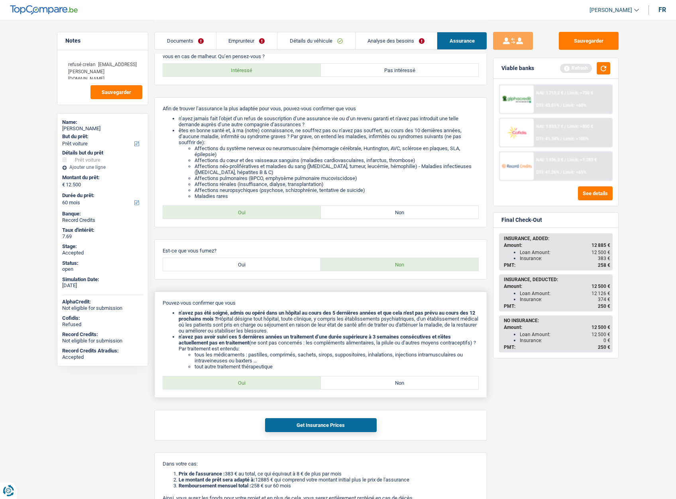
scroll to position [118, 0]
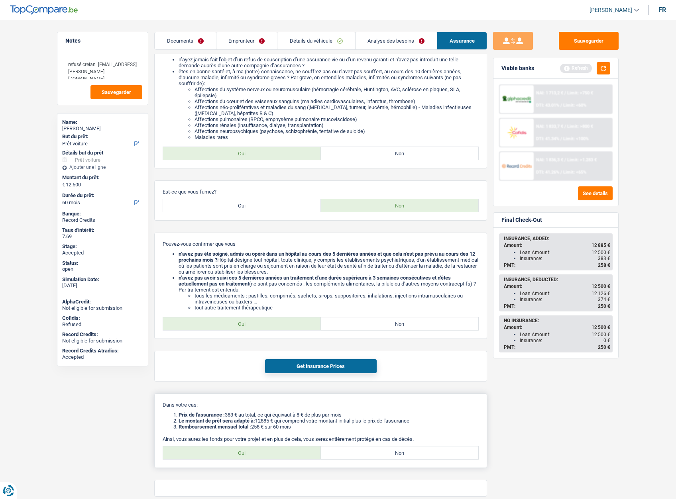
click at [234, 454] on label "Oui" at bounding box center [242, 453] width 158 height 13
click at [234, 454] on input "Oui" at bounding box center [242, 453] width 158 height 13
radio input "true"
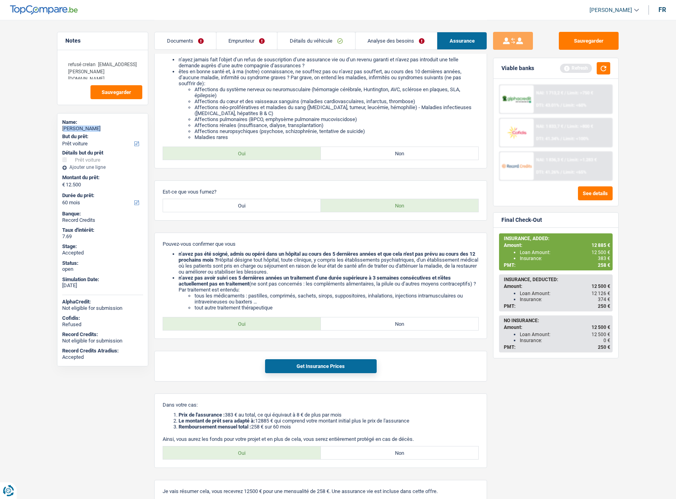
drag, startPoint x: 67, startPoint y: 126, endPoint x: 100, endPoint y: 130, distance: 33.4
click at [100, 130] on div "Stéphane Paye" at bounding box center [102, 129] width 81 height 6
click at [100, 131] on div "Stéphane Paye" at bounding box center [102, 129] width 81 height 6
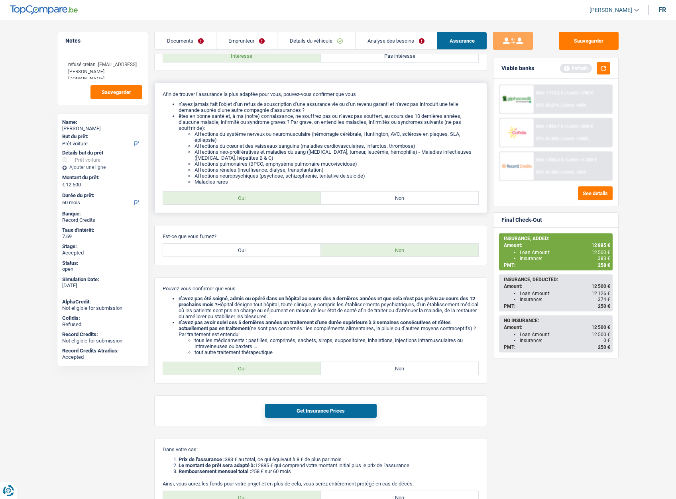
scroll to position [0, 0]
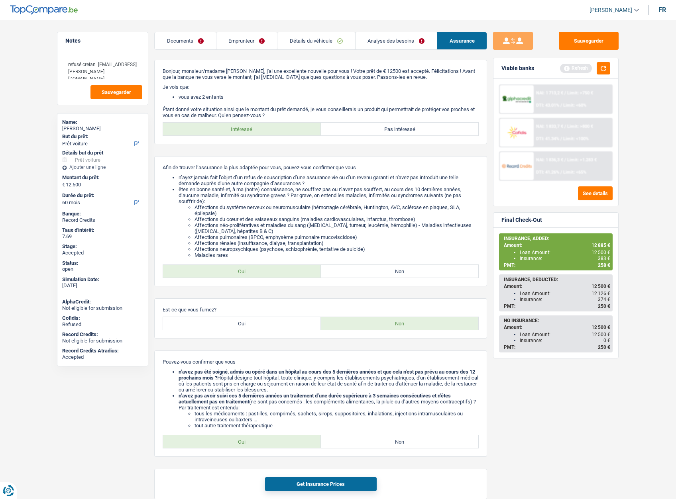
click at [245, 42] on link "Emprunteur" at bounding box center [246, 40] width 61 height 17
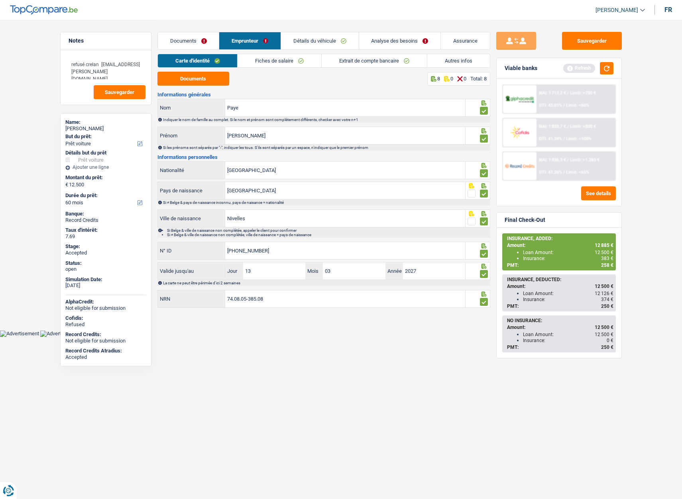
click at [450, 63] on link "Autres infos" at bounding box center [458, 60] width 63 height 13
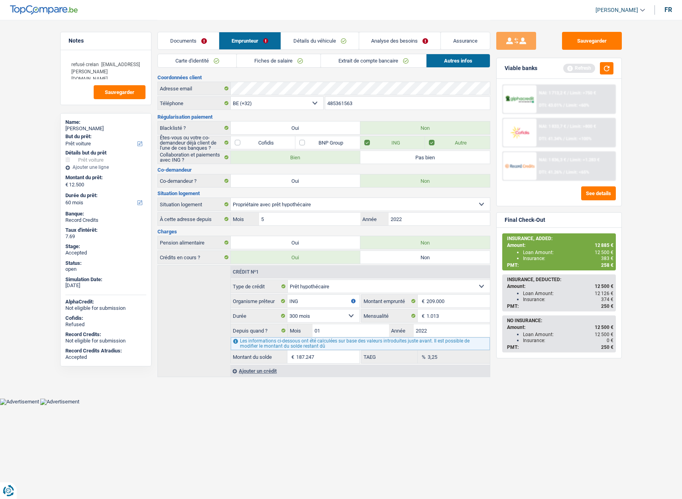
click at [373, 105] on input "485361563" at bounding box center [407, 103] width 165 height 13
click at [375, 105] on input "485361563" at bounding box center [407, 103] width 165 height 13
click at [375, 104] on input "485361563" at bounding box center [407, 103] width 165 height 13
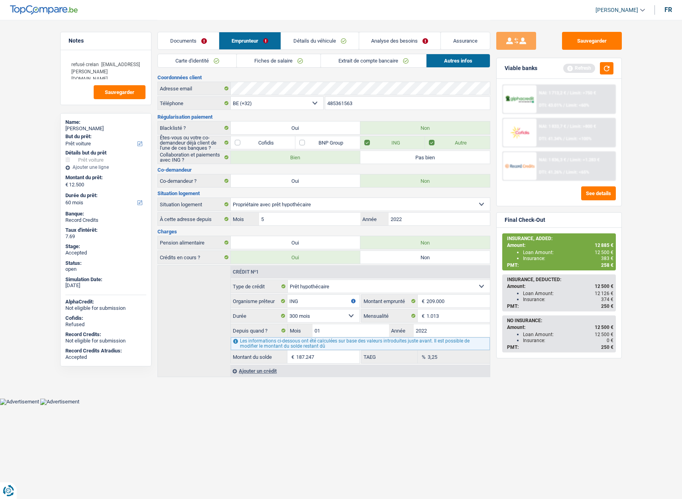
click at [375, 104] on input "485361563" at bounding box center [407, 103] width 165 height 13
click at [460, 45] on link "Assurance" at bounding box center [465, 40] width 49 height 17
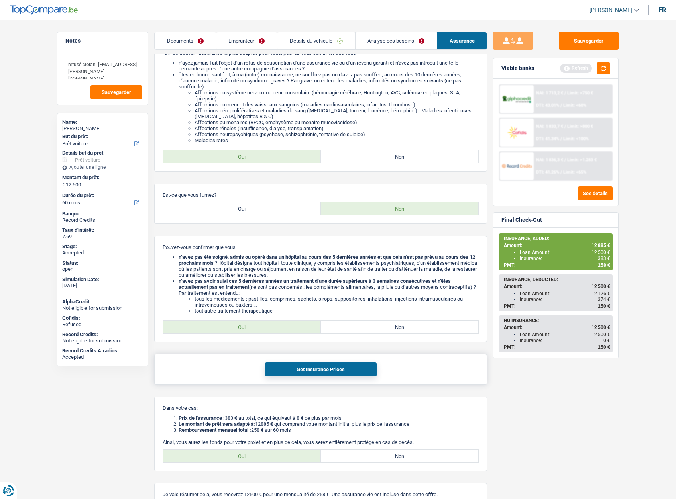
scroll to position [120, 0]
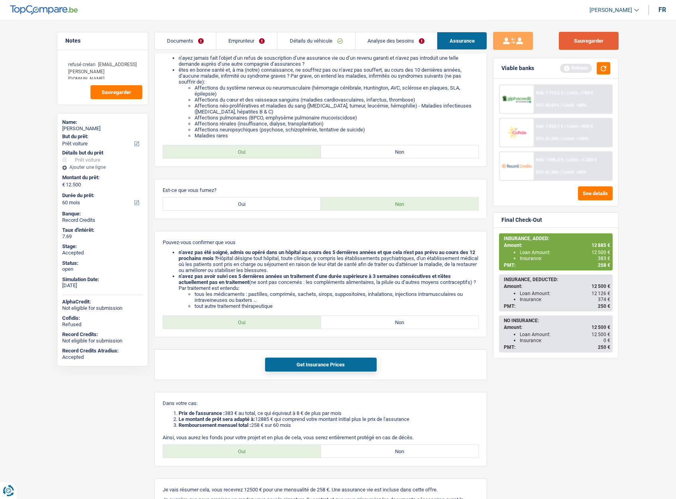
click at [572, 44] on button "Sauvegarder" at bounding box center [589, 41] width 60 height 18
click at [193, 41] on link "Documents" at bounding box center [185, 40] width 61 height 17
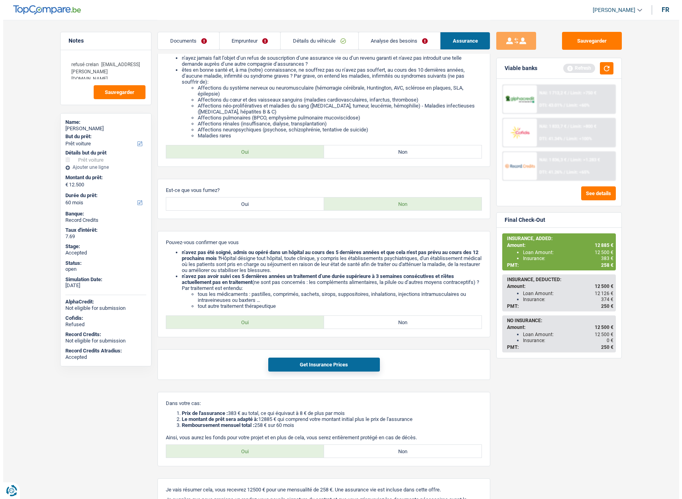
scroll to position [0, 0]
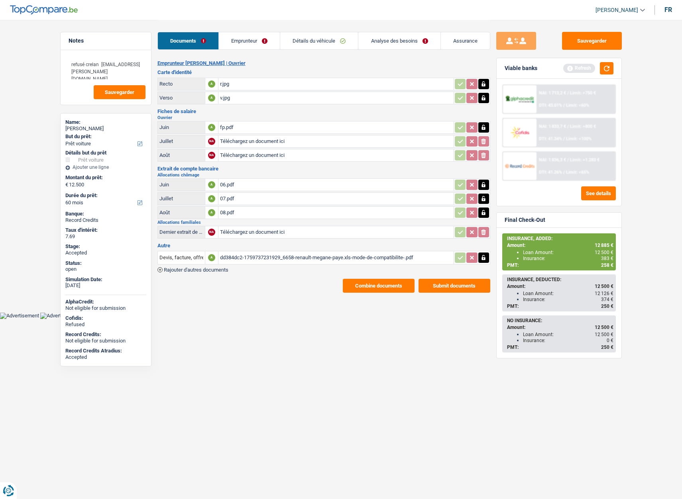
click at [253, 39] on link "Emprunteur" at bounding box center [249, 40] width 61 height 17
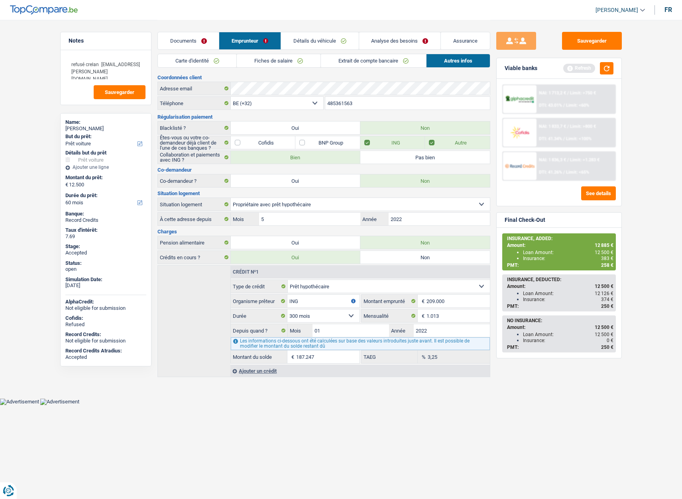
click at [75, 126] on div "Stéphane Paye" at bounding box center [105, 129] width 81 height 6
copy div "Stéphane Paye"
click at [193, 43] on link "Documents" at bounding box center [188, 40] width 61 height 17
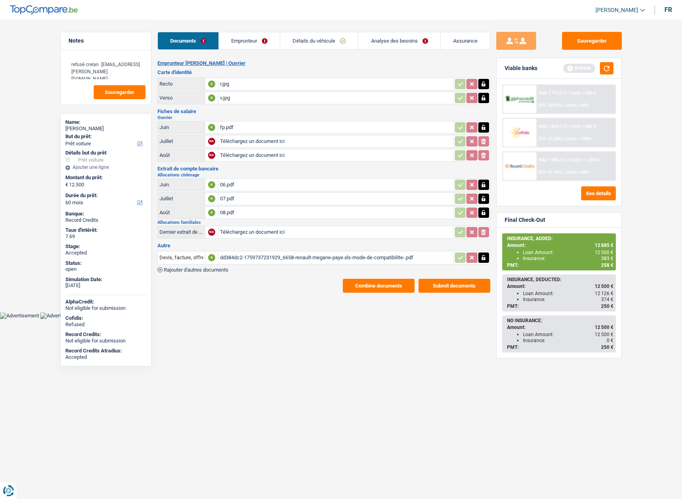
click at [267, 41] on link "Emprunteur" at bounding box center [249, 40] width 61 height 17
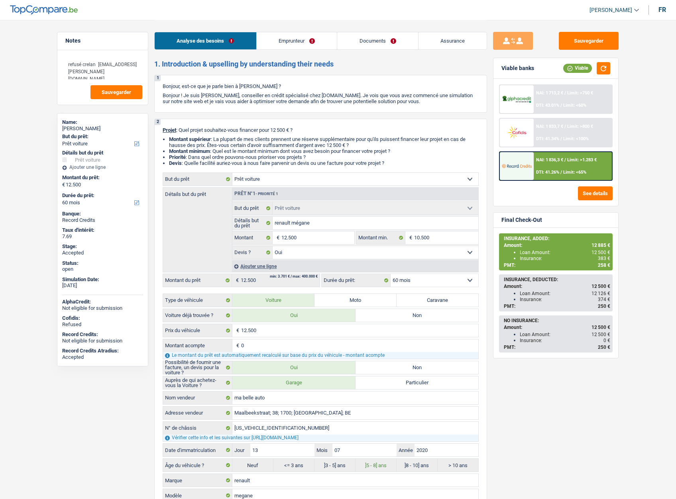
select select "car"
select select "60"
select select "car"
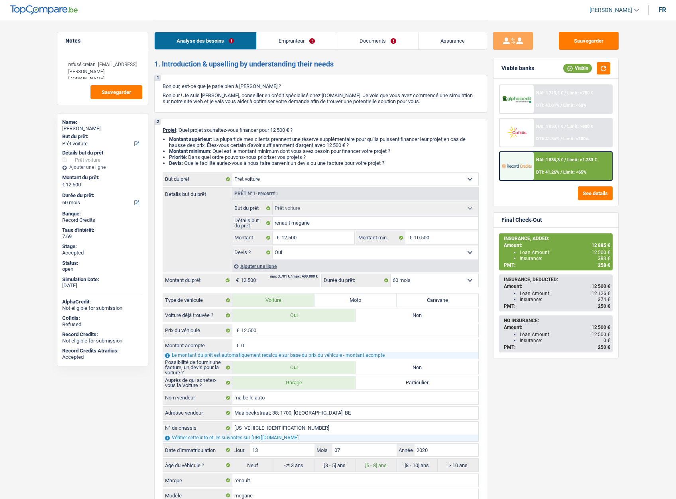
select select "yes"
select select "60"
select select "worker"
select select "netSalary"
select select "mealVouchers"
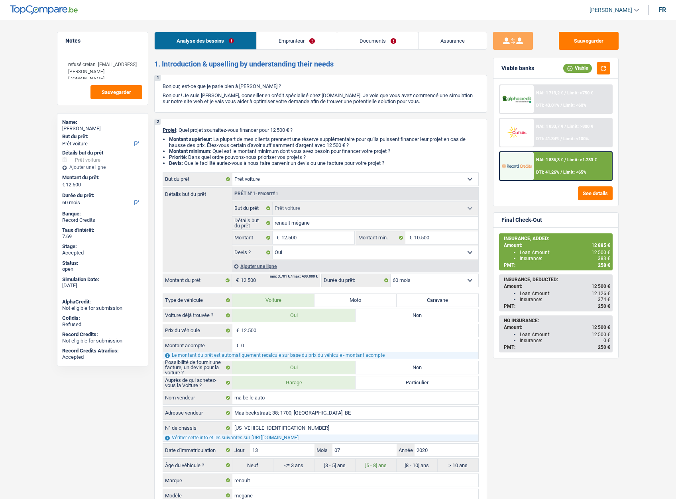
select select "unemployment"
select select "familyAllowances"
select select "ownerWithMortgage"
select select "mortgage"
select select "300"
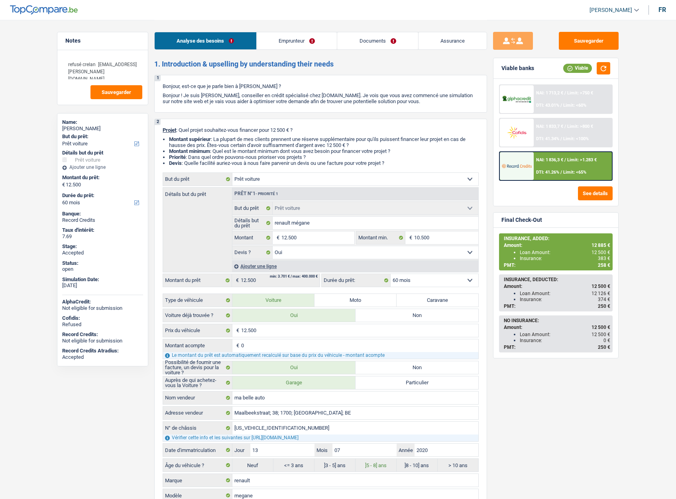
select select "car"
select select "yes"
select select "60"
select select "32"
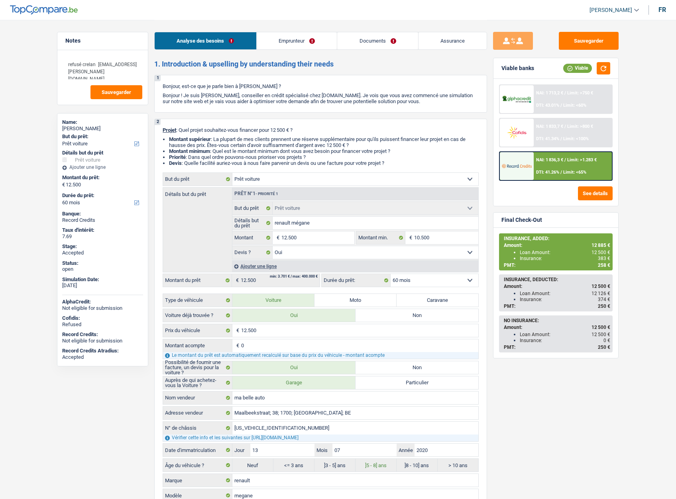
select select "single"
click at [301, 40] on link "Emprunteur" at bounding box center [297, 40] width 81 height 17
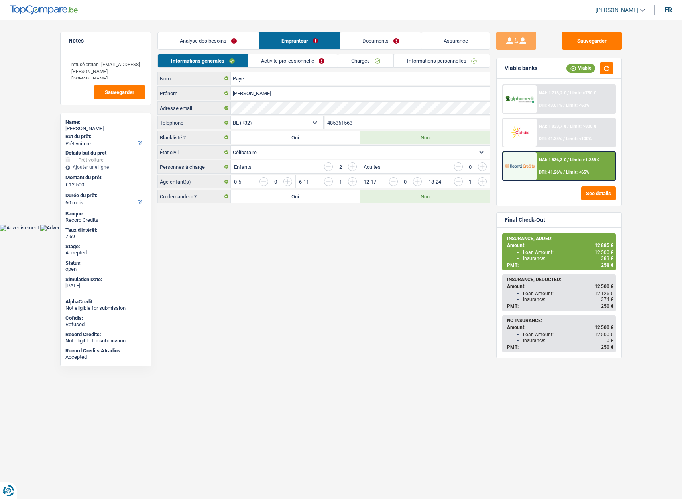
click at [336, 120] on input "485361563" at bounding box center [407, 122] width 165 height 13
click at [338, 120] on input "485361563" at bounding box center [407, 122] width 165 height 13
click at [455, 41] on link "Assurance" at bounding box center [455, 40] width 69 height 17
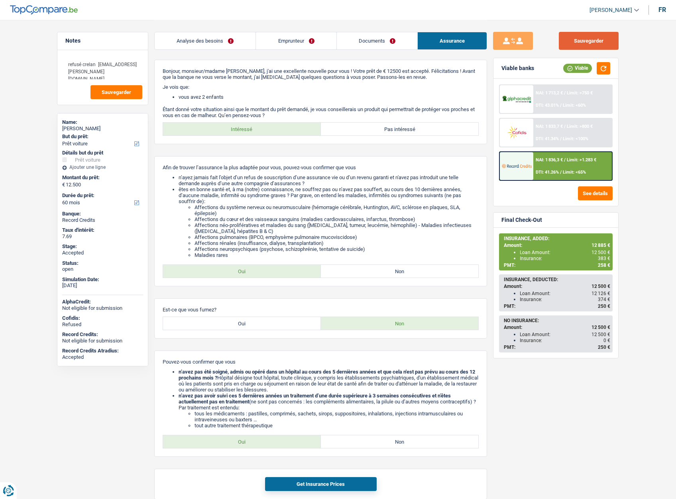
click at [579, 42] on button "Sauvegarder" at bounding box center [589, 41] width 60 height 18
click at [576, 38] on button "Sauvegarder" at bounding box center [589, 41] width 60 height 18
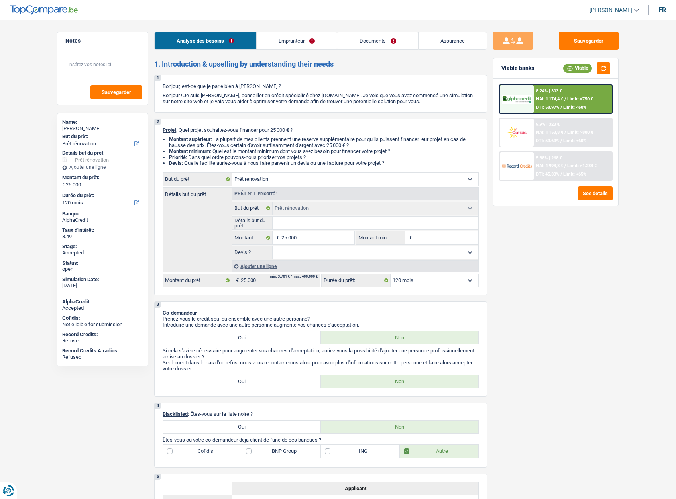
select select "renovation"
select select "120"
select select "renovation"
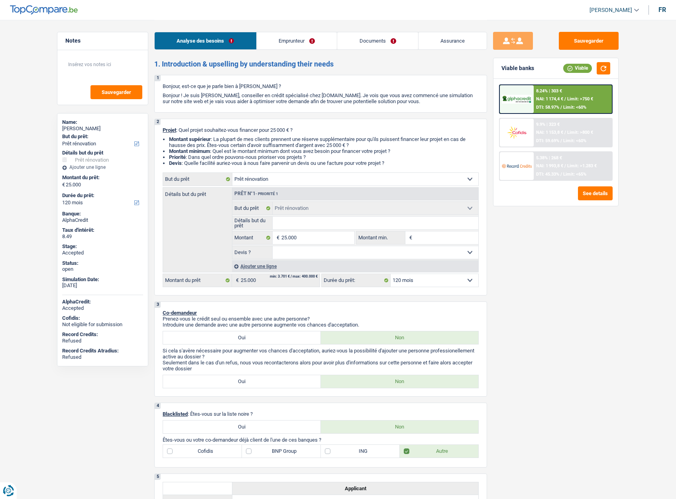
select select "120"
select select "independent"
select select "netSalary"
select select "ownerWithMortgage"
select select "mortgage"
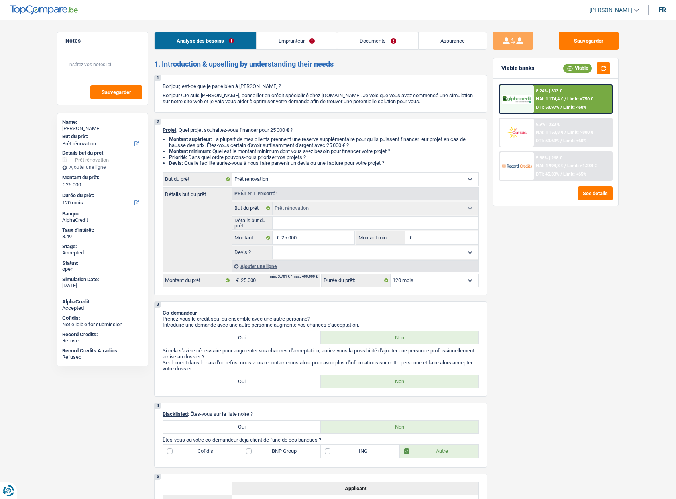
select select "360"
select select "renovation"
select select "120"
click at [303, 41] on link "Emprunteur" at bounding box center [297, 40] width 81 height 17
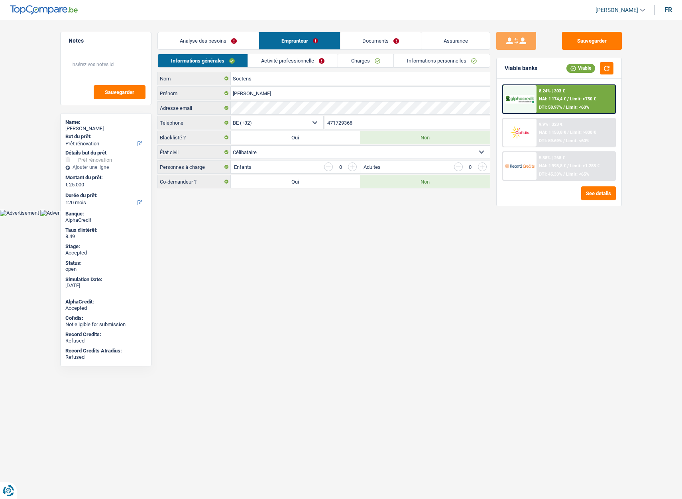
drag, startPoint x: 604, startPoint y: 9, endPoint x: 609, endPoint y: 43, distance: 34.6
click at [605, 9] on span "[PERSON_NAME]" at bounding box center [616, 10] width 43 height 7
click at [592, 74] on button "SO" at bounding box center [602, 73] width 71 height 16
select select "120"
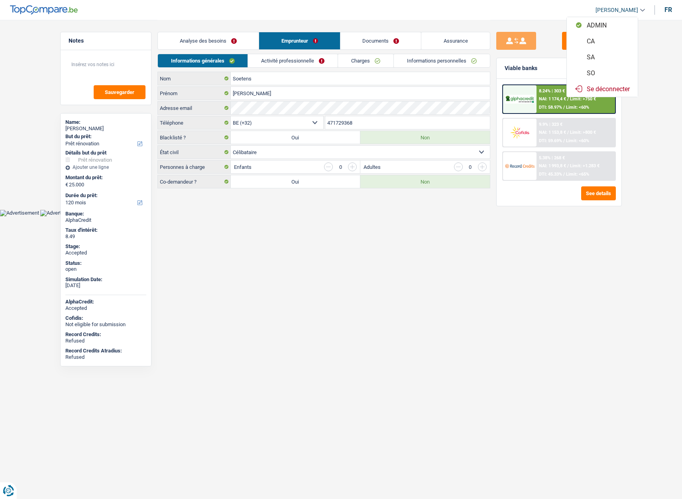
select select "renovation"
select select "120"
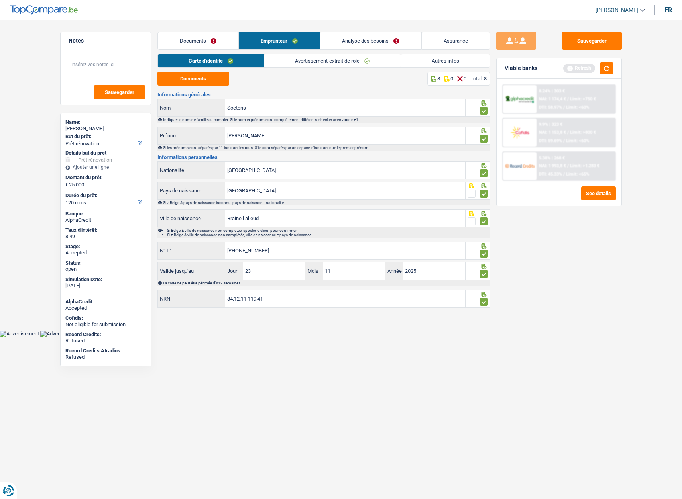
click at [371, 40] on link "Analyse des besoins" at bounding box center [370, 40] width 101 height 17
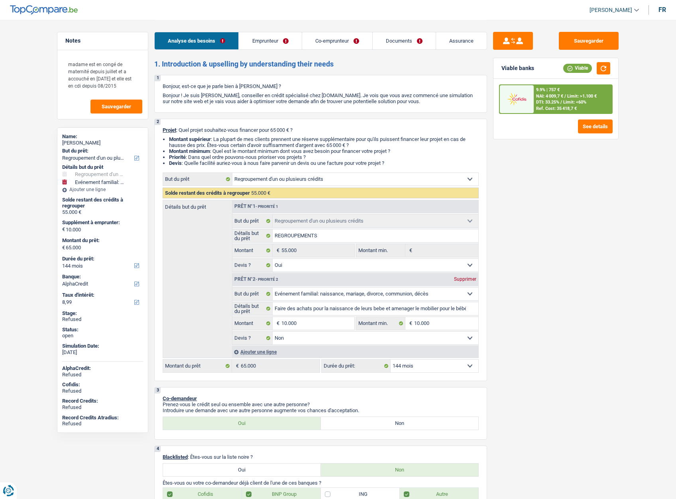
select select "refinancing"
select select "familyEvent"
select select "144"
select select "alphacredit"
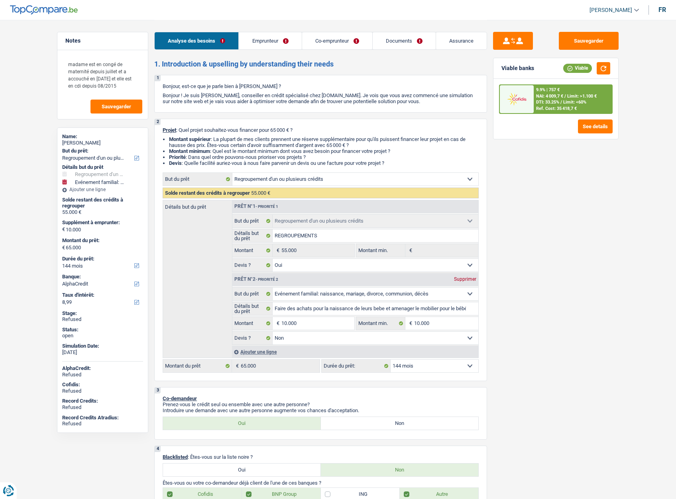
select select "refinancing"
select select "yes"
select select "familyEvent"
select select "false"
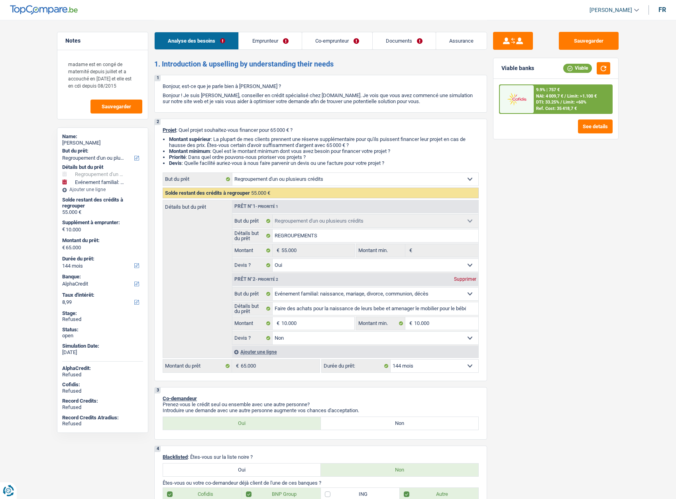
select select "144"
select select "worker"
select select "mutuality"
select select "netSalary"
select select "mealVouchers"
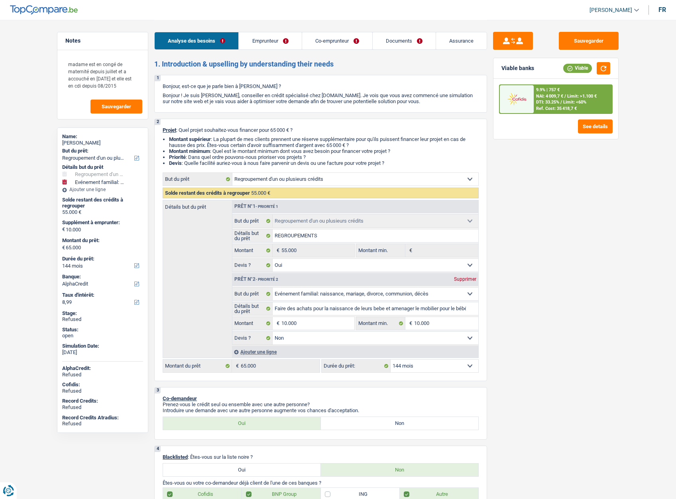
select select "familyAllowances"
select select "mutualityIndemnity"
select select "familyAllowances"
select select "rents"
select select "cardOrCredit"
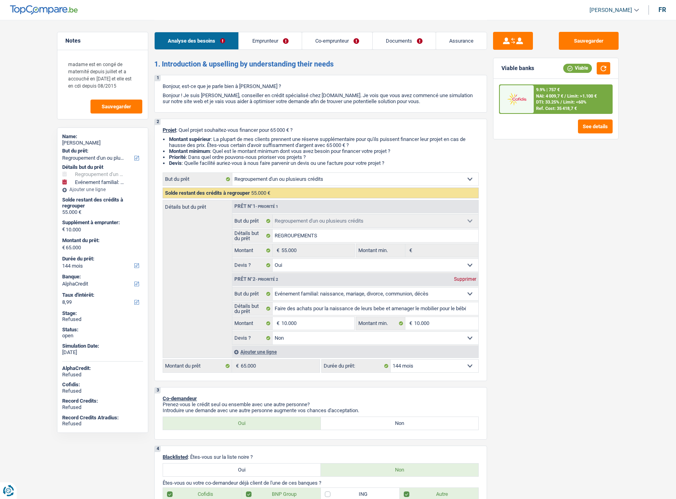
select select "personalLoan"
select select "homeFurnishingOrRelocation"
select select "72"
select select "personalLoan"
select select "familyEvent"
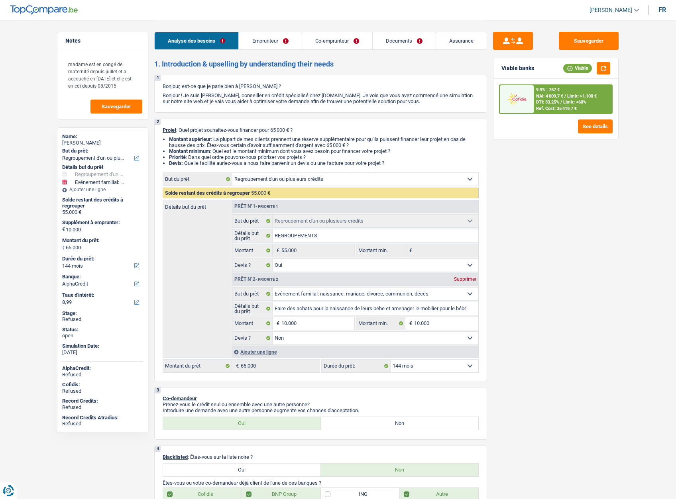
select select "36"
select select "personalLoan"
select select "homeFurnishingOrRelocation"
select select "36"
select select "refinancing"
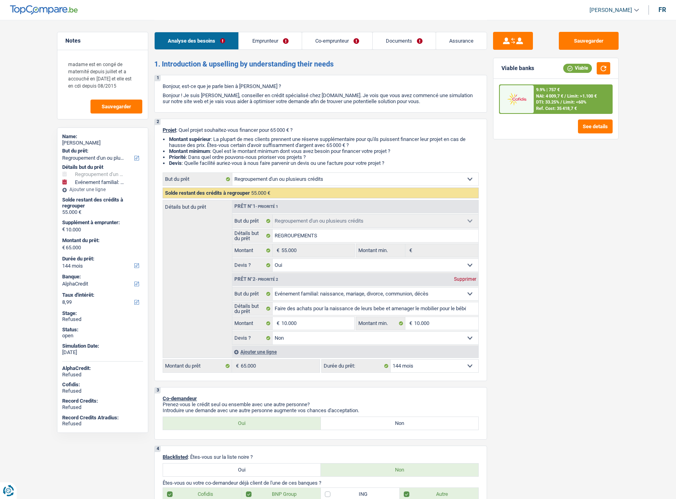
select select "refinancing"
select select "yes"
select select "familyEvent"
select select "false"
select select "144"
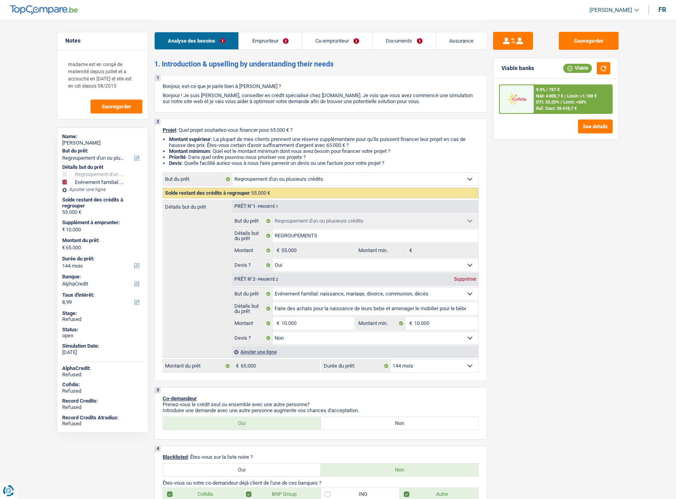
click at [326, 36] on link "Co-emprunteur" at bounding box center [337, 40] width 70 height 17
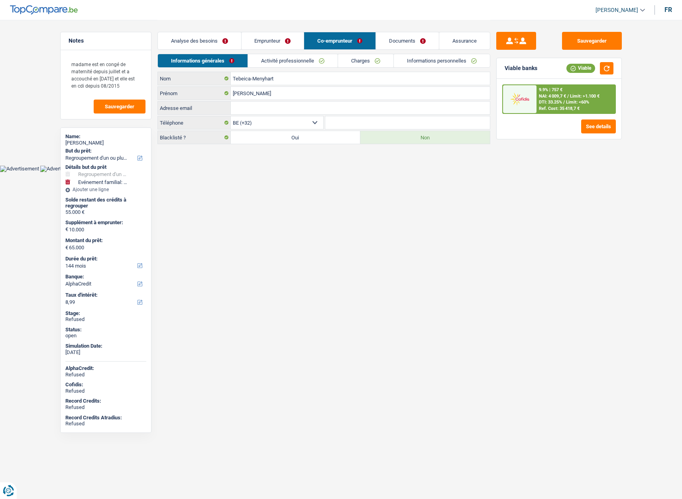
click at [258, 39] on link "Emprunteur" at bounding box center [273, 40] width 63 height 17
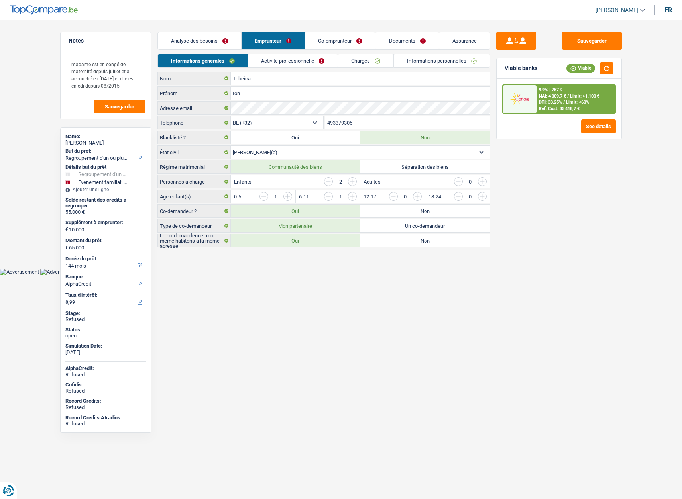
click at [191, 41] on link "Analyse des besoins" at bounding box center [199, 40] width 83 height 17
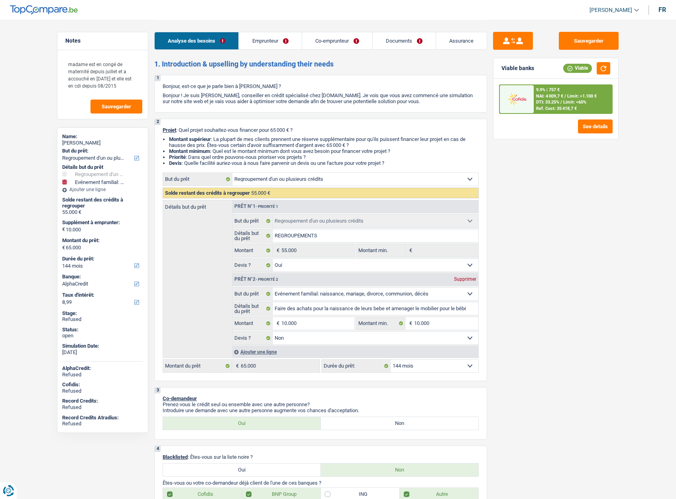
click at [622, 11] on span "[PERSON_NAME]" at bounding box center [610, 10] width 43 height 7
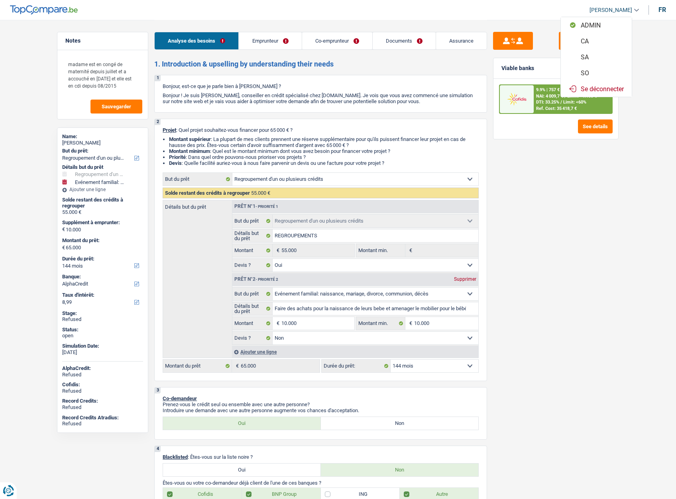
click at [587, 71] on button "SO" at bounding box center [596, 73] width 71 height 16
select select "144"
select select "96"
select select "refinancing"
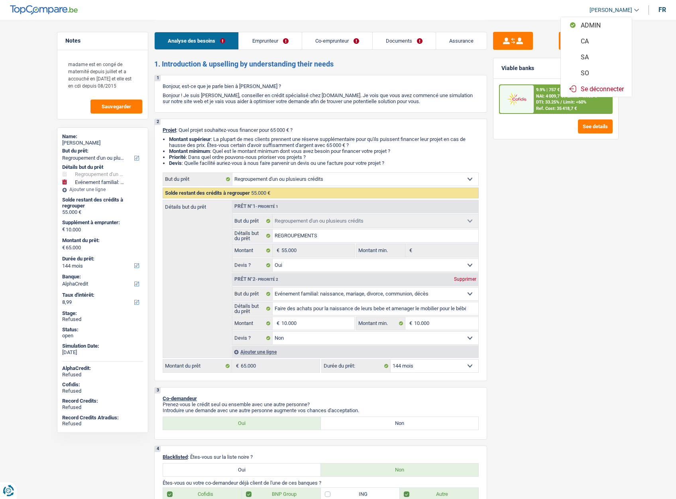
select select "yes"
select select "familyEvent"
select select "false"
select select "144"
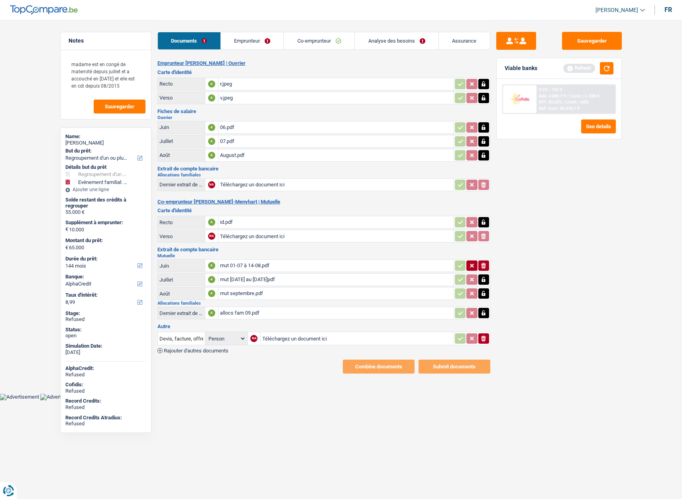
click at [328, 43] on link "Co-emprunteur" at bounding box center [319, 40] width 71 height 17
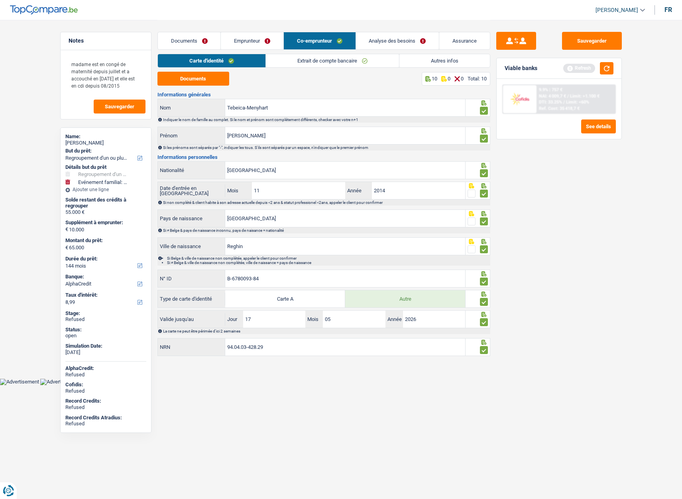
click at [378, 42] on link "Analyse des besoins" at bounding box center [397, 40] width 83 height 17
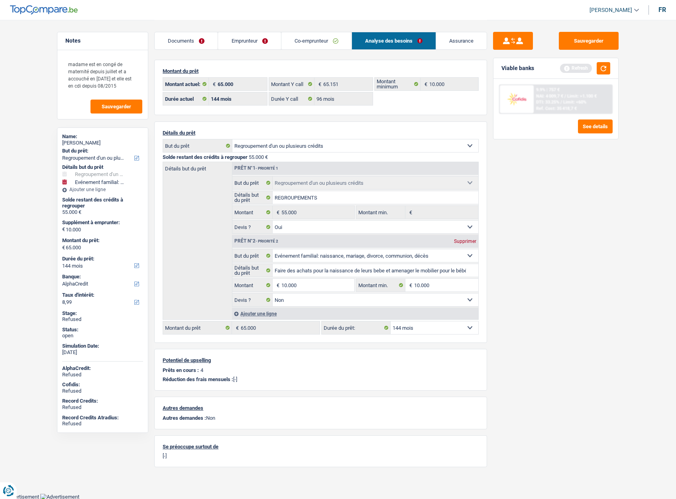
click at [240, 45] on link "Emprunteur" at bounding box center [249, 40] width 63 height 17
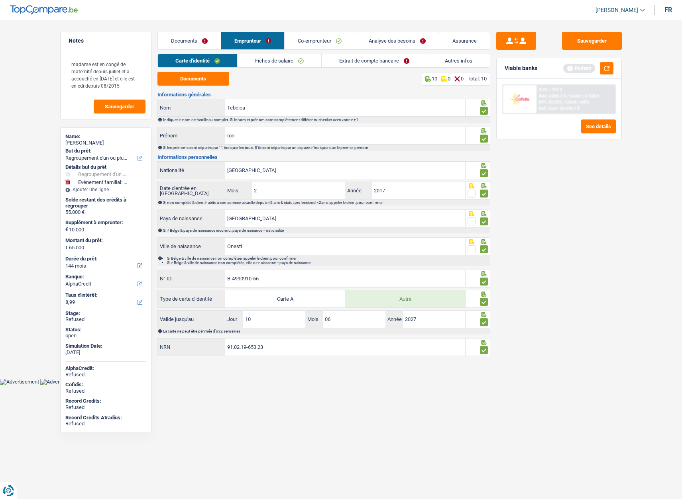
click at [440, 65] on link "Autres infos" at bounding box center [458, 60] width 63 height 13
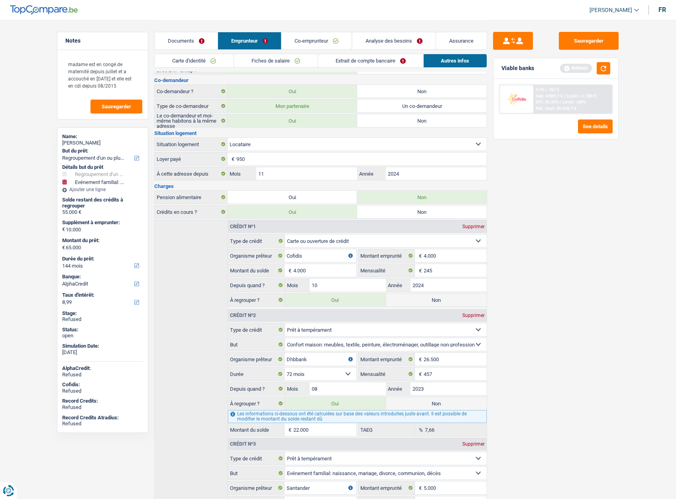
scroll to position [120, 0]
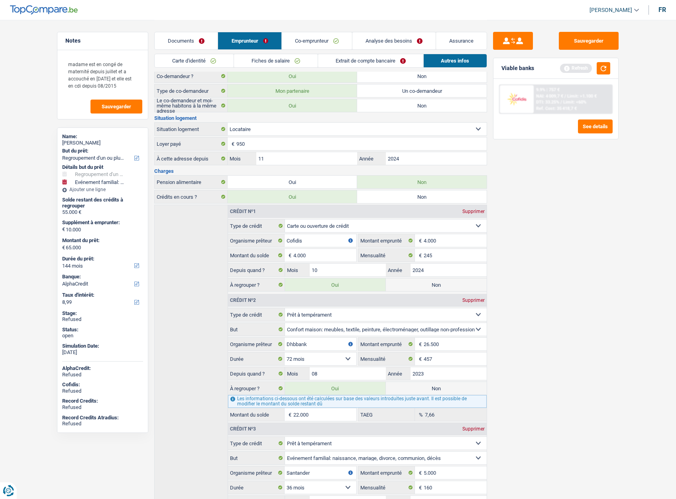
click at [415, 285] on label "Non" at bounding box center [436, 285] width 101 height 13
click at [415, 285] on input "Non" at bounding box center [436, 285] width 101 height 13
radio input "true"
type input "61.000"
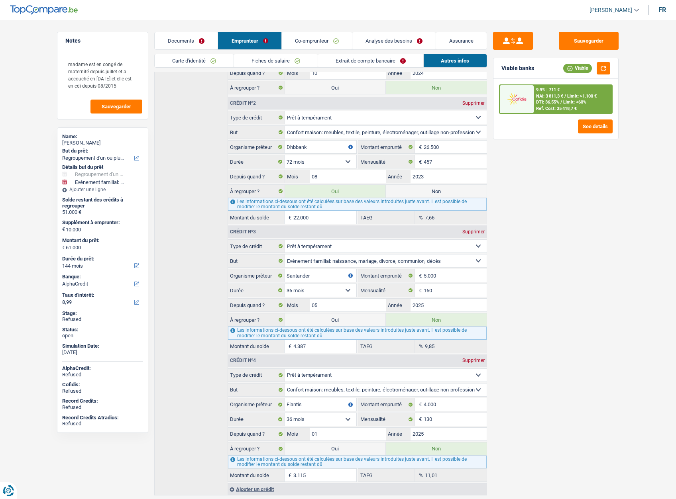
scroll to position [340, 0]
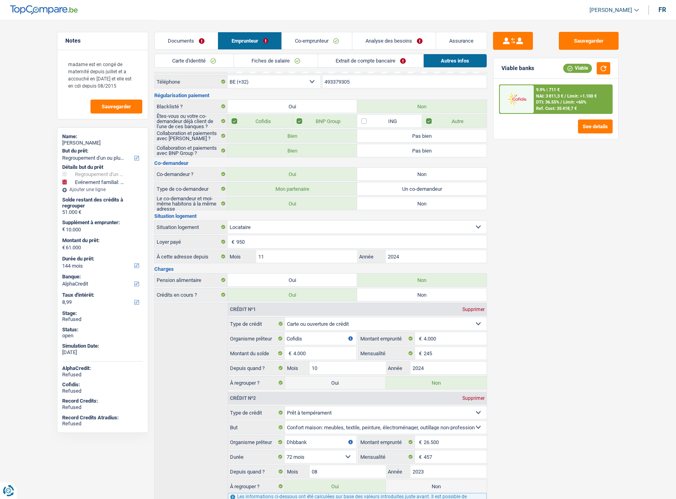
click at [383, 42] on link "Analyse des besoins" at bounding box center [393, 40] width 83 height 17
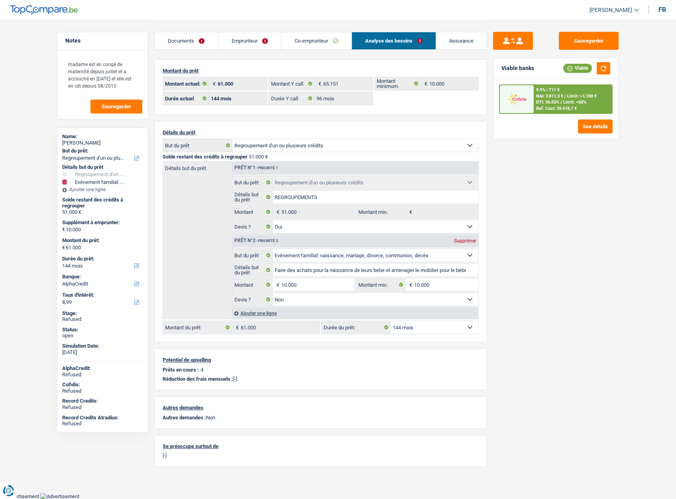
click at [251, 39] on link "Emprunteur" at bounding box center [249, 40] width 63 height 17
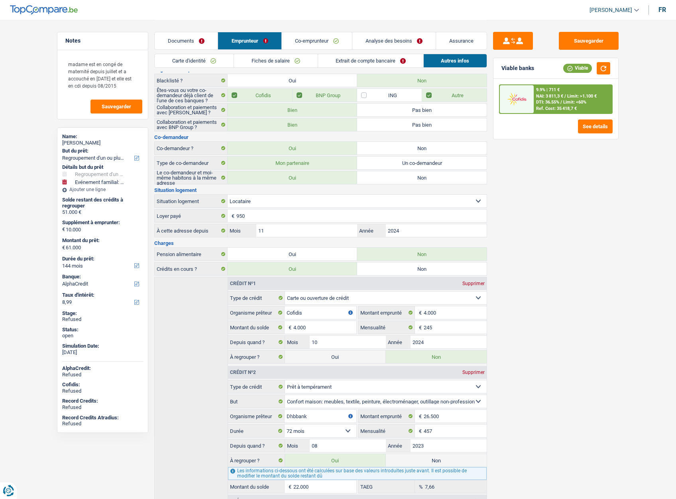
scroll to position [160, 0]
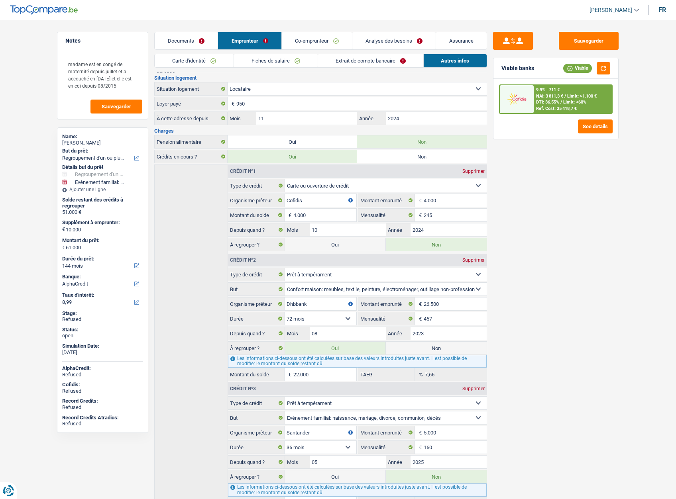
click at [360, 241] on label "Oui" at bounding box center [335, 244] width 101 height 13
click at [360, 241] on input "Oui" at bounding box center [335, 244] width 101 height 13
radio input "true"
type input "65.000"
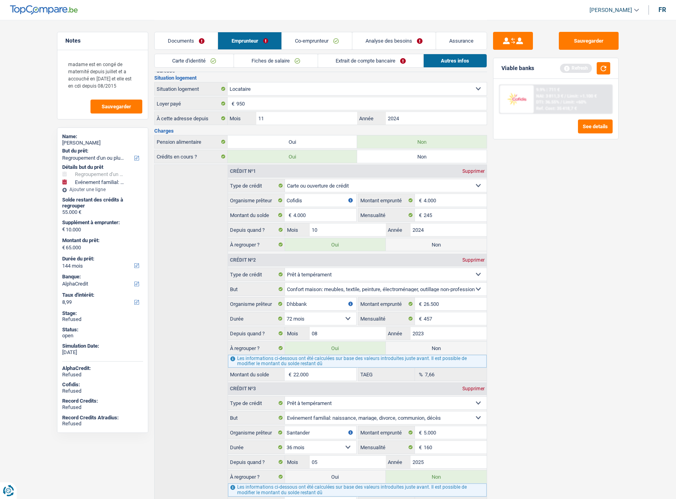
click at [424, 243] on label "Non" at bounding box center [436, 244] width 101 height 13
click at [424, 243] on input "Non" at bounding box center [436, 244] width 101 height 13
radio input "true"
type input "61.000"
radio input "false"
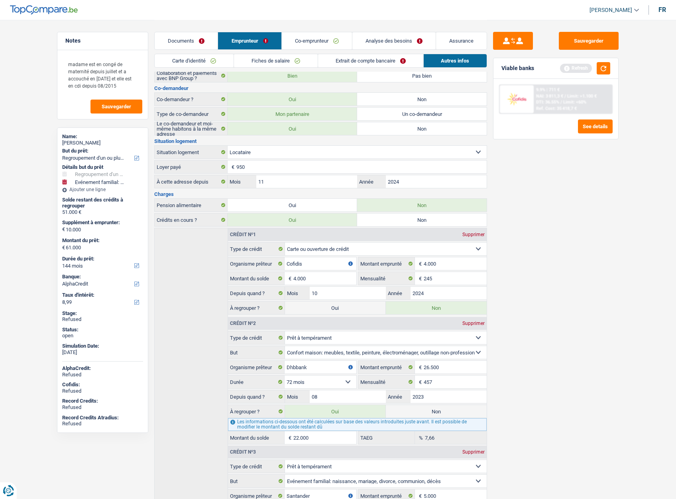
scroll to position [0, 0]
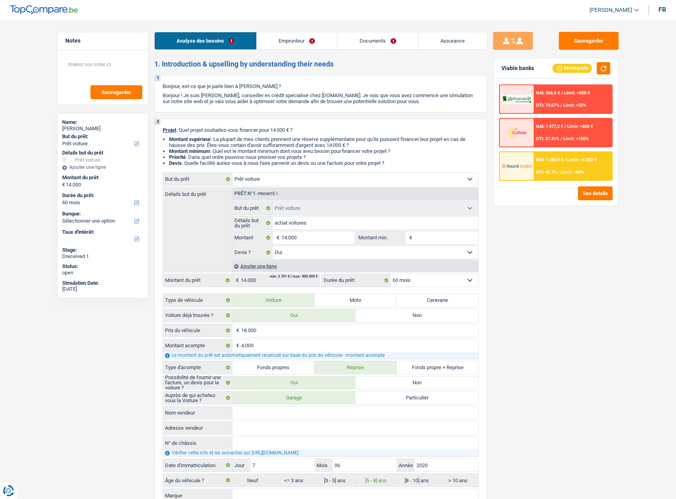
select select "car"
select select "60"
select select "car"
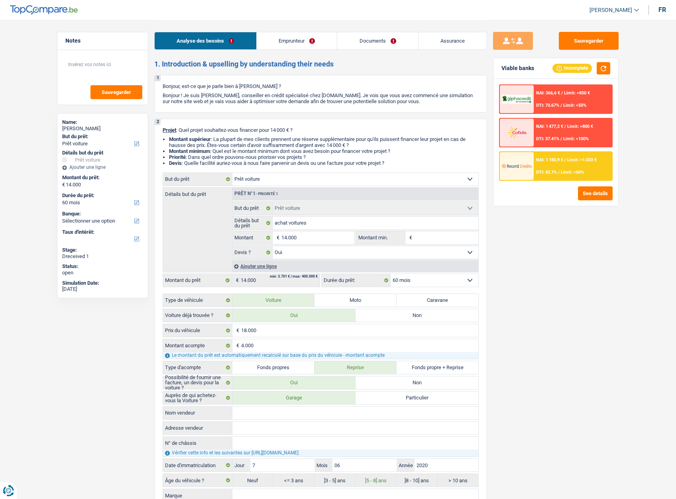
select select "yes"
select select "60"
select select "publicEmployee"
select select "netSalary"
select select "mealVouchers"
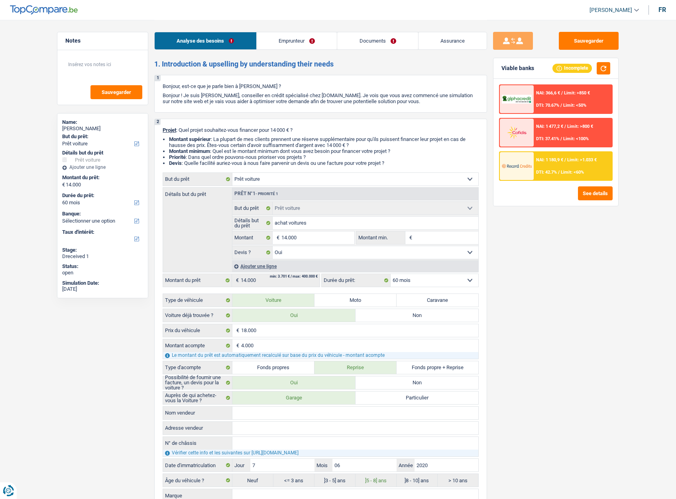
select select "rents"
select select "car"
select select "yes"
select select "60"
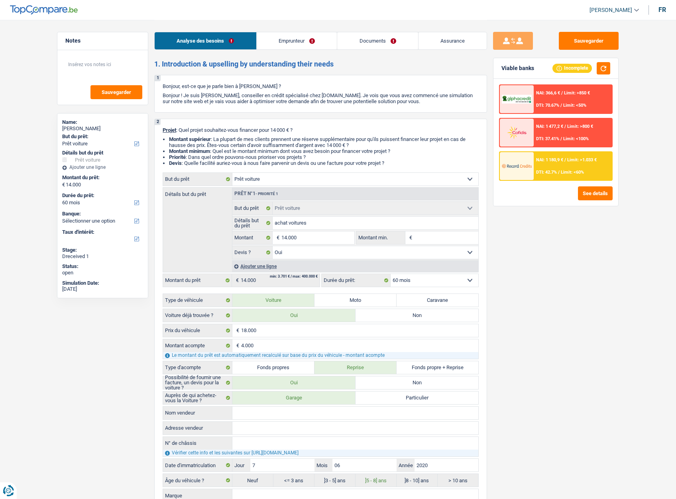
click at [376, 39] on link "Documents" at bounding box center [377, 40] width 81 height 17
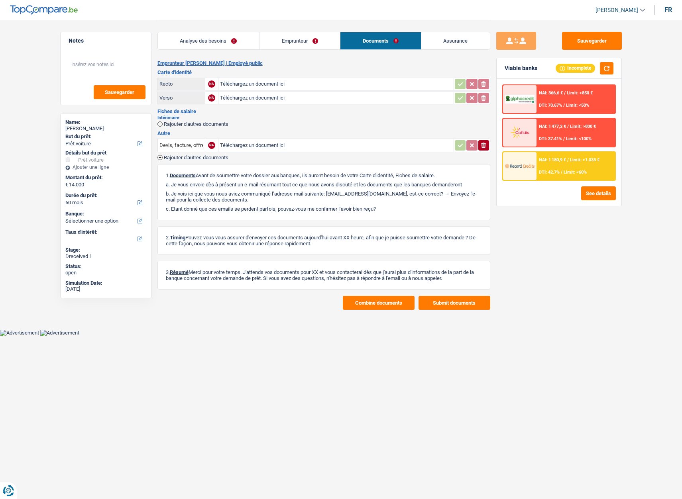
click at [614, 12] on span "[PERSON_NAME]" at bounding box center [616, 10] width 43 height 7
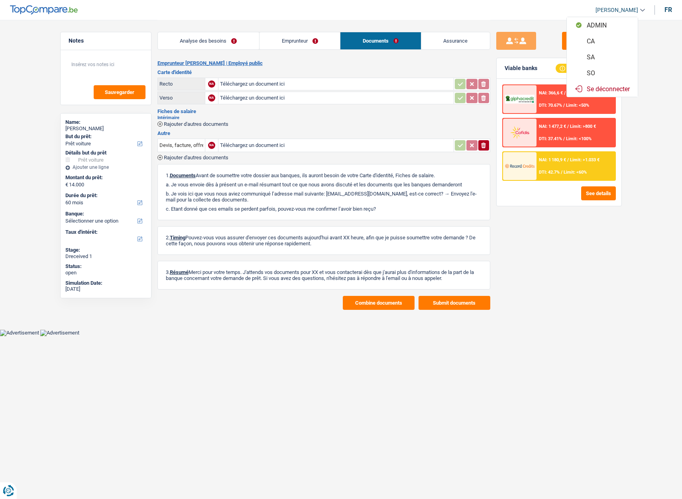
click at [589, 70] on button "SO" at bounding box center [602, 73] width 71 height 16
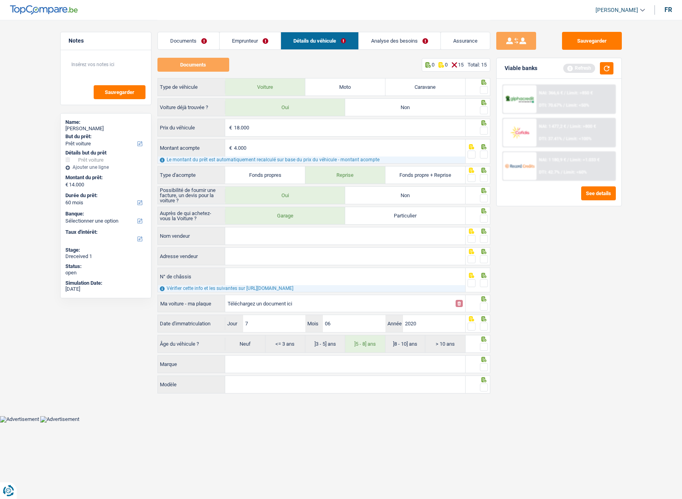
click at [182, 37] on link "Documents" at bounding box center [188, 40] width 61 height 17
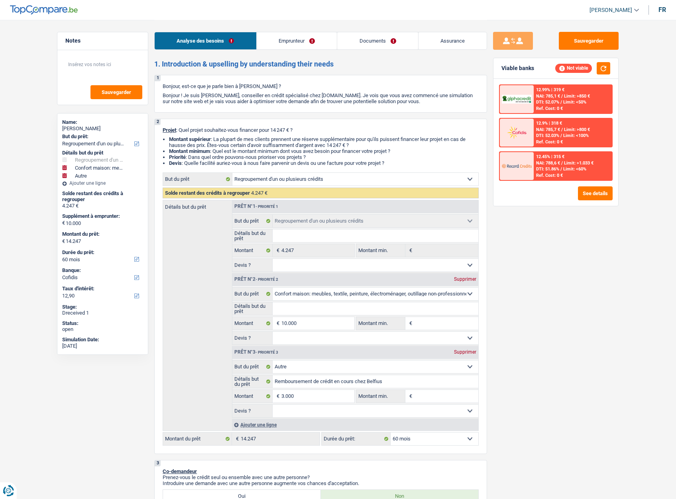
select select "refinancing"
select select "household"
select select "other"
select select "60"
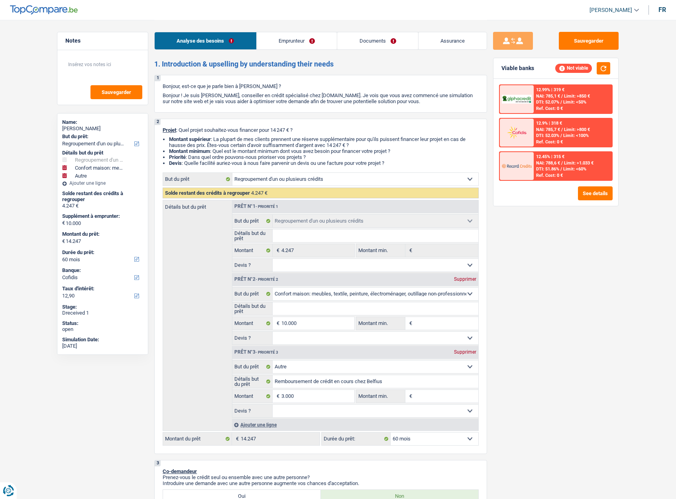
select select "cofidis"
select select "refinancing"
select select "household"
select select "other"
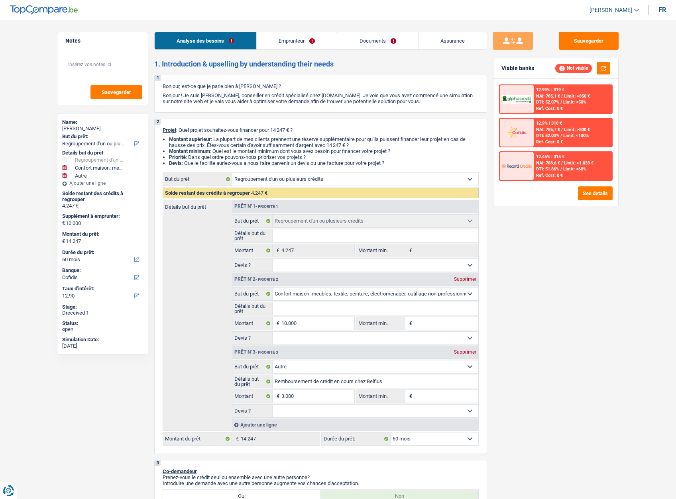
select select "60"
select select "mutuality"
select select "mutualityIndemnity"
select select "rents"
select select "personalLoan"
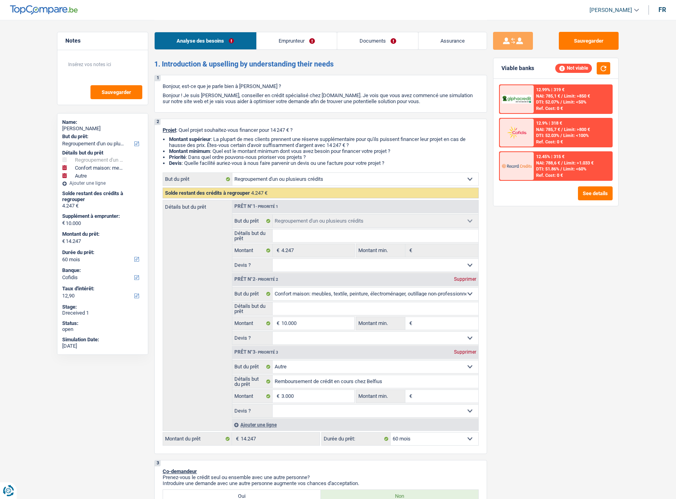
select select "homeFurnishingOrRelocation"
select select "30"
select select "refinancing"
select select "household"
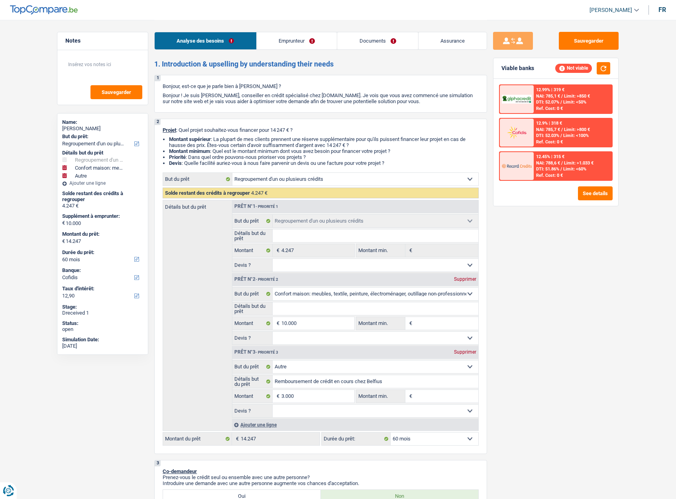
select select "other"
select select "60"
click at [352, 35] on link "Documents" at bounding box center [377, 40] width 81 height 17
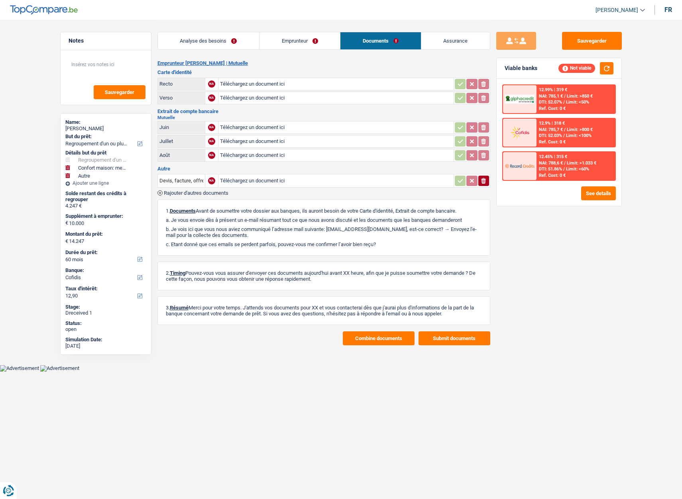
click at [235, 84] on input "Téléchargez un document ici" at bounding box center [336, 84] width 232 height 12
click at [239, 83] on input "Téléchargez un document ici" at bounding box center [336, 84] width 232 height 12
type input "C:\fakepath\ci recto.jpg"
click at [246, 98] on input "Téléchargez un document ici" at bounding box center [336, 98] width 232 height 12
type input "C:\fakepath\ci verso.jpg"
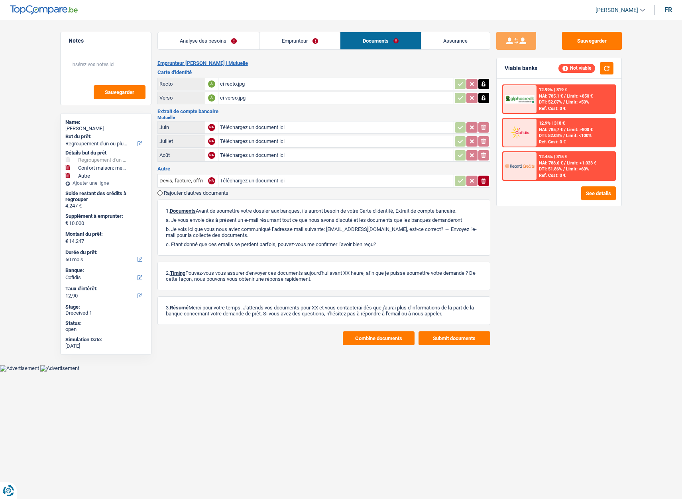
click at [233, 140] on input "Téléchargez un document ici" at bounding box center [336, 142] width 232 height 12
type input "C:\fakepath\solidaris 07.pdf"
click at [233, 156] on input "Téléchargez un document ici" at bounding box center [336, 155] width 232 height 12
type input "C:\fakepath\solidaris 08.pdf"
click at [173, 179] on input "Devis, facture, offre, bon de commande" at bounding box center [181, 181] width 44 height 13
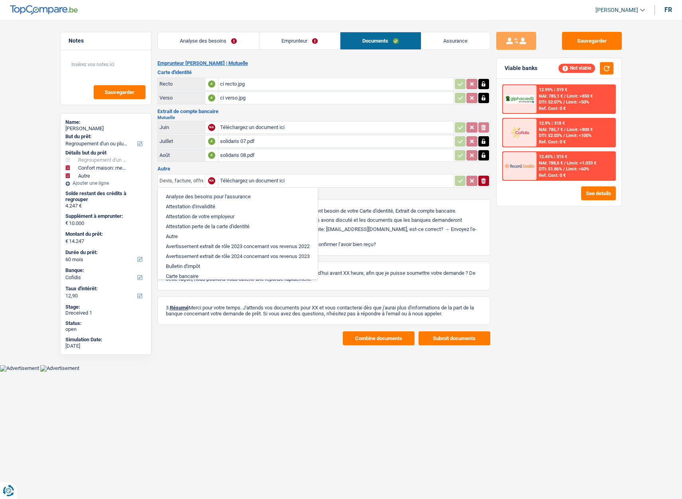
click at [173, 179] on input "Devis, facture, offre, bon de commande" at bounding box center [181, 181] width 44 height 13
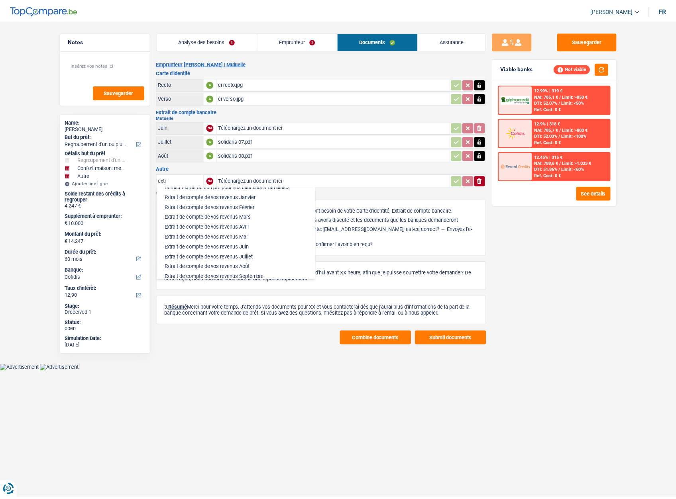
scroll to position [40, 0]
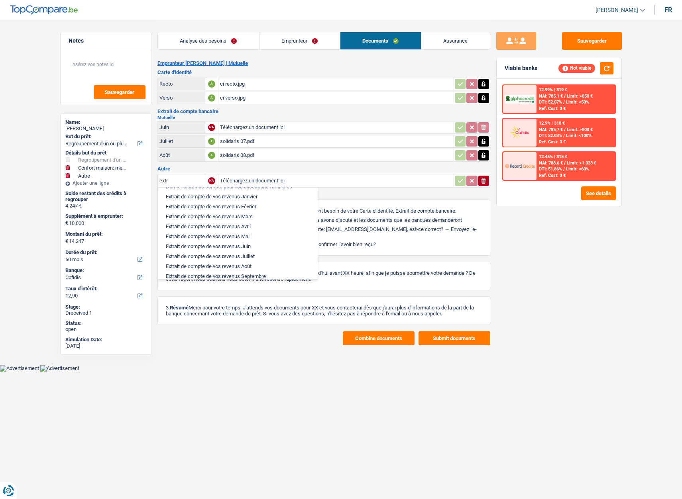
click at [224, 277] on li "Extrait de compte de vos revenus Septembre" at bounding box center [238, 276] width 152 height 10
type input "Extrait de compte de vos revenus Septembre"
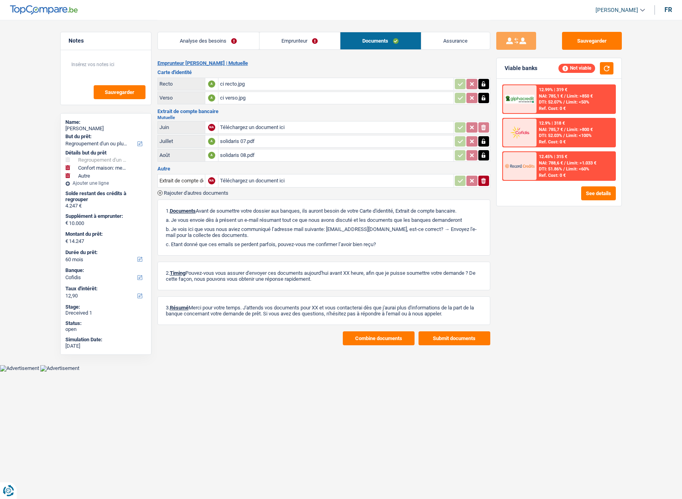
click at [245, 181] on input "Téléchargez un document ici" at bounding box center [336, 181] width 232 height 12
type input "C:\fakepath\solidaris 09.pdf"
click at [579, 43] on button "Sauvegarder" at bounding box center [592, 41] width 60 height 18
click at [283, 44] on link "Emprunteur" at bounding box center [299, 40] width 81 height 17
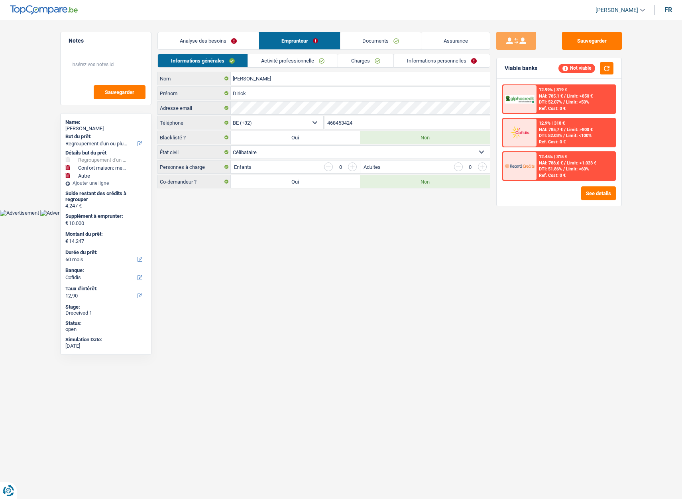
click at [281, 60] on link "Activité professionnelle" at bounding box center [293, 60] width 90 height 13
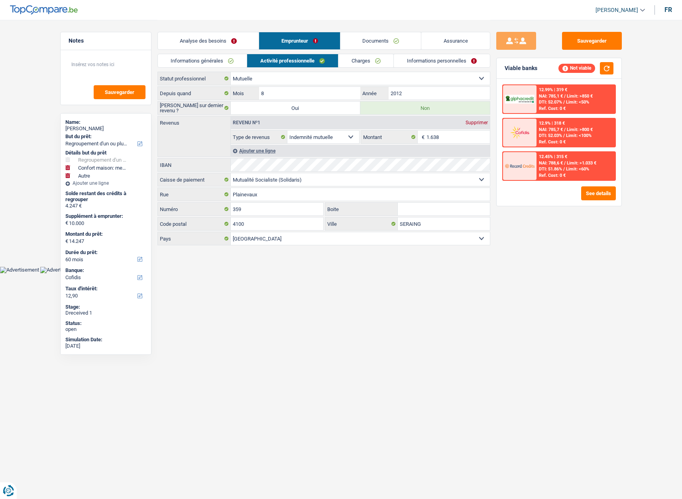
click at [189, 38] on link "Analyse des besoins" at bounding box center [208, 40] width 101 height 17
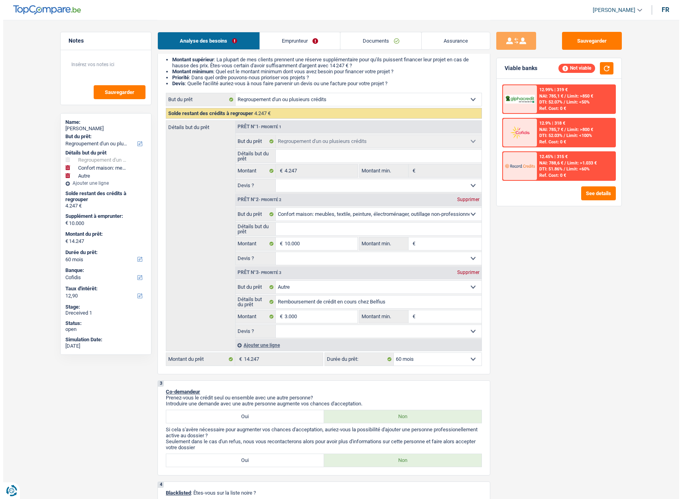
scroll to position [0, 0]
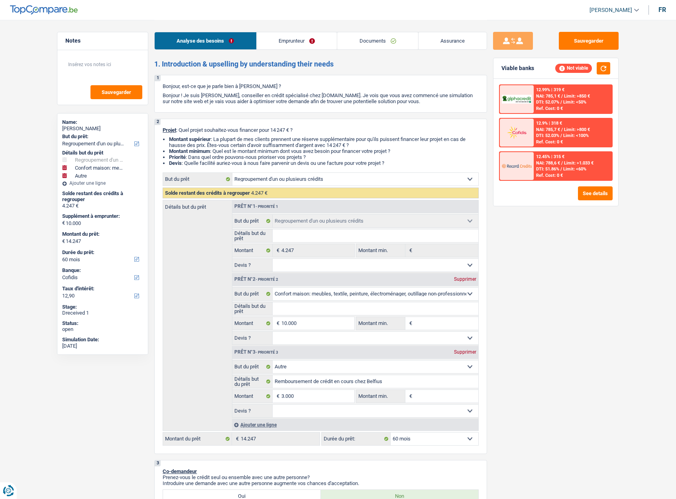
click at [608, 9] on span "[PERSON_NAME]" at bounding box center [610, 10] width 43 height 7
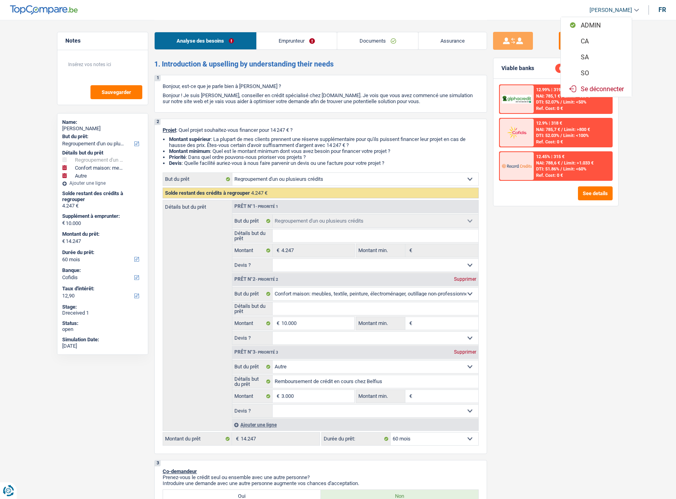
click at [587, 75] on button "SO" at bounding box center [596, 73] width 71 height 16
select select "60"
select select "refinancing"
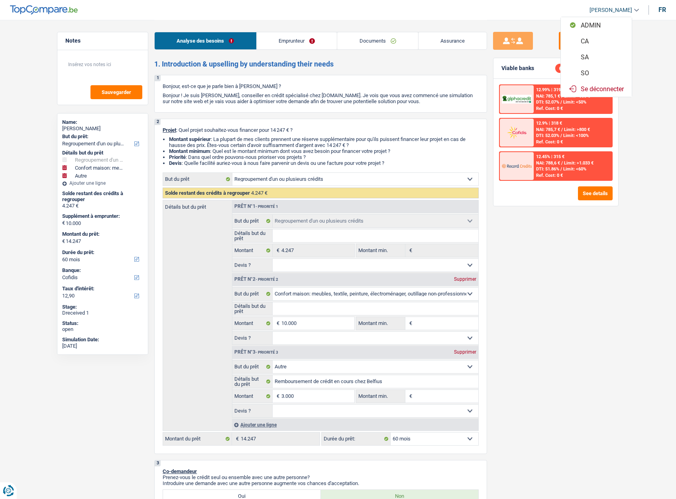
select select "household"
select select "other"
select select "60"
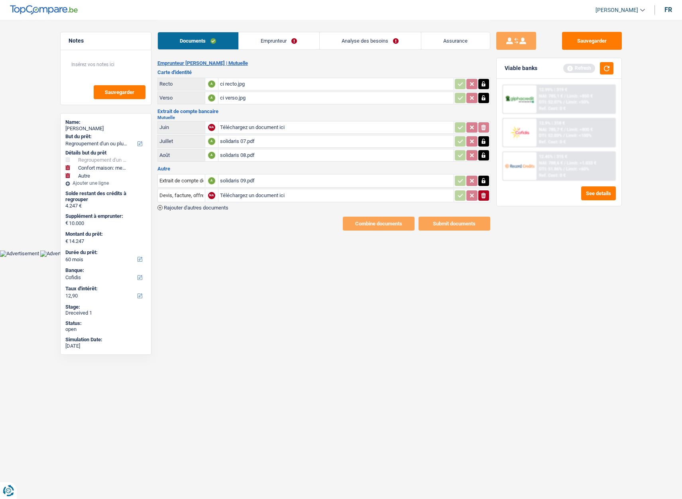
click at [364, 43] on link "Analyse des besoins" at bounding box center [370, 40] width 101 height 17
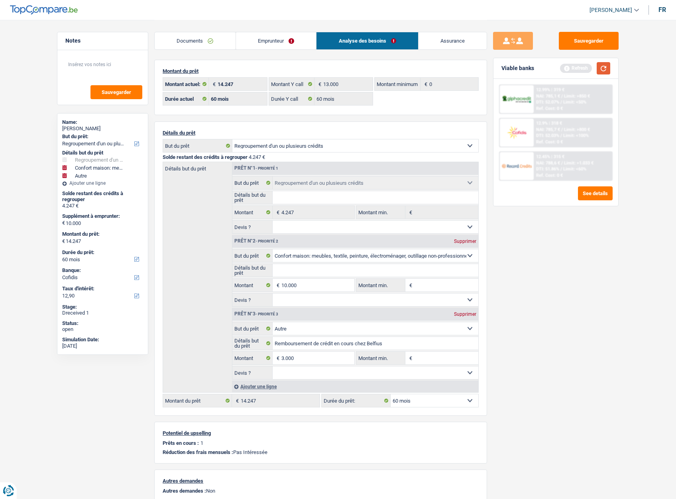
click at [601, 68] on button "button" at bounding box center [604, 68] width 14 height 12
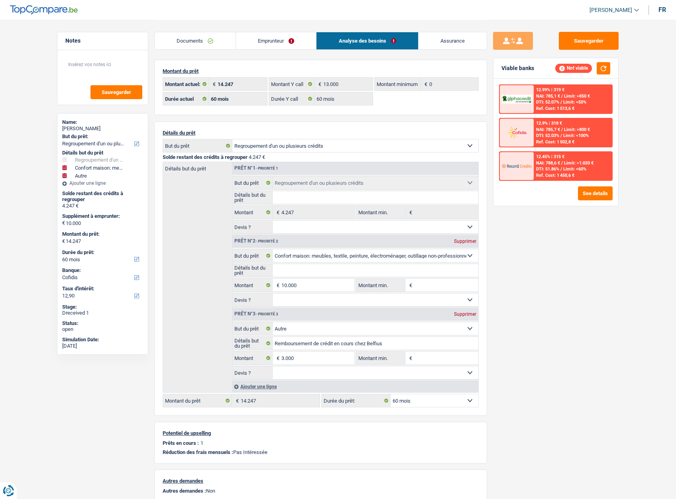
click at [265, 39] on link "Emprunteur" at bounding box center [276, 40] width 81 height 17
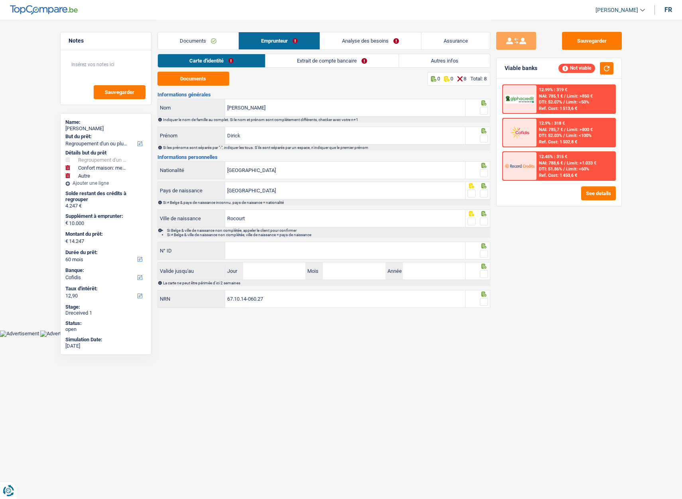
click at [303, 59] on link "Extrait de compte bancaire" at bounding box center [331, 60] width 133 height 13
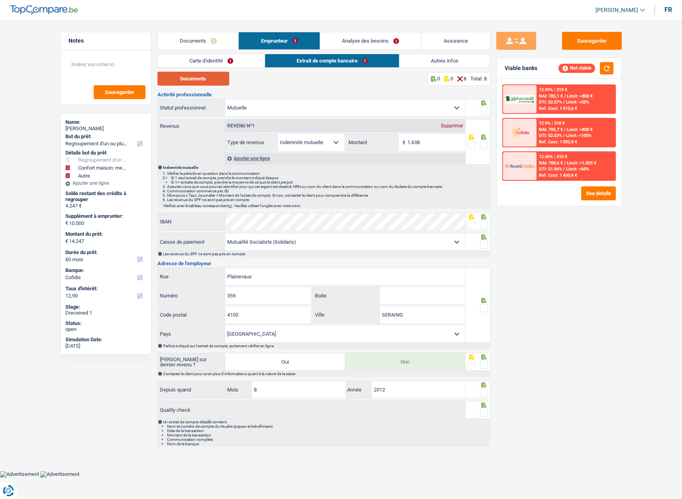
click at [191, 78] on button "Documents" at bounding box center [193, 79] width 72 height 14
click at [589, 193] on button "See details" at bounding box center [598, 194] width 35 height 14
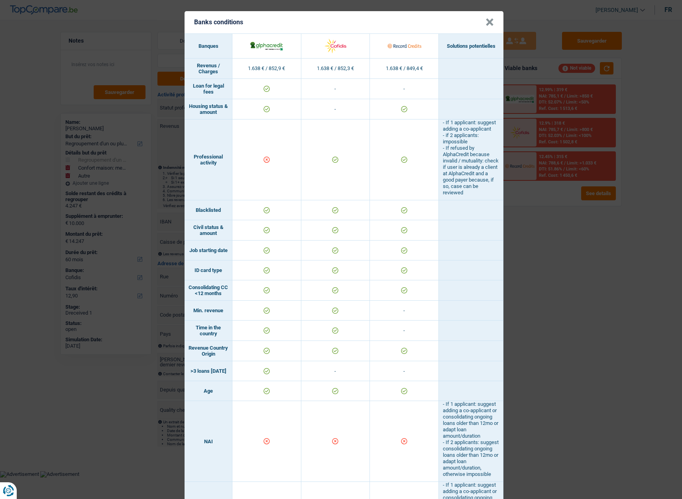
click at [486, 25] on button "×" at bounding box center [489, 22] width 8 height 8
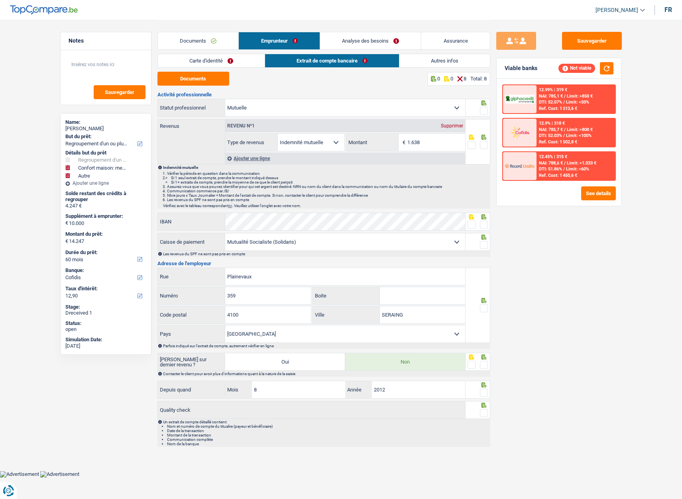
click at [373, 37] on link "Analyse des besoins" at bounding box center [370, 40] width 101 height 17
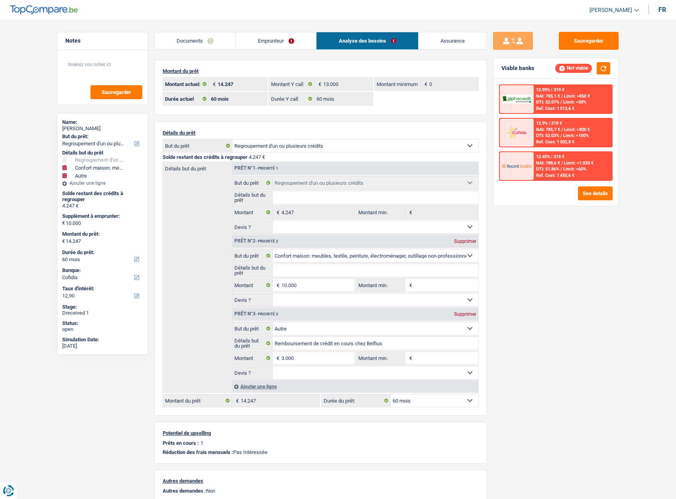
click at [185, 36] on link "Documents" at bounding box center [195, 40] width 81 height 17
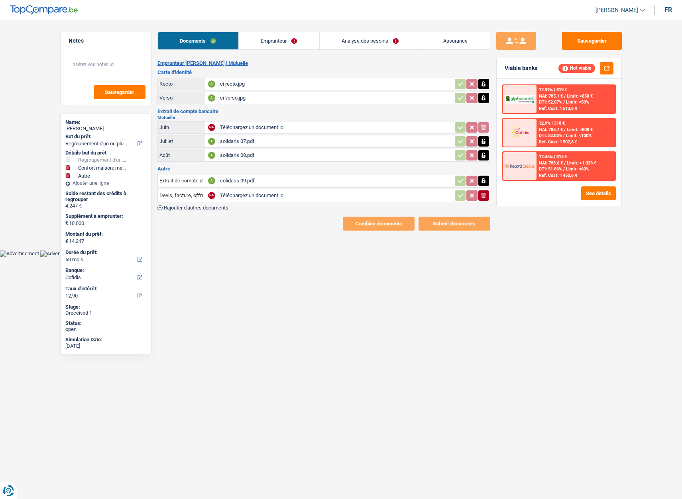
drag, startPoint x: 611, startPoint y: 8, endPoint x: 611, endPoint y: 13, distance: 5.6
click at [611, 8] on span "[PERSON_NAME]" at bounding box center [616, 10] width 43 height 7
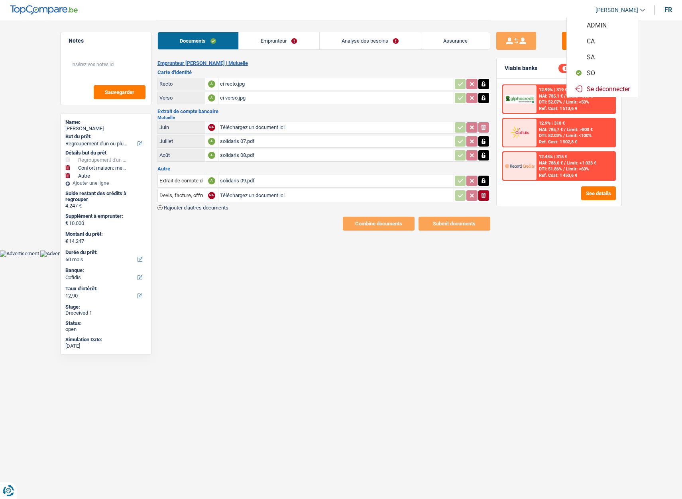
click at [597, 26] on button "ADMIN" at bounding box center [602, 25] width 71 height 16
select select "refinancing"
select select "household"
select select "other"
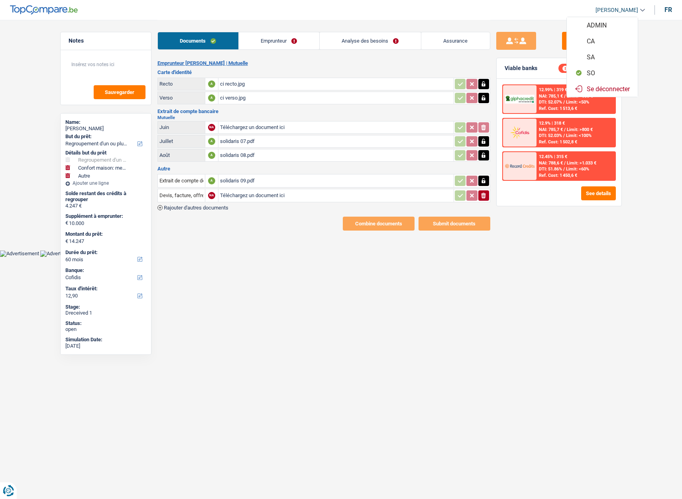
select select "60"
select select "mutuality"
select select "mutualityIndemnity"
select select "rents"
select select "personalLoan"
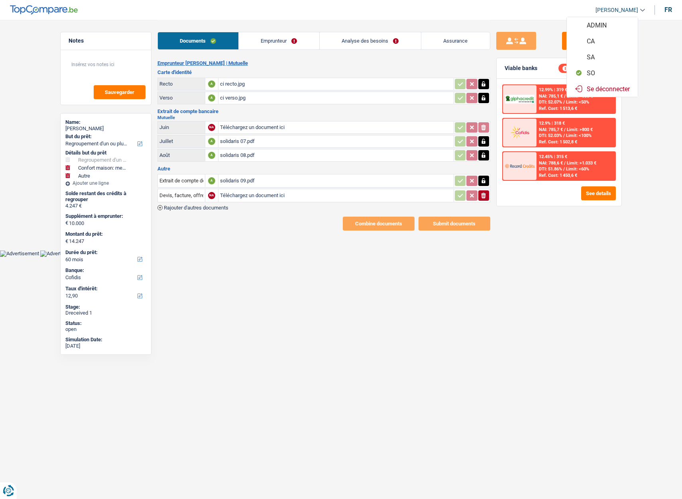
select select "homeFurnishingOrRelocation"
select select "30"
select select "refinancing"
select select "household"
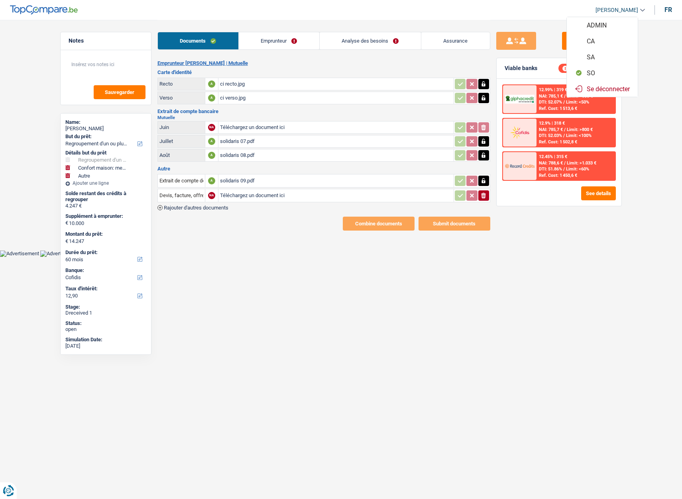
select select "other"
select select "60"
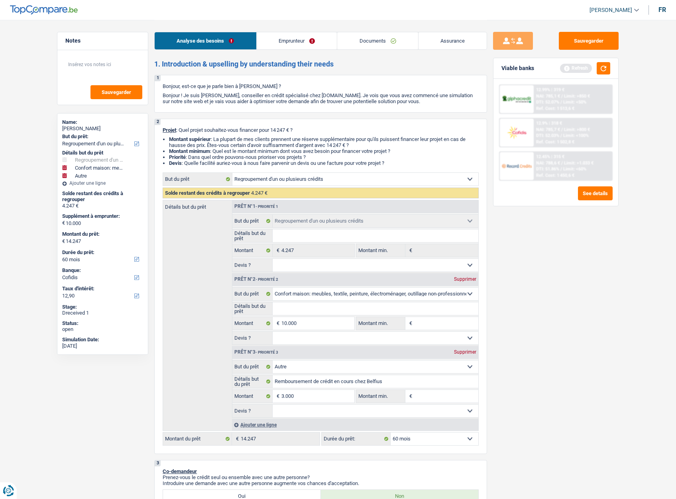
scroll to position [40, 0]
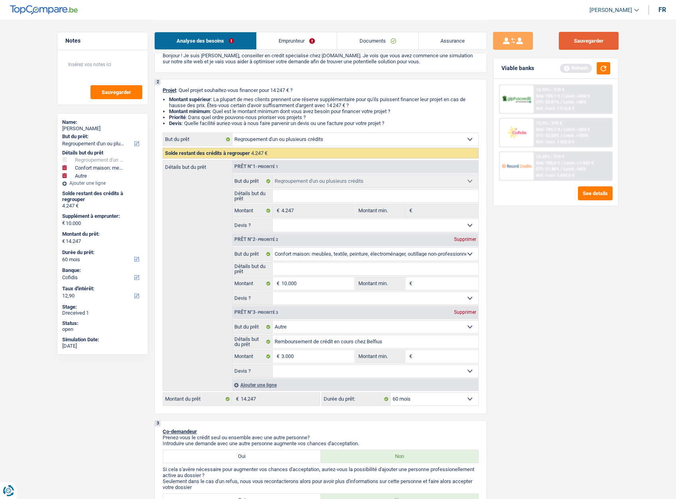
click at [604, 40] on button "Sauvegarder" at bounding box center [589, 41] width 60 height 18
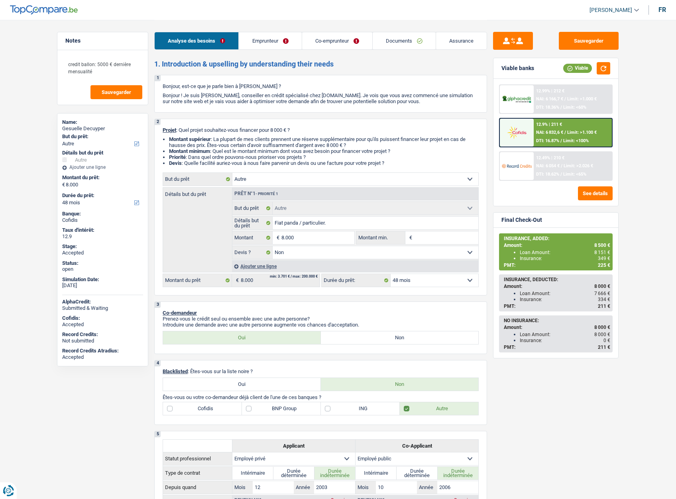
select select "other"
select select "48"
select select "other"
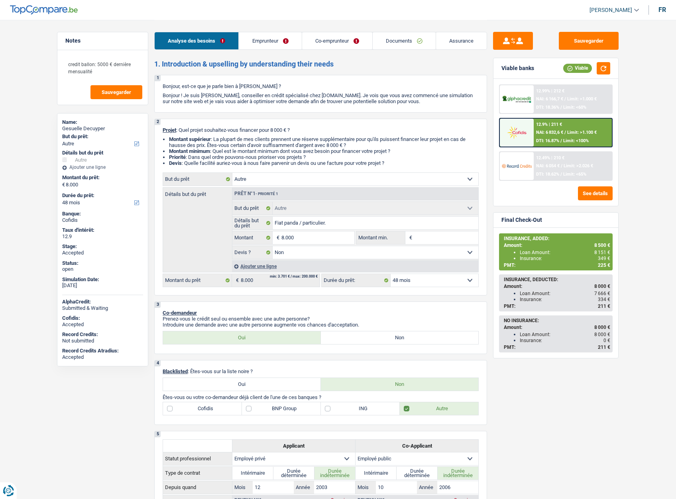
select select "false"
select select "48"
select select "privateEmployee"
select select "publicEmployee"
select select "netSalary"
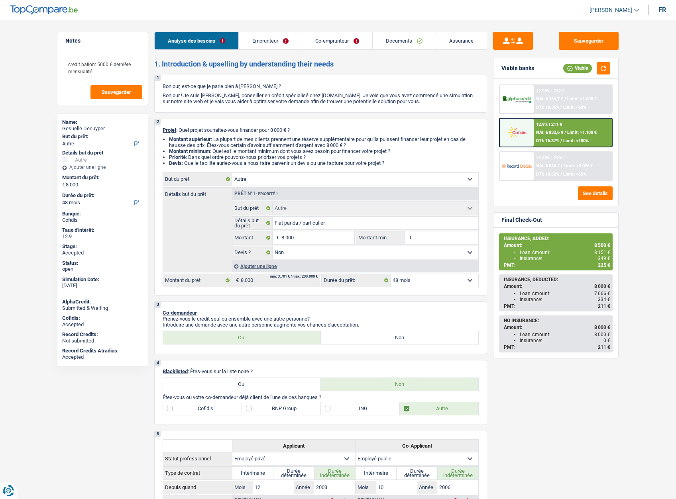
select select "familyAllowances"
select select "mealVouchers"
select select "netSalary"
select select "mealVouchers"
select select "ownerWithMortgage"
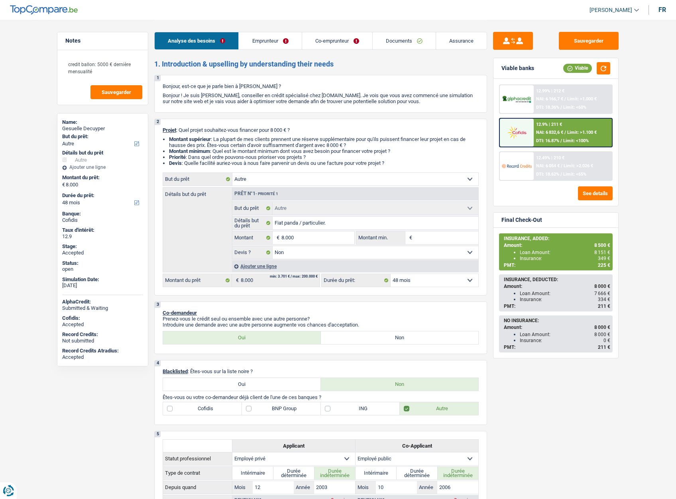
select select "cardOrCredit"
select select "mortgage"
select select "240"
select select "carLoan"
select select "48"
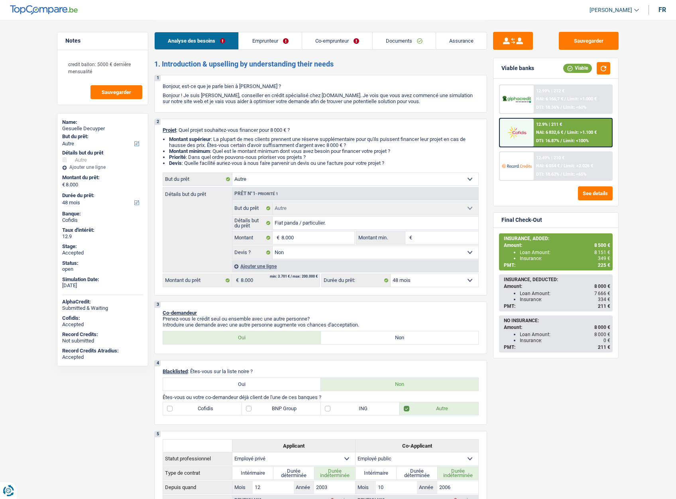
select select "other"
select select "false"
select select "48"
click at [455, 48] on link "Assurance" at bounding box center [461, 40] width 51 height 17
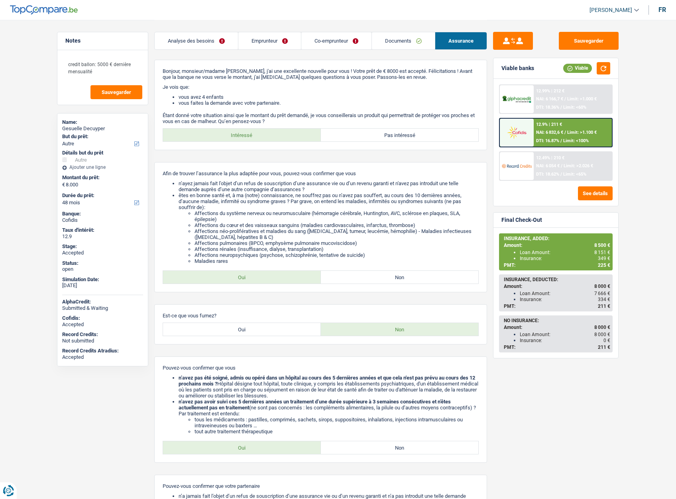
click at [630, 11] on span "[PERSON_NAME]" at bounding box center [610, 10] width 43 height 7
drag, startPoint x: 598, startPoint y: 75, endPoint x: 405, endPoint y: 98, distance: 194.7
click at [598, 75] on button "SO" at bounding box center [596, 73] width 71 height 16
select select "48"
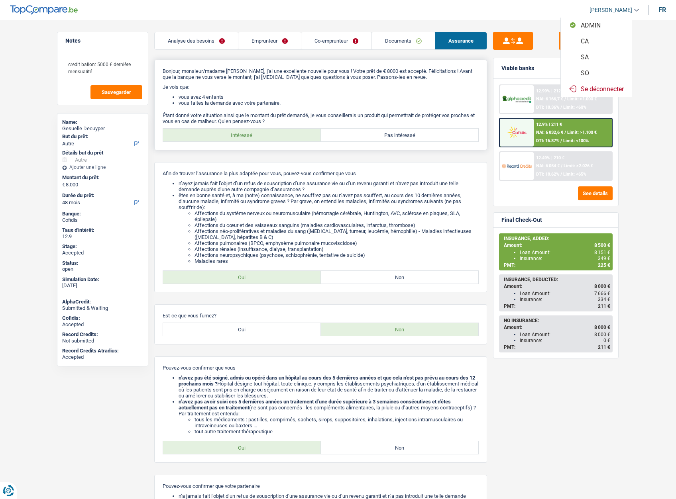
select select "other"
select select "false"
select select "48"
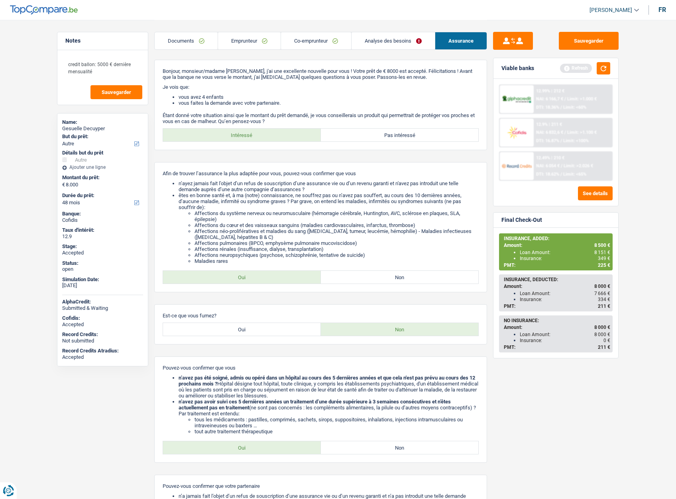
click at [395, 47] on link "Analyse des besoins" at bounding box center [393, 40] width 83 height 17
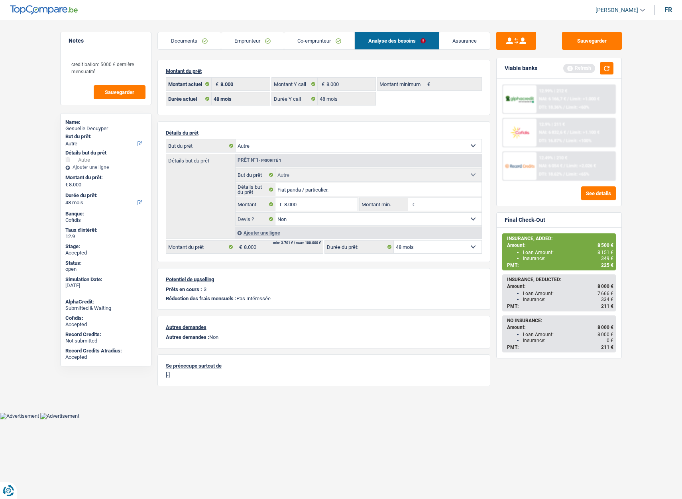
click at [464, 45] on link "Assurance" at bounding box center [464, 40] width 51 height 17
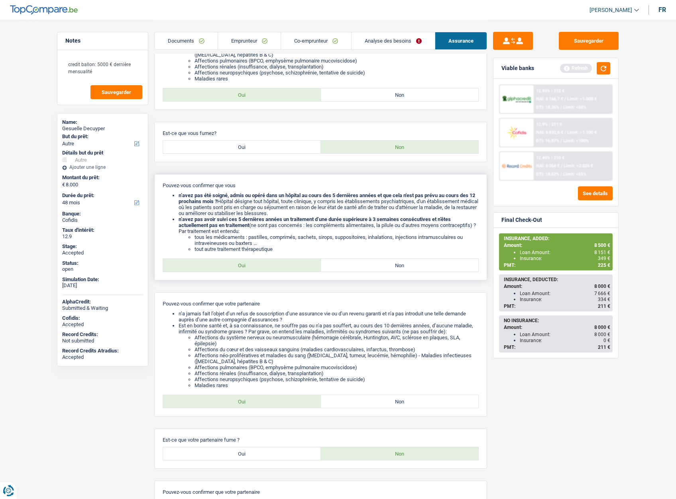
scroll to position [199, 0]
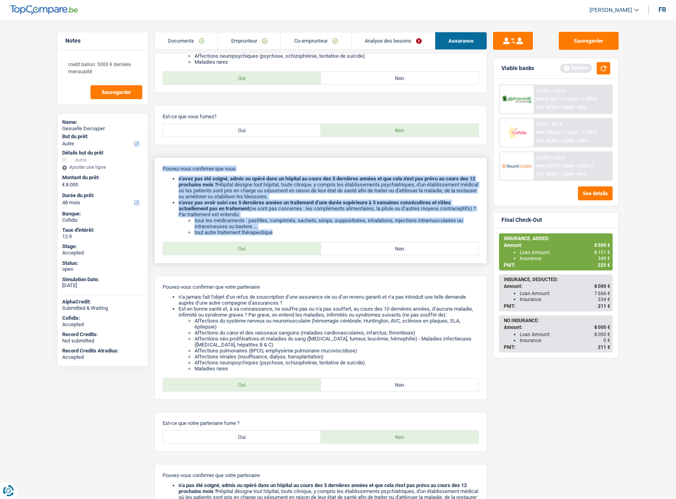
drag, startPoint x: 185, startPoint y: 173, endPoint x: 284, endPoint y: 231, distance: 115.2
click at [284, 231] on div "Pouvez-vous confirmer que vous n’avez pas été soigné, admis ou opéré dans un hô…" at bounding box center [320, 210] width 333 height 106
click at [227, 208] on b "n’avez pas avoir suivi ces 5 dernières années un traitement d’une durée supérie…" at bounding box center [315, 206] width 272 height 12
drag, startPoint x: 187, startPoint y: 172, endPoint x: 281, endPoint y: 232, distance: 112.3
click at [281, 232] on div "Pouvez-vous confirmer que vous n’avez pas été soigné, admis ou opéré dans un hô…" at bounding box center [320, 210] width 333 height 106
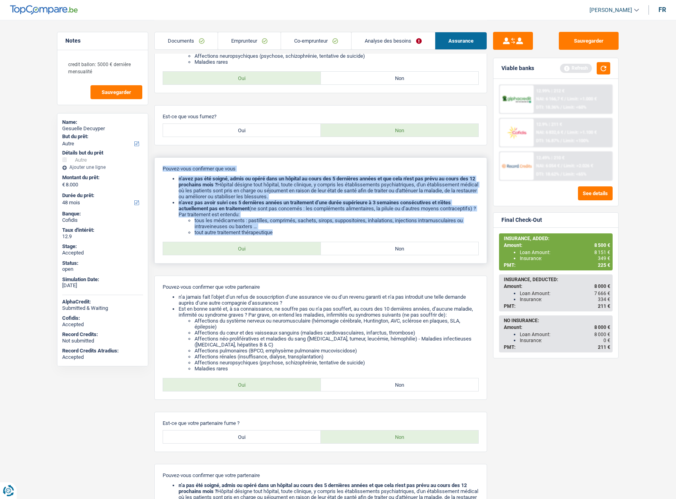
click at [280, 231] on li "tout autre traitement thérapeutique" at bounding box center [336, 233] width 284 height 6
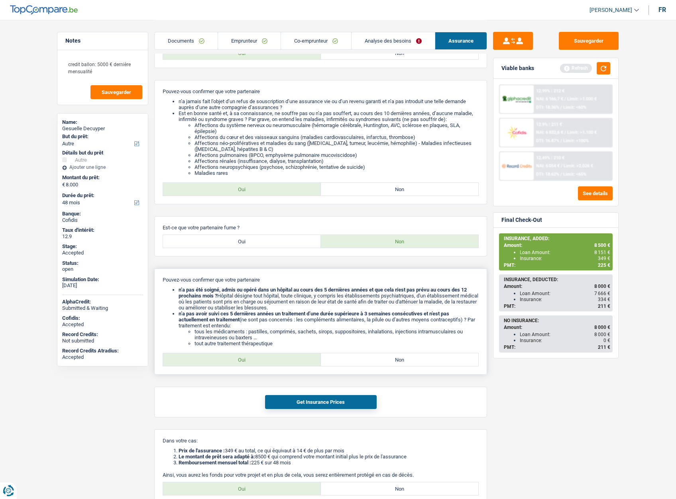
scroll to position [399, 0]
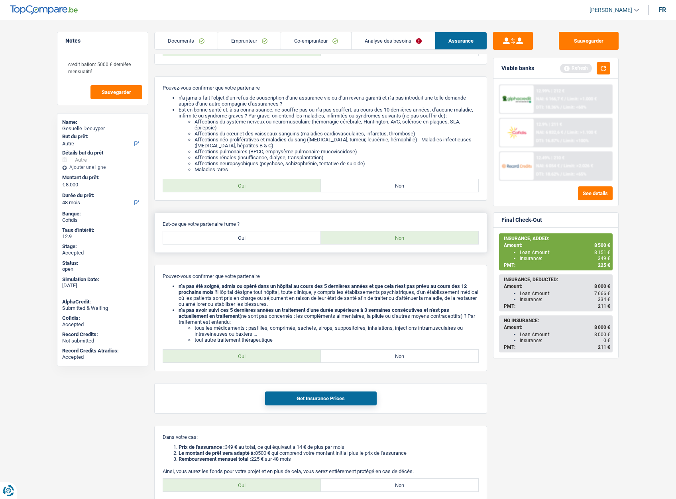
click at [238, 250] on div "Est-ce que votre partenaire fume ? Oui Non" at bounding box center [320, 233] width 333 height 40
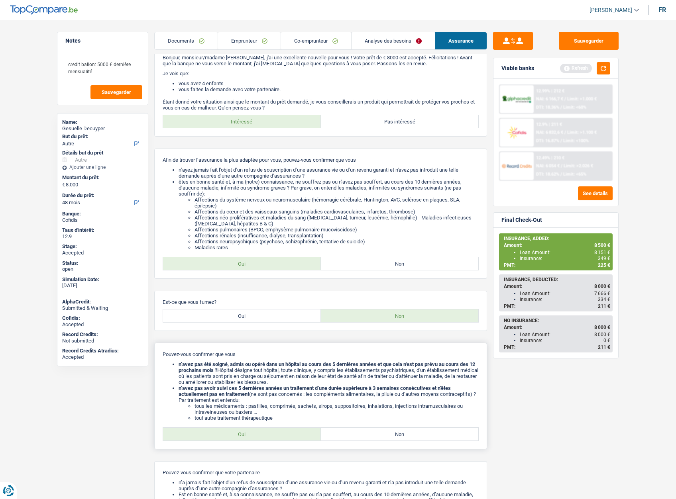
scroll to position [10, 0]
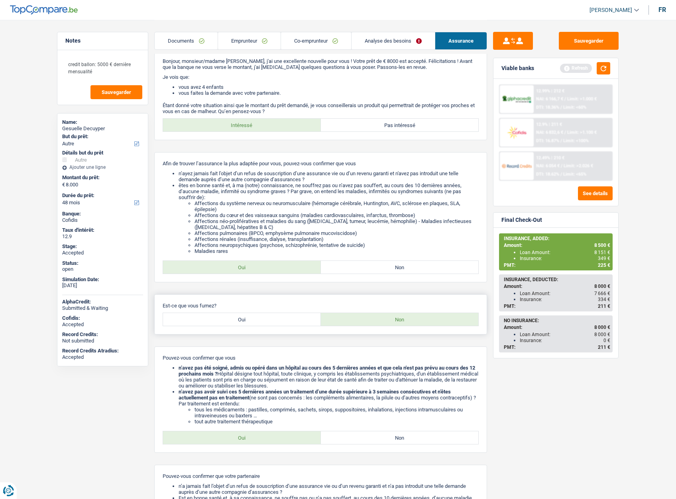
click at [251, 318] on label "Oui" at bounding box center [242, 319] width 158 height 13
click at [251, 318] on input "Oui" at bounding box center [242, 319] width 158 height 13
radio input "true"
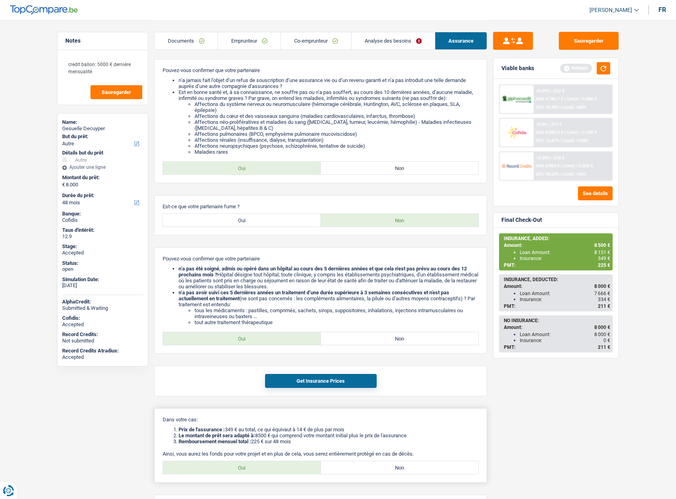
scroll to position [369, 0]
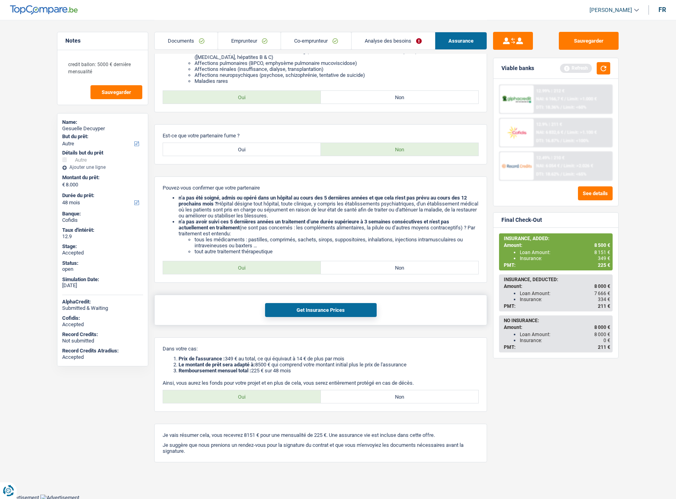
click at [317, 311] on button "Get Insurance Prices" at bounding box center [321, 310] width 112 height 14
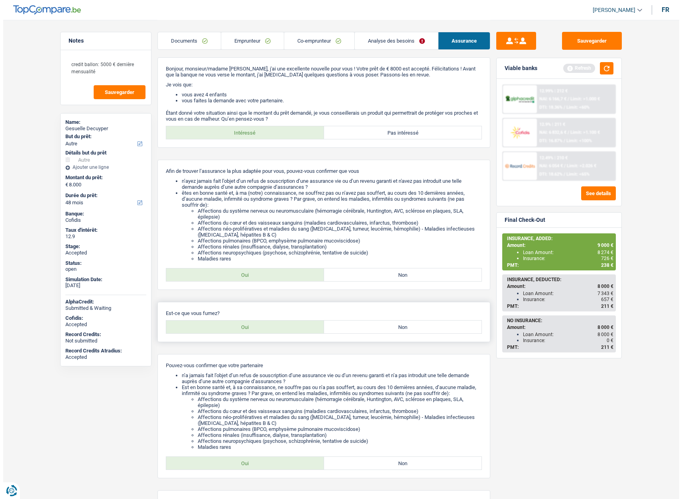
scroll to position [0, 0]
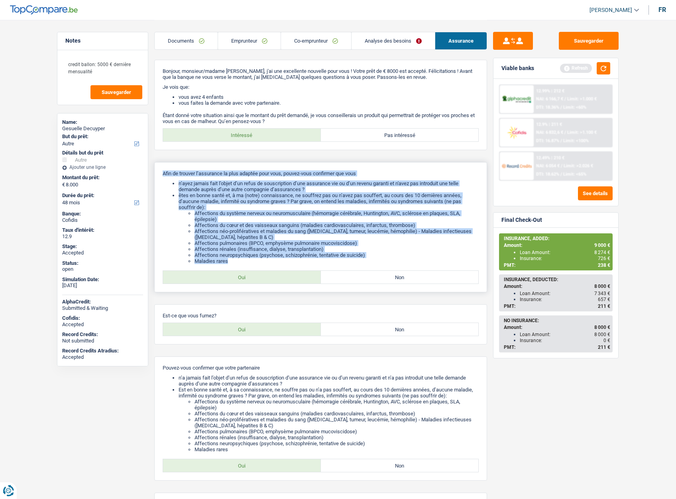
drag, startPoint x: 370, startPoint y: 262, endPoint x: 158, endPoint y: 169, distance: 231.3
click at [158, 169] on div "Afin de trouver l’assurance la plus adaptée pour vous, pouvez-vous confirmer qu…" at bounding box center [320, 227] width 333 height 130
click at [212, 199] on li "êtes en bonne santé et, à ma (notre) connaissance, ne souffrez pas ou n’avez pa…" at bounding box center [329, 229] width 300 height 72
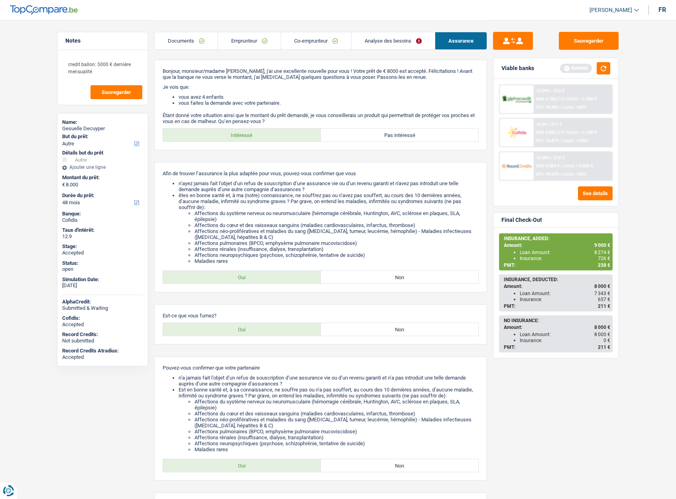
click at [602, 267] on span "238 €" at bounding box center [604, 266] width 12 height 6
click at [595, 256] on div "Insurance: 726 €" at bounding box center [565, 259] width 90 height 6
click at [601, 252] on span "8 274 €" at bounding box center [602, 253] width 16 height 6
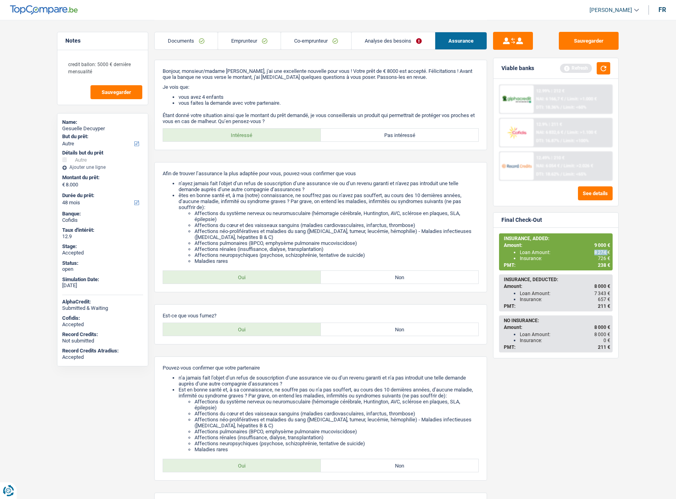
click at [601, 252] on span "8 274 €" at bounding box center [602, 253] width 16 height 6
click at [599, 246] on span "9 000 €" at bounding box center [602, 246] width 16 height 6
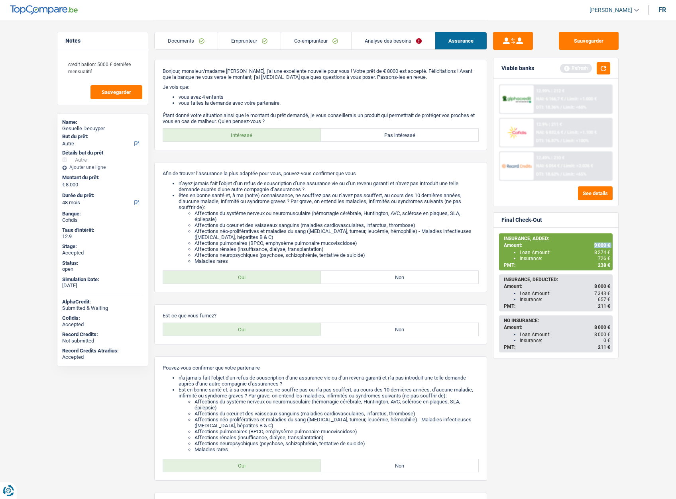
click at [599, 246] on span "9 000 €" at bounding box center [602, 246] width 16 height 6
click at [597, 253] on span "8 274 €" at bounding box center [602, 253] width 16 height 6
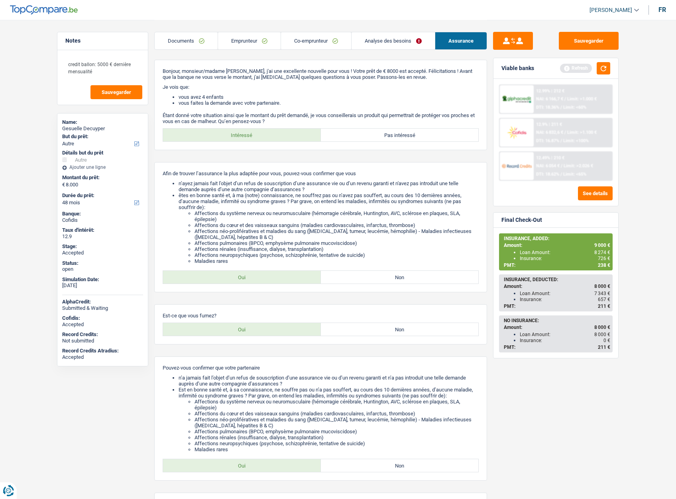
click at [602, 261] on span "726 €" at bounding box center [604, 259] width 12 height 6
click at [600, 267] on span "238 €" at bounding box center [604, 266] width 12 height 6
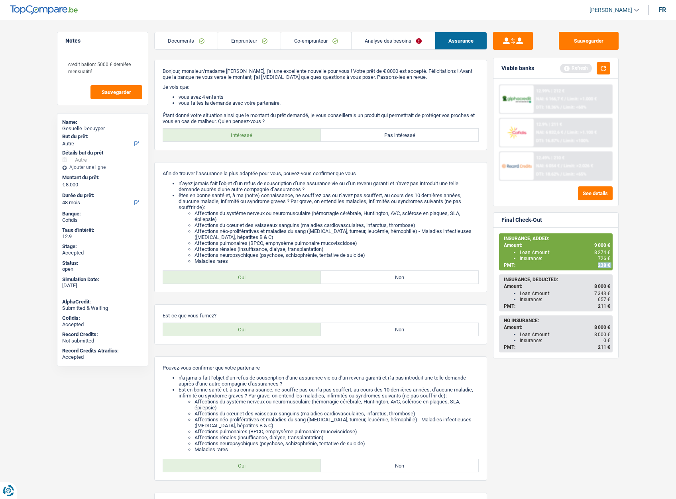
click at [600, 267] on span "238 €" at bounding box center [604, 266] width 12 height 6
click at [602, 258] on span "726 €" at bounding box center [604, 259] width 12 height 6
click at [234, 38] on link "Emprunteur" at bounding box center [249, 40] width 63 height 17
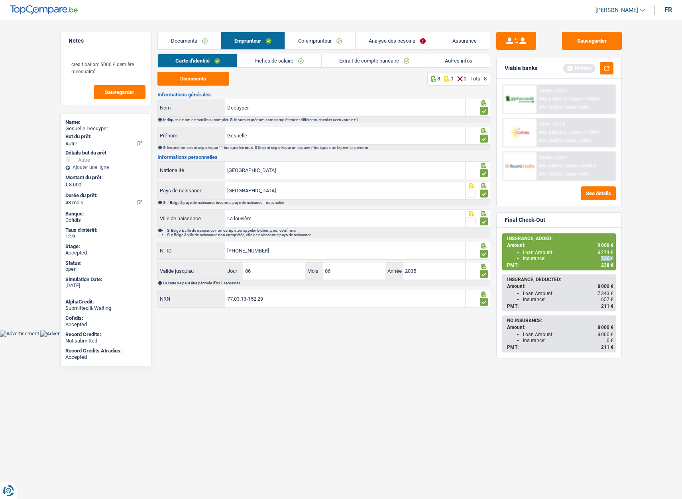
drag, startPoint x: 263, startPoint y: 61, endPoint x: 234, endPoint y: 69, distance: 30.6
click at [263, 61] on link "Fiches de salaire" at bounding box center [280, 60] width 84 height 13
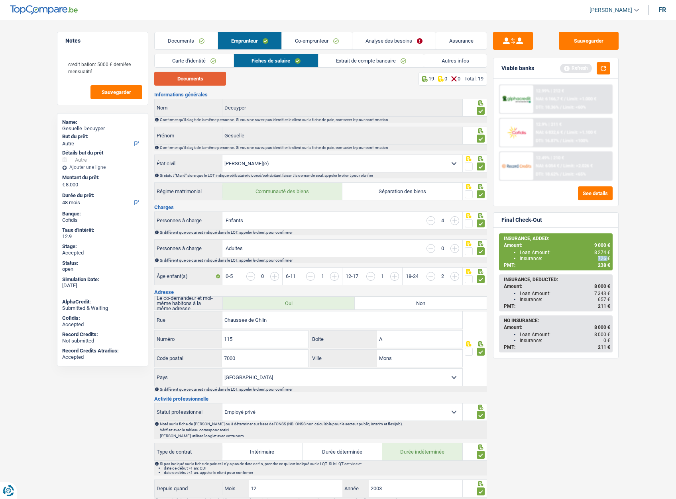
click at [191, 81] on button "Documents" at bounding box center [190, 79] width 72 height 14
click at [312, 42] on link "Co-emprunteur" at bounding box center [317, 40] width 70 height 17
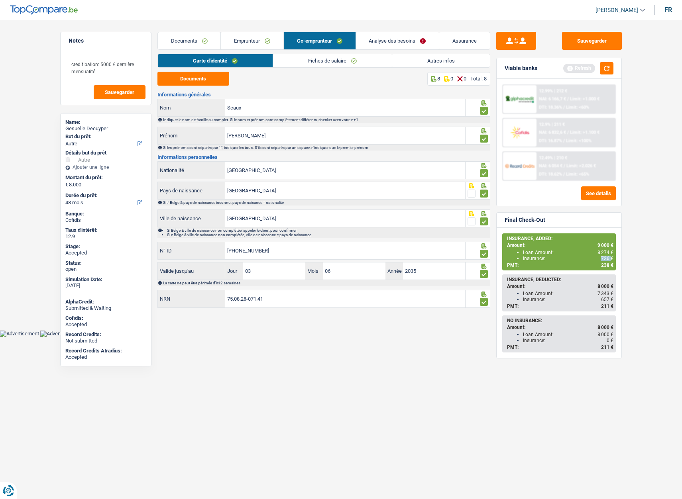
click at [322, 59] on link "Fiches de salaire" at bounding box center [332, 60] width 119 height 13
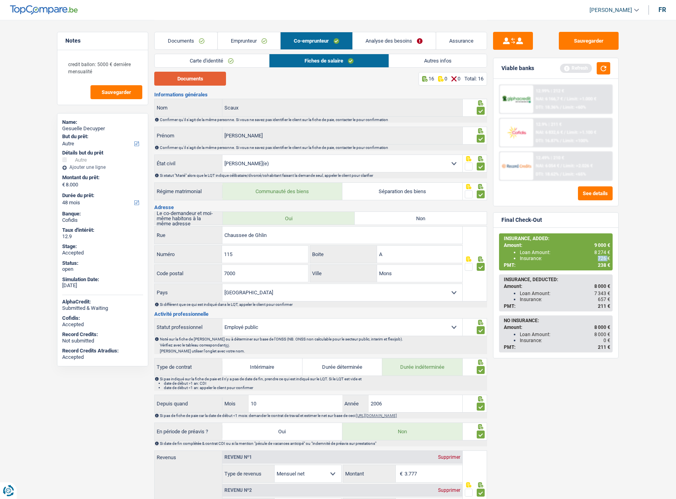
click at [215, 80] on button "Documents" at bounding box center [190, 79] width 72 height 14
drag, startPoint x: 67, startPoint y: 65, endPoint x: 105, endPoint y: 73, distance: 39.6
click at [105, 73] on textarea "credit ballon: 5000 € dernière mensualité" at bounding box center [102, 68] width 79 height 24
click at [98, 73] on textarea "credit ballon: 5000 € dernière mensualité" at bounding box center [102, 68] width 79 height 24
click at [376, 41] on link "Analyse des besoins" at bounding box center [394, 40] width 83 height 17
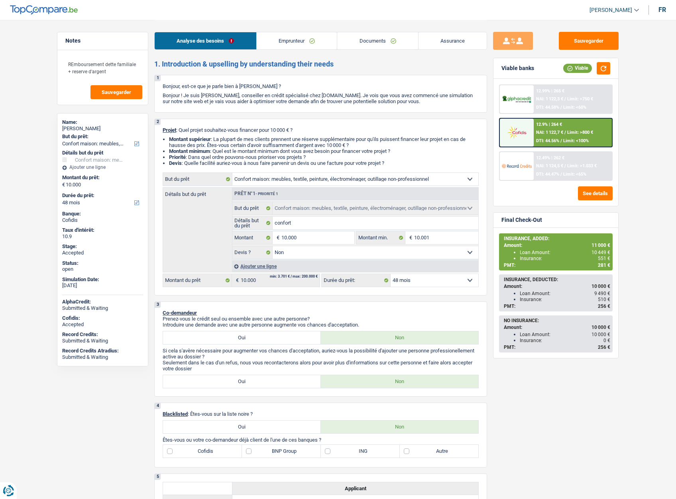
select select "household"
select select "48"
select select "household"
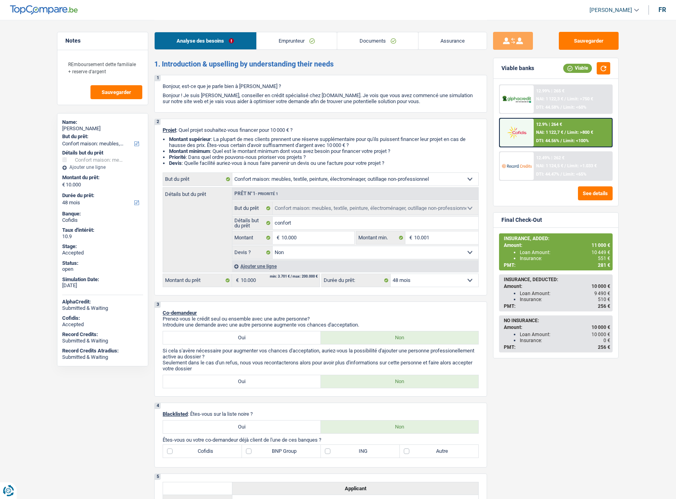
select select "false"
select select "48"
select select "invalid"
select select "disabilityPension"
select select "other"
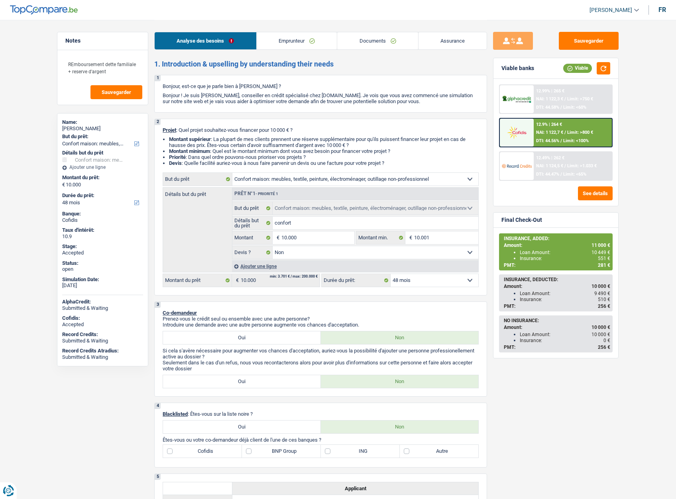
select select "ownerWithMortgage"
select select "mortgage"
select select "240"
select select "renovationLoan"
select select "120"
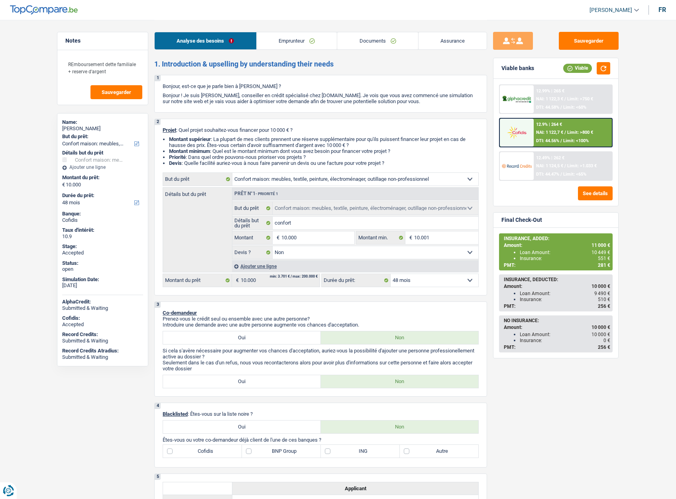
select select "household"
select select "false"
select select "48"
click at [441, 43] on link "Assurance" at bounding box center [452, 40] width 69 height 17
